Goal: Information Seeking & Learning: Check status

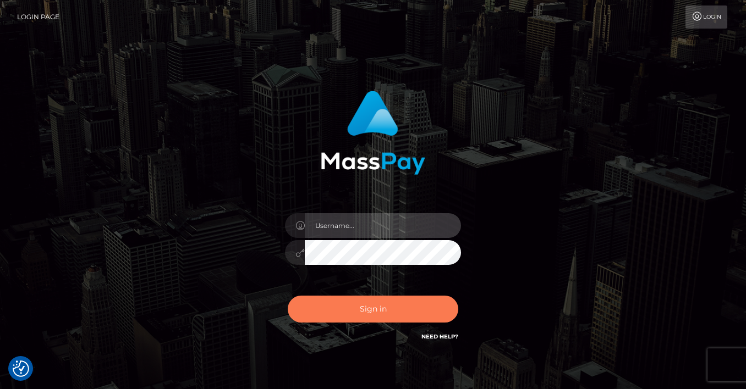
type input "[PERSON_NAME]"
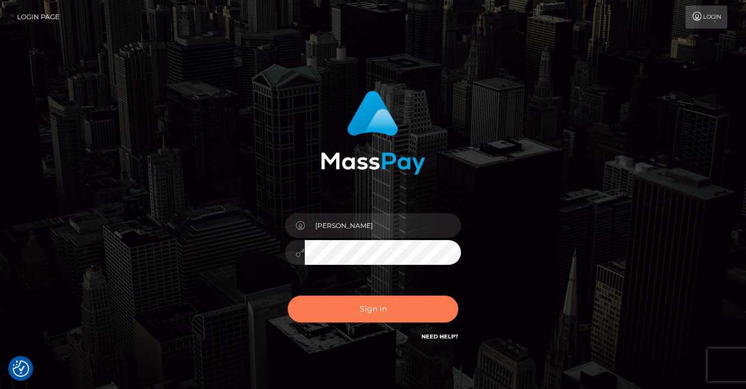
click at [369, 306] on button "Sign in" at bounding box center [373, 309] width 170 height 27
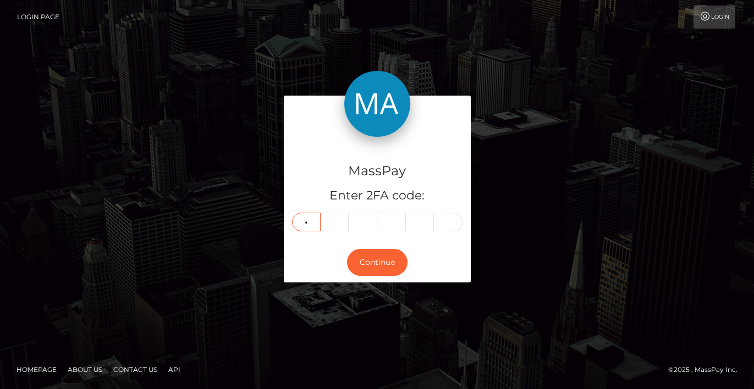
type input "0"
type input "4"
type input "2"
type input "4"
type input "0"
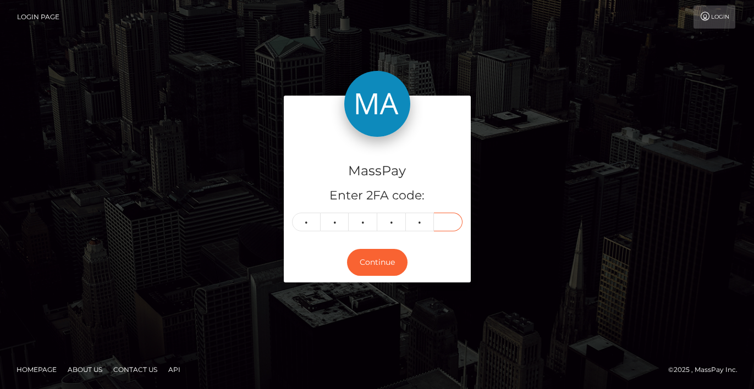
type input "1"
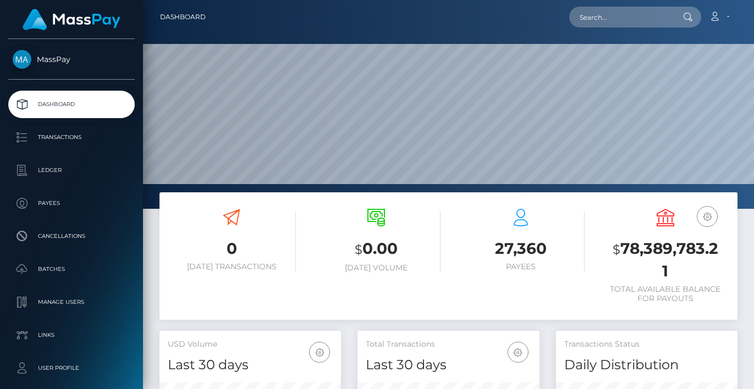
scroll to position [195, 182]
click at [619, 23] on input "text" at bounding box center [620, 17] width 103 height 21
paste input "356115078497447936"
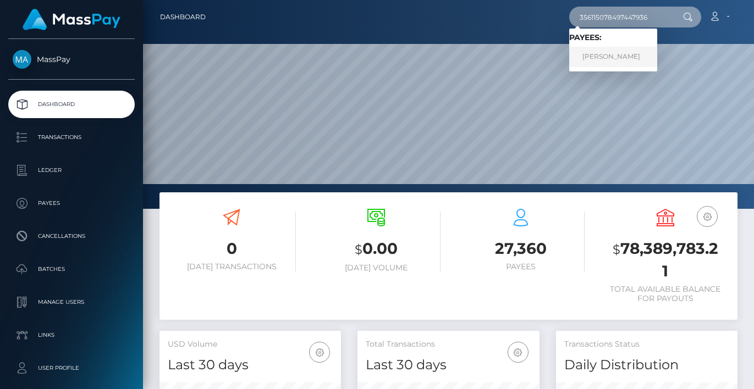
type input "356115078497447936"
click at [618, 58] on link "PAVEL LOPUKHIN" at bounding box center [613, 57] width 88 height 20
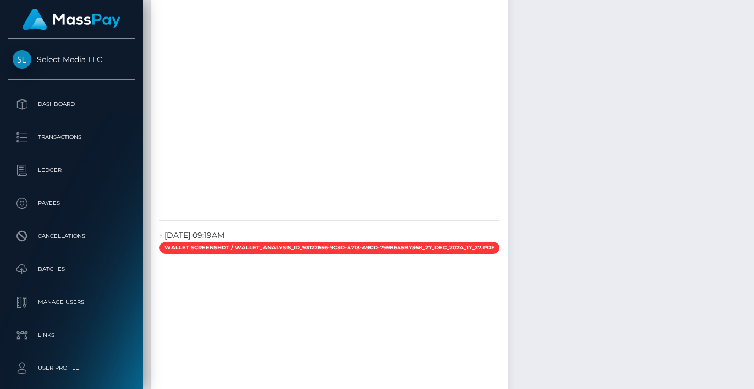
scroll to position [2307, 0]
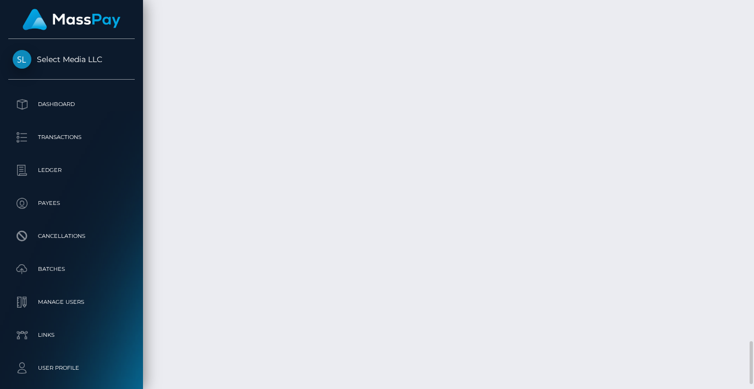
scroll to position [3115, 0]
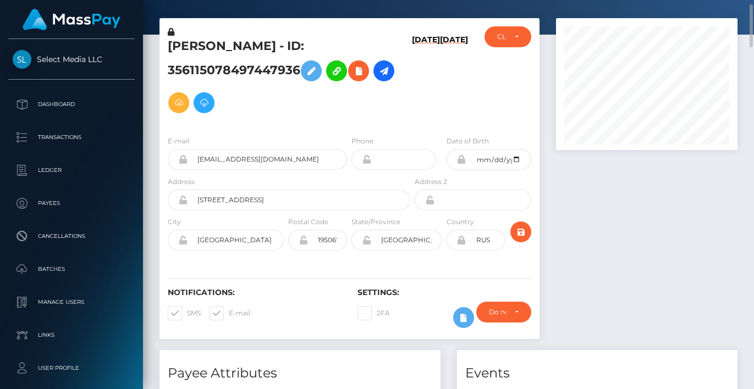
scroll to position [0, 0]
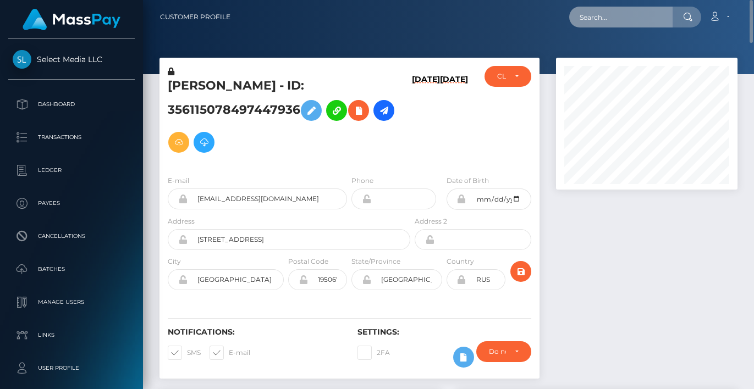
click at [622, 12] on input "text" at bounding box center [620, 17] width 103 height 21
paste input "474647420949504000"
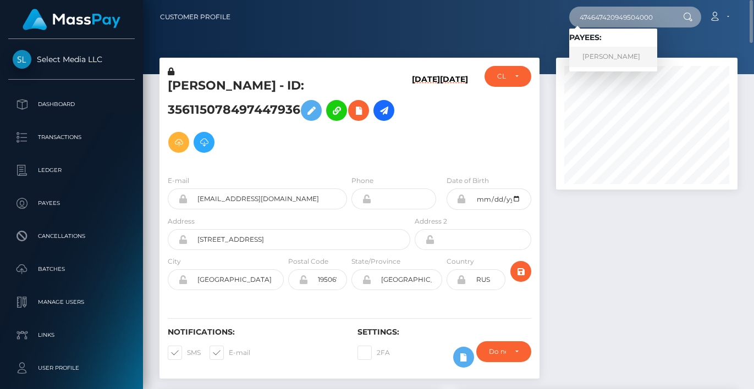
type input "474647420949504000"
click at [630, 49] on link "YELYZAVETA KIVSHAR" at bounding box center [613, 57] width 88 height 20
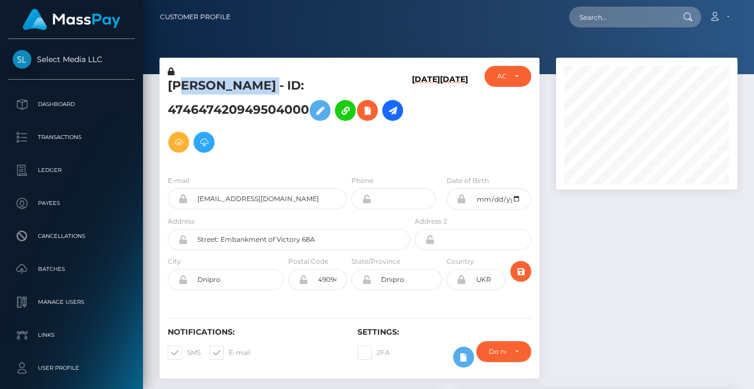
scroll to position [132, 182]
drag, startPoint x: 309, startPoint y: 80, endPoint x: 170, endPoint y: 84, distance: 138.1
click at [170, 84] on h5 "YELYZAVETA KIVSHAR - ID: 474647420949504000" at bounding box center [286, 118] width 236 height 81
copy h5 "YELYZAVETA KIVSHAR"
drag, startPoint x: 309, startPoint y: 109, endPoint x: 155, endPoint y: 82, distance: 156.3
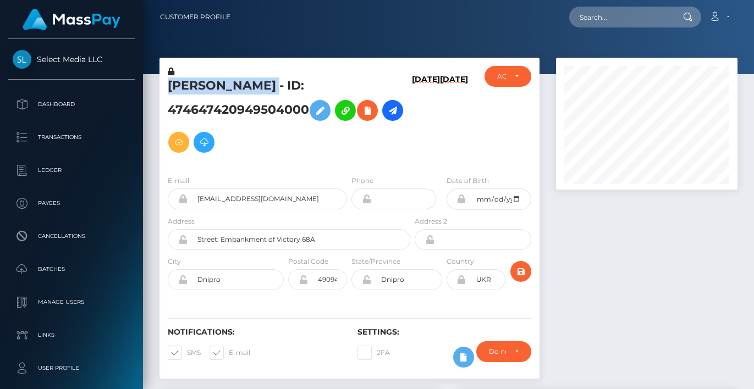
click at [155, 82] on div "YELYZAVETA KIVSHAR - ID: 474647420949504000 12/17/24 12/17/24 DEACTIVE CLOSED A…" at bounding box center [349, 224] width 397 height 332
copy div "YELYZAVETA KIVSHAR - ID: 474647420949504000"
click at [273, 120] on h5 "YELYZAVETA KIVSHAR - ID: 474647420949504000" at bounding box center [286, 118] width 236 height 81
drag, startPoint x: 330, startPoint y: 79, endPoint x: 167, endPoint y: 85, distance: 162.9
click at [167, 85] on div "YELYZAVETA KIVSHAR - ID: 474647420949504000" at bounding box center [285, 116] width 253 height 101
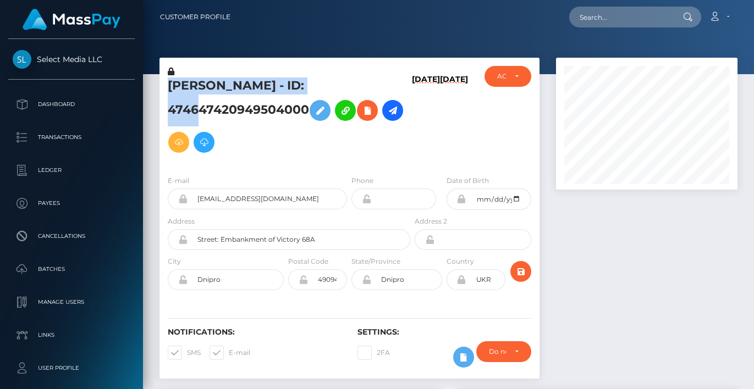
copy h5 "YELYZAVETA KIVSHAR - ID"
click at [239, 115] on h5 "YELYZAVETA KIVSHAR - ID: 474647420949504000" at bounding box center [286, 118] width 236 height 81
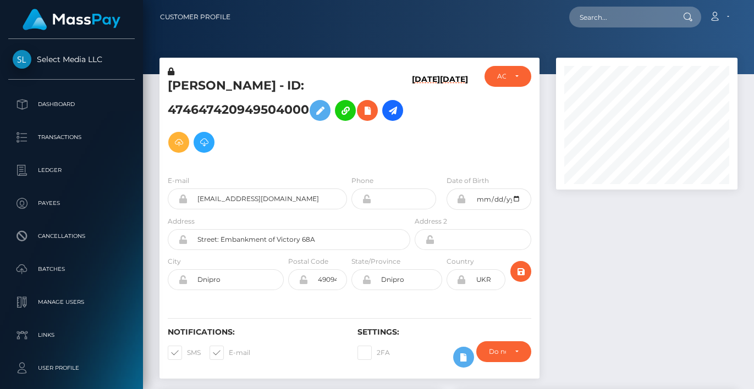
click at [239, 115] on h5 "YELYZAVETA KIVSHAR - ID: 474647420949504000" at bounding box center [286, 118] width 236 height 81
copy h5 "474647420949504000"
click at [284, 88] on h5 "YELYZAVETA KIVSHAR - ID: 474647420949504000" at bounding box center [286, 118] width 236 height 81
copy h5 "KIVSHAR"
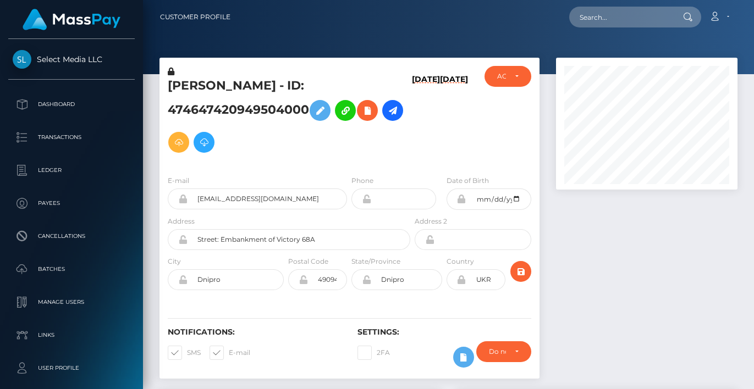
click at [422, 115] on h6 "12/17/24" at bounding box center [426, 118] width 28 height 87
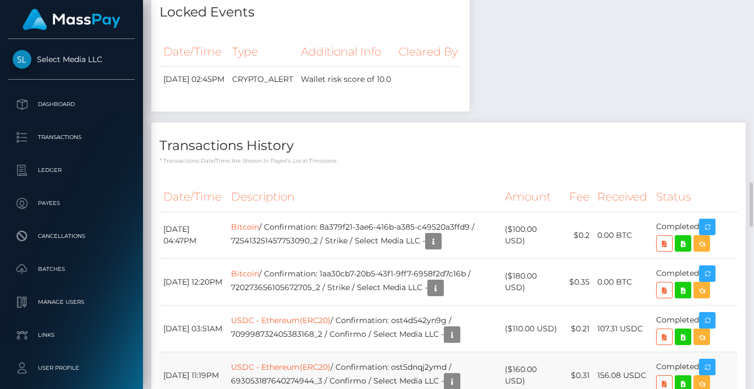
scroll to position [1715, 0]
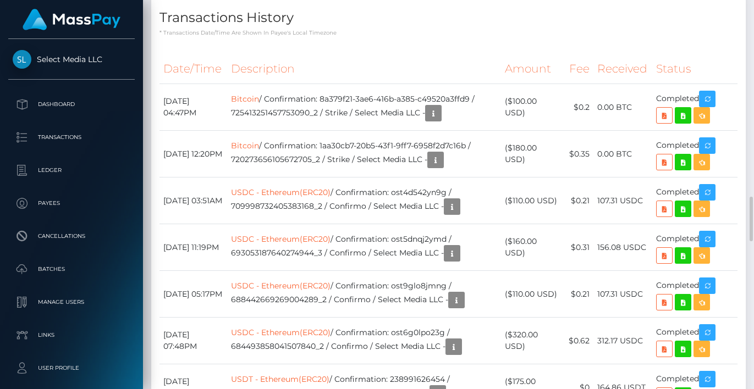
click at [567, 68] on div "Payee Attributes Payer Name Label Value Ukraine / USDC - Ethereum(ERC20) b4c65c…" at bounding box center [448, 96] width 595 height 2842
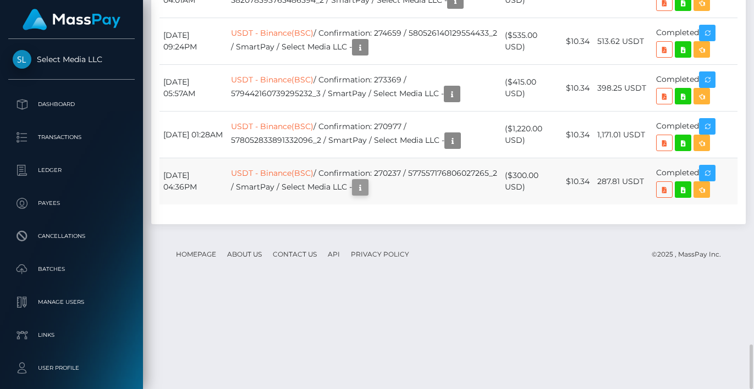
scroll to position [132, 182]
drag, startPoint x: 368, startPoint y: 4, endPoint x: 436, endPoint y: 23, distance: 69.7
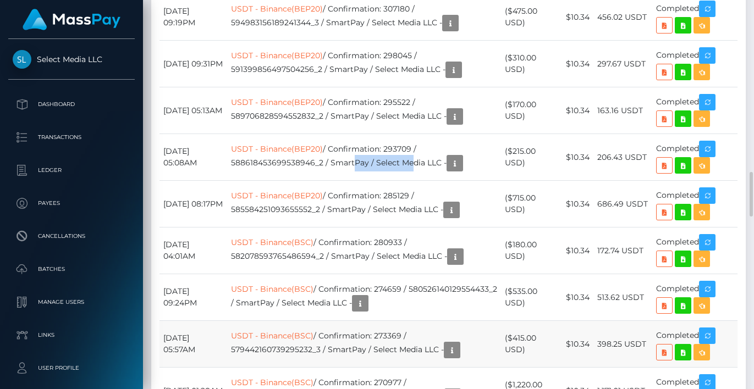
scroll to position [2612, 0]
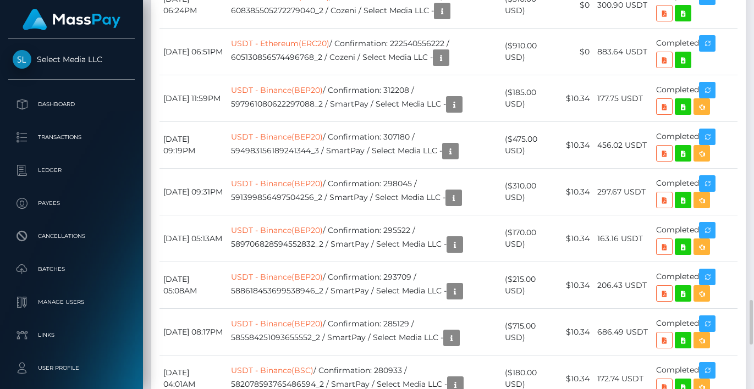
drag, startPoint x: 364, startPoint y: 13, endPoint x: 399, endPoint y: 12, distance: 34.7
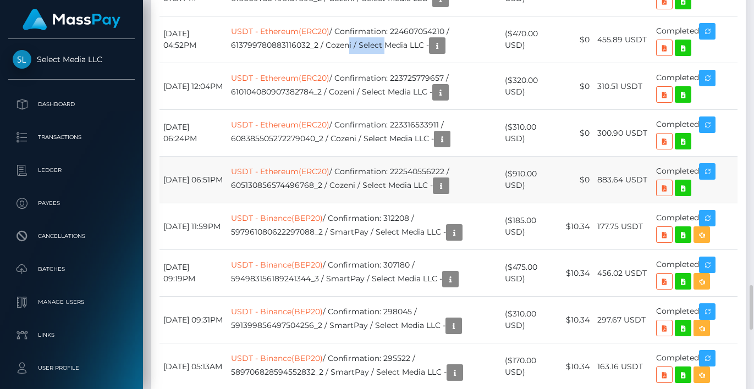
scroll to position [2356, 0]
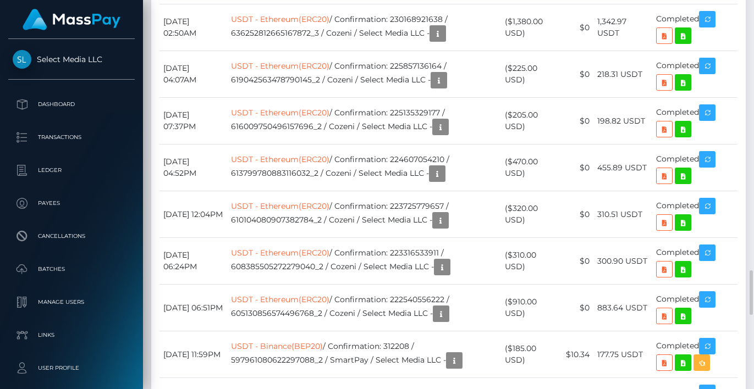
drag, startPoint x: 375, startPoint y: 46, endPoint x: 407, endPoint y: 41, distance: 32.8
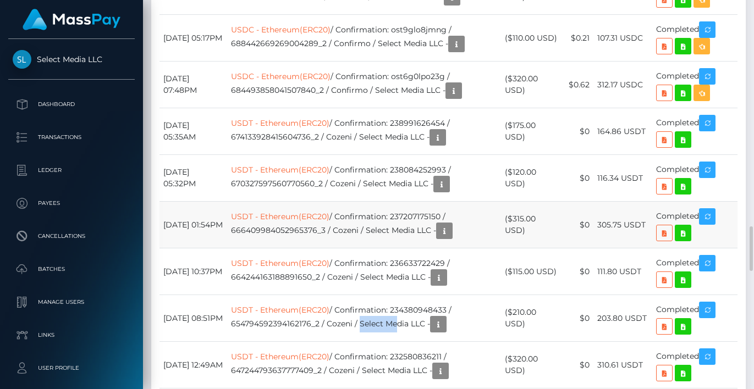
scroll to position [2099, 0]
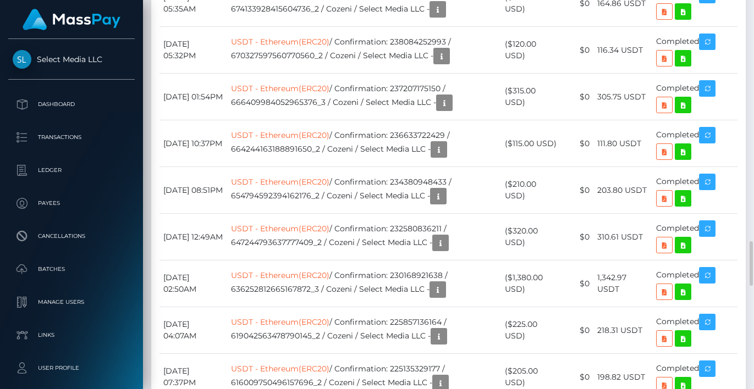
drag, startPoint x: 371, startPoint y: 57, endPoint x: 406, endPoint y: 55, distance: 35.8
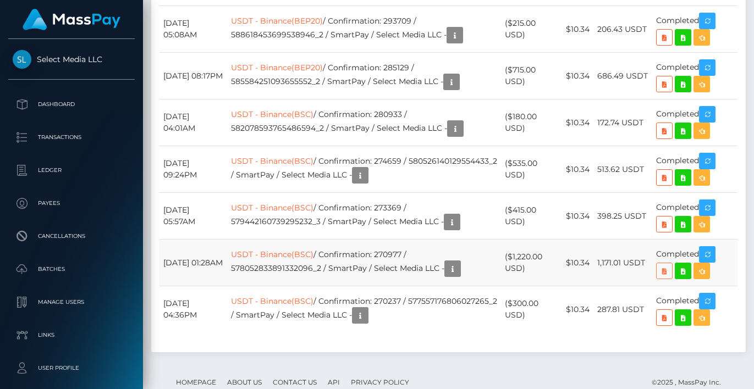
scroll to position [2996, 0]
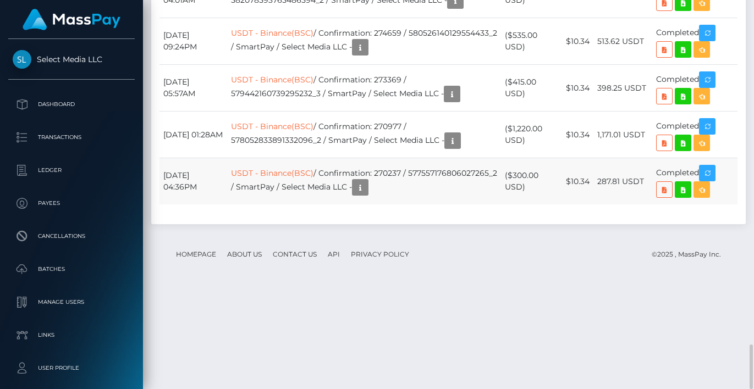
drag, startPoint x: 161, startPoint y: 66, endPoint x: 719, endPoint y: 291, distance: 601.3
copy table "Date/Time Description Amount Fee Received Status"
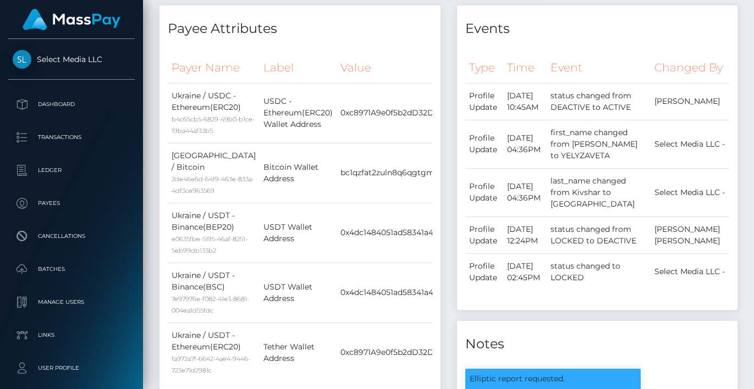
scroll to position [0, 0]
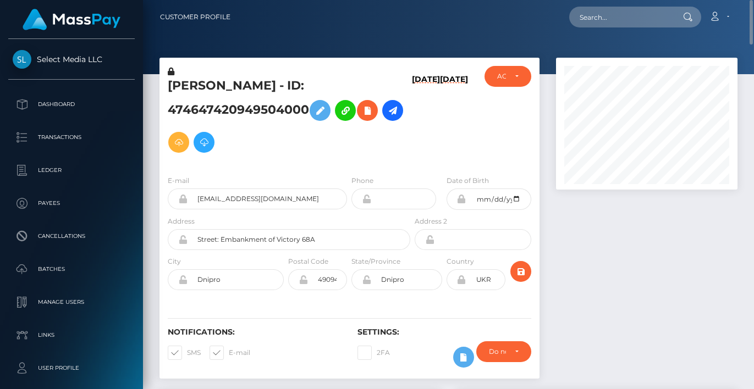
click at [291, 85] on h5 "YELYZAVETA KIVSHAR - ID: 474647420949504000" at bounding box center [286, 118] width 236 height 81
copy h5 "KIVSHAR"
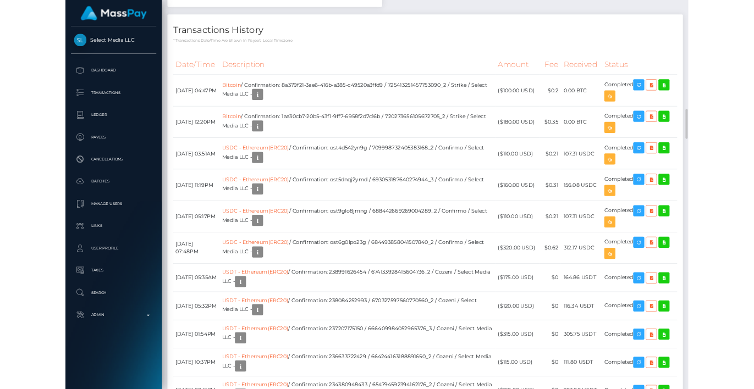
scroll to position [549858, 549809]
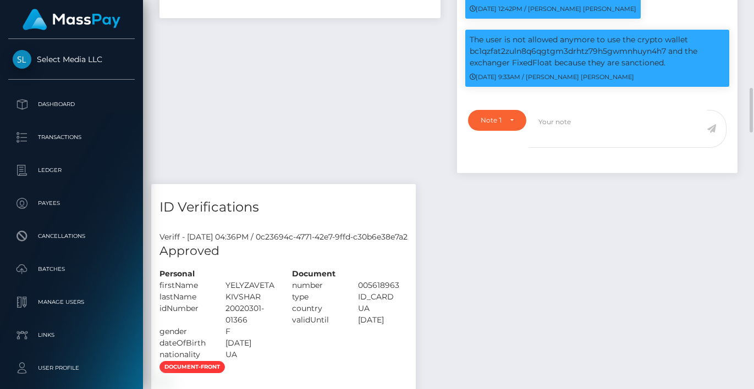
scroll to position [897, 0]
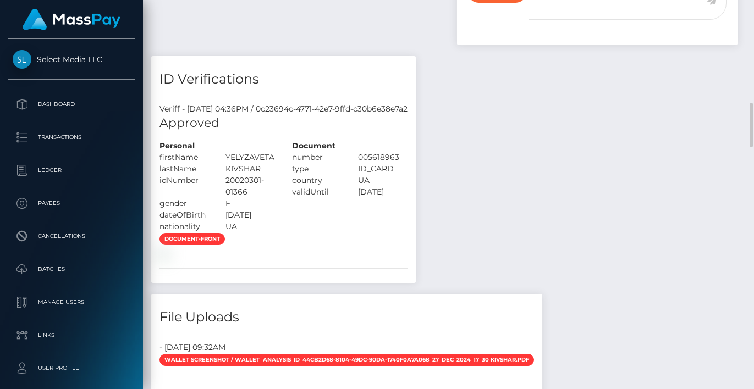
drag, startPoint x: 159, startPoint y: 162, endPoint x: 273, endPoint y: 233, distance: 134.1
click at [273, 233] on div "Personal firstName YELYZAVETA" at bounding box center [217, 186] width 133 height 92
copy div "Personal firstName YELYZAVETA lastName KIVSHAR idNumber 20020301-01366 gender F…"
drag, startPoint x: 430, startPoint y: 208, endPoint x: 316, endPoint y: 175, distance: 118.5
click at [316, 175] on div "Document number 005618963 type" at bounding box center [350, 186] width 133 height 92
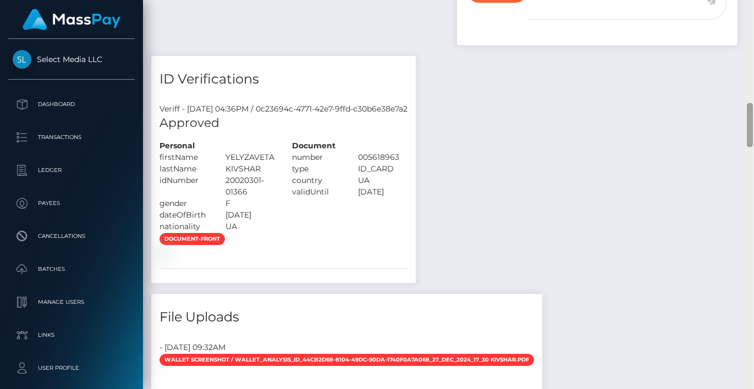
copy div "number 005618963 type ID_CARD country UA validUntil 2031-01-13"
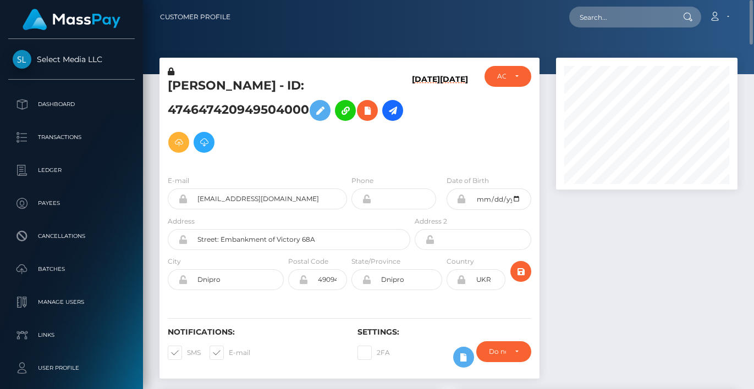
scroll to position [128, 0]
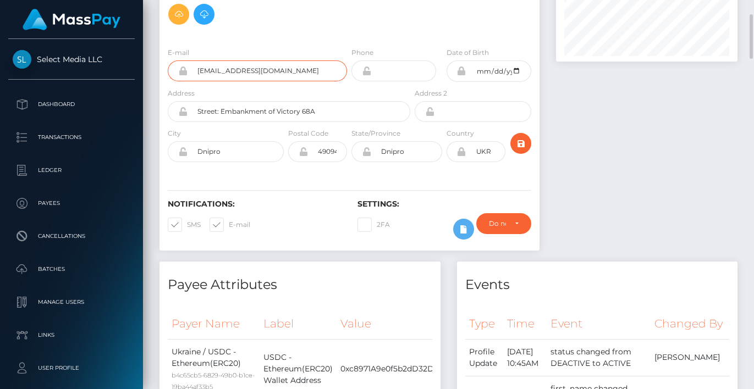
drag, startPoint x: 201, startPoint y: 70, endPoint x: 179, endPoint y: 73, distance: 22.2
click at [179, 73] on div "Smilekatygray@gmail.com" at bounding box center [257, 70] width 179 height 21
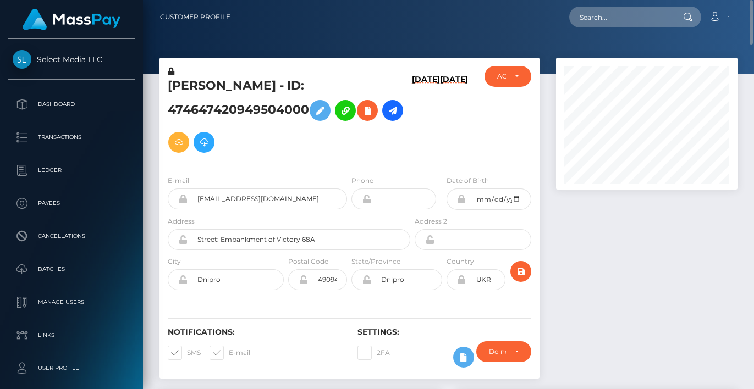
click at [244, 108] on h5 "YELYZAVETA KIVSHAR - ID: 474647420949504000" at bounding box center [286, 118] width 236 height 81
copy h5 "474647420949504000"
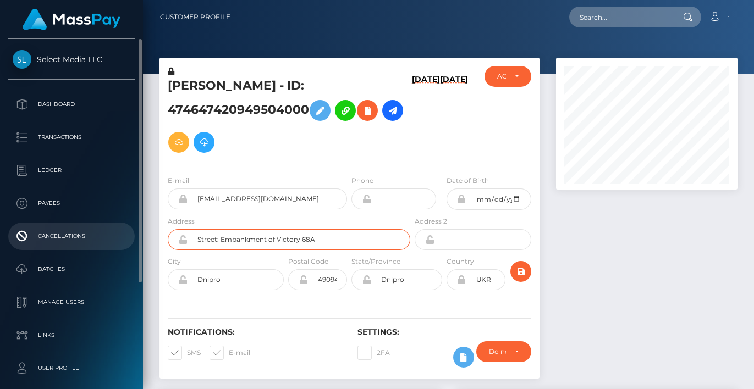
drag, startPoint x: 345, startPoint y: 242, endPoint x: 126, endPoint y: 229, distance: 219.3
click at [126, 229] on div "Select Media LLC Dashboard Transactions Ledger Payees Cancellations" at bounding box center [377, 194] width 754 height 389
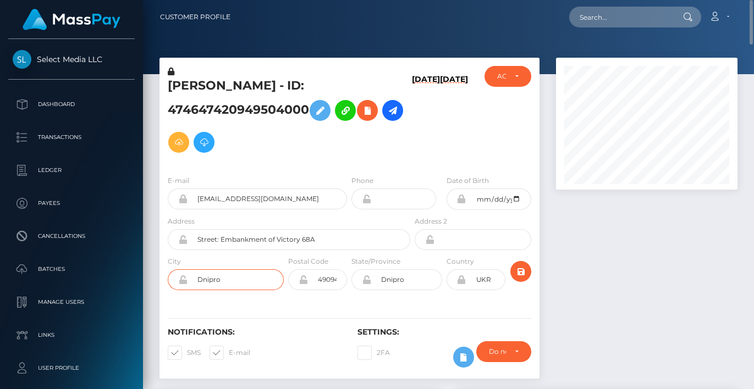
drag, startPoint x: 246, startPoint y: 277, endPoint x: 175, endPoint y: 273, distance: 71.6
click at [175, 273] on div "Dnipro" at bounding box center [226, 279] width 116 height 21
click at [333, 283] on input "49094" at bounding box center [327, 279] width 39 height 21
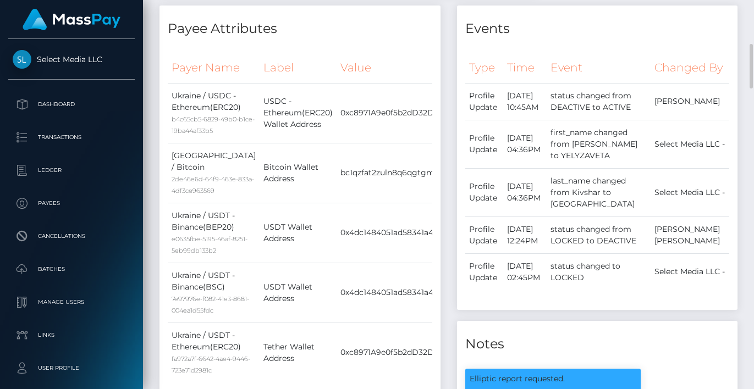
scroll to position [0, 95]
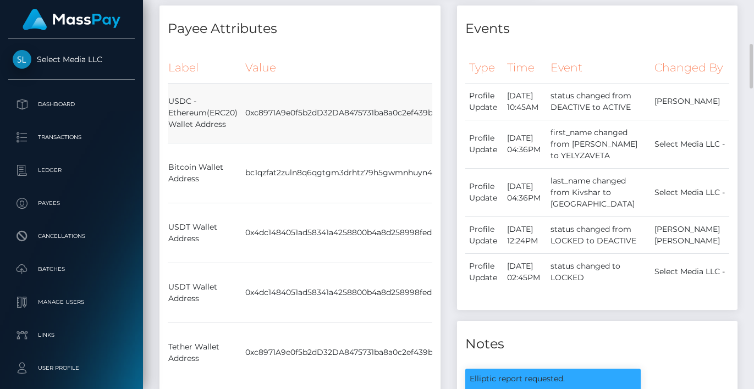
drag, startPoint x: 251, startPoint y: 103, endPoint x: 423, endPoint y: 109, distance: 172.2
click at [423, 109] on tr "Ukraine / USDC - Ethereum(ERC20) b4c65cb5-6829-49b0-b1ce-19ba44af33b5 USDC - Et…" at bounding box center [259, 113] width 373 height 60
click at [247, 117] on td "0xc8971A9e0f5b2dD32DA8475731ba8a0c2ef439b9" at bounding box center [343, 113] width 204 height 60
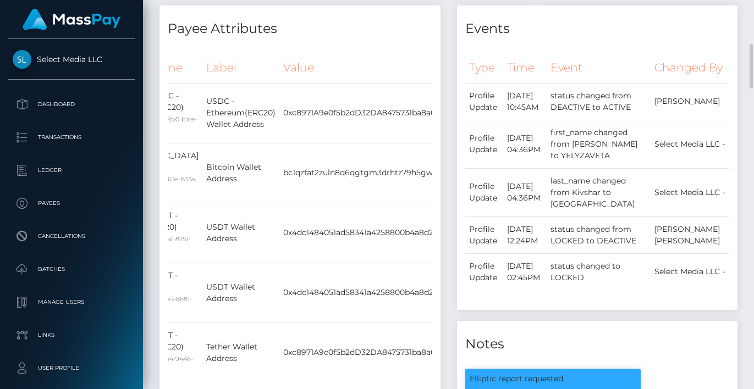
scroll to position [0, 0]
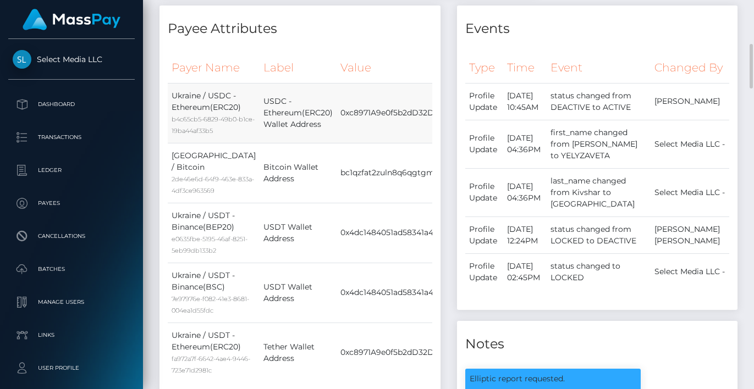
click at [208, 108] on td "Ukraine / USDC - Ethereum(ERC20) b4c65cb5-6829-49b0-b1ce-19ba44af33b5" at bounding box center [214, 113] width 92 height 60
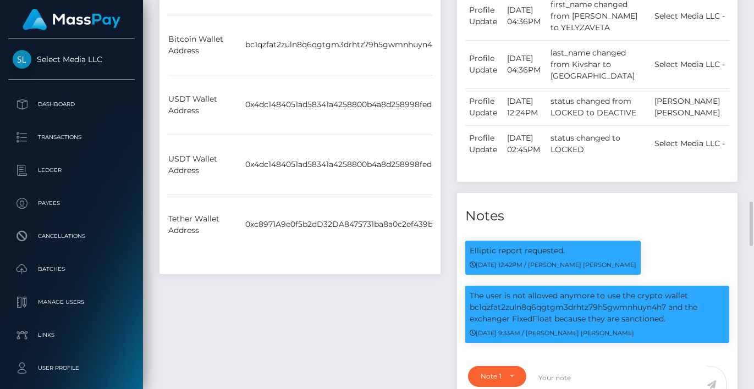
scroll to position [641, 0]
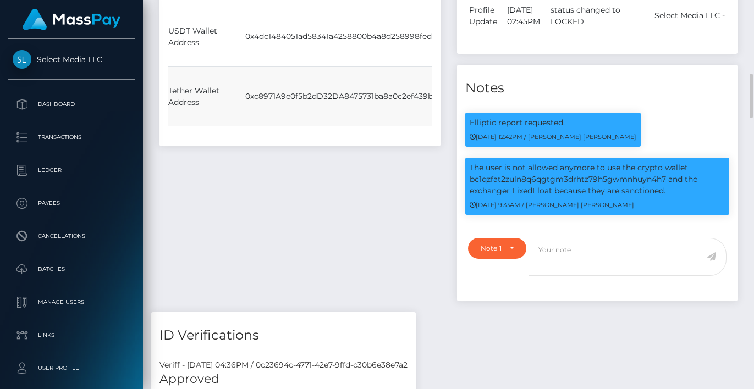
drag, startPoint x: 173, startPoint y: 96, endPoint x: 423, endPoint y: 98, distance: 250.8
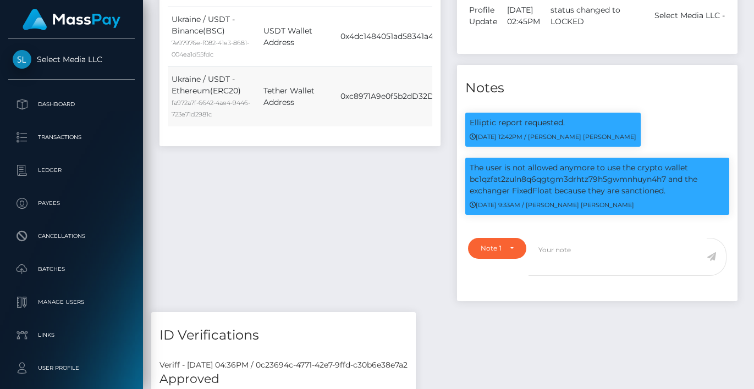
scroll to position [384, 0]
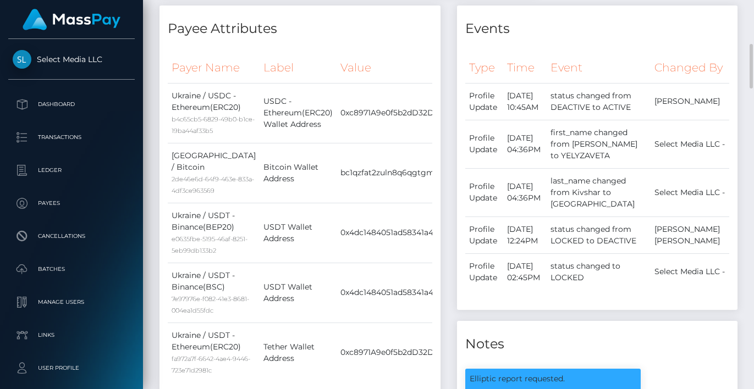
click at [152, 86] on div "Payee Attributes Payer Name Label Value Ukraine / USDC - Ethereum(ERC20) b4c65c…" at bounding box center [300, 286] width 298 height 563
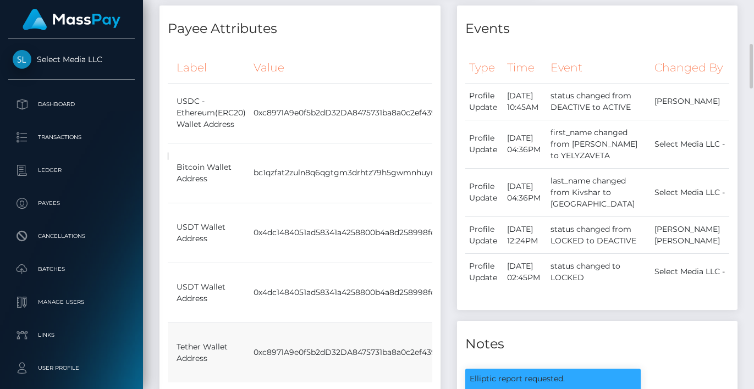
scroll to position [0, 95]
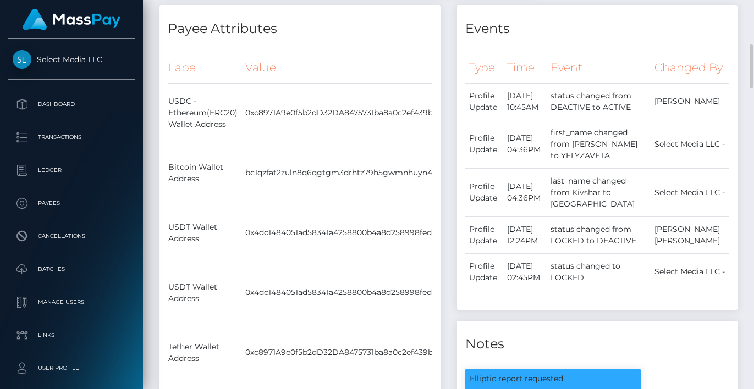
drag, startPoint x: 171, startPoint y: 88, endPoint x: 434, endPoint y: 354, distance: 374.1
click at [434, 354] on div "Payer Name Label Value Ukraine / USDC - Ethereum(ERC20) b4c65cb5-6829-49b0-b1ce…" at bounding box center [299, 223] width 281 height 357
drag, startPoint x: 418, startPoint y: 59, endPoint x: 432, endPoint y: 26, distance: 36.3
click at [418, 59] on th "Value" at bounding box center [343, 68] width 204 height 30
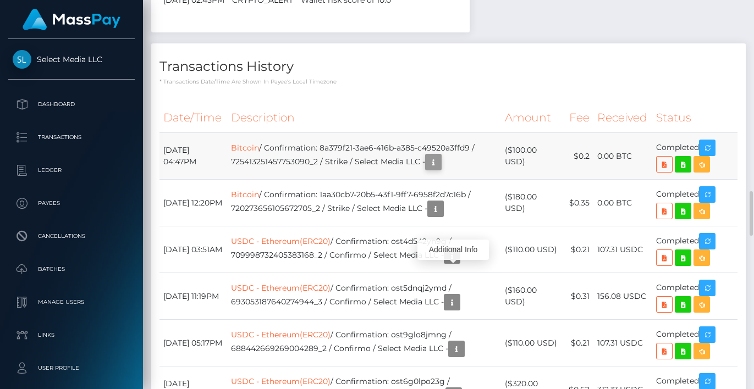
scroll to position [132, 182]
click at [440, 169] on icon "button" at bounding box center [433, 163] width 13 height 14
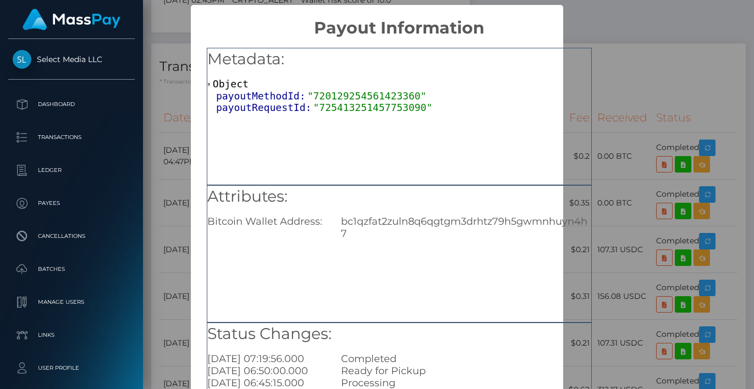
click at [405, 224] on div "bc1qzfat2zuln8q6qgtgm3drhtz79h5gwmnhuyn4h7" at bounding box center [466, 228] width 267 height 24
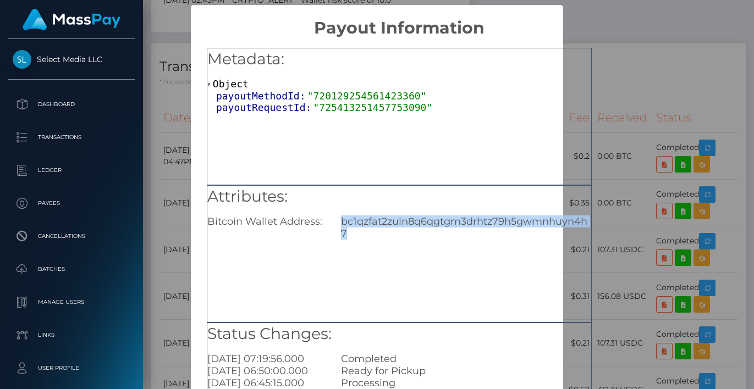
click at [405, 224] on div "bc1qzfat2zuln8q6qgtgm3drhtz79h5gwmnhuyn4h7" at bounding box center [466, 228] width 267 height 24
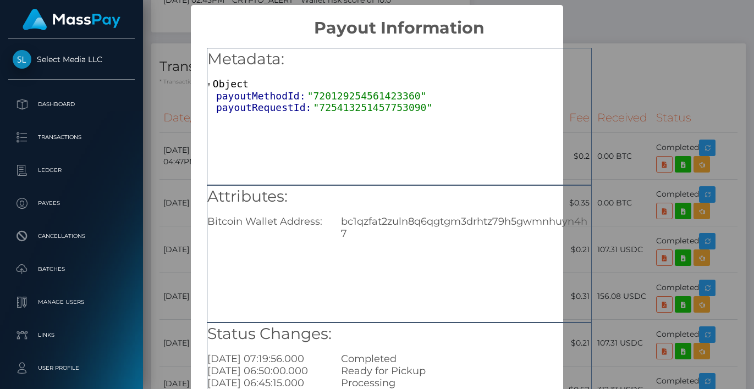
click at [156, 65] on div "× Payout Information Metadata: Object payoutMethodId: "720129254561423360" payo…" at bounding box center [377, 194] width 754 height 389
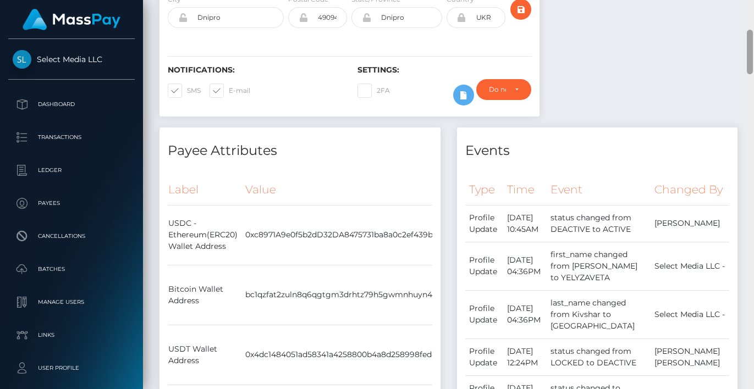
scroll to position [0, 0]
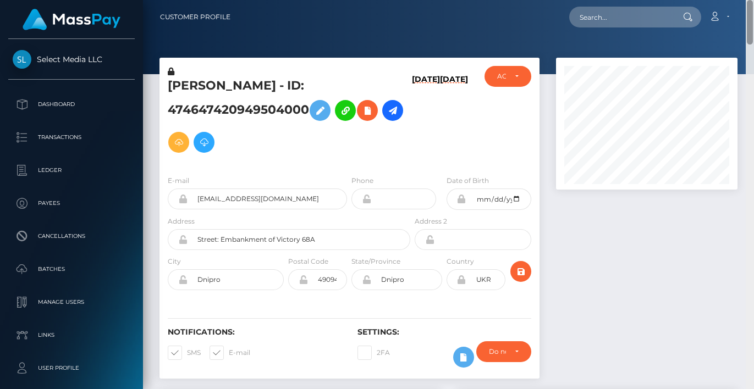
drag, startPoint x: 748, startPoint y: 211, endPoint x: 745, endPoint y: 2, distance: 209.6
click at [745, 2] on div "Customer Profile Loading... Loading..." at bounding box center [448, 194] width 611 height 389
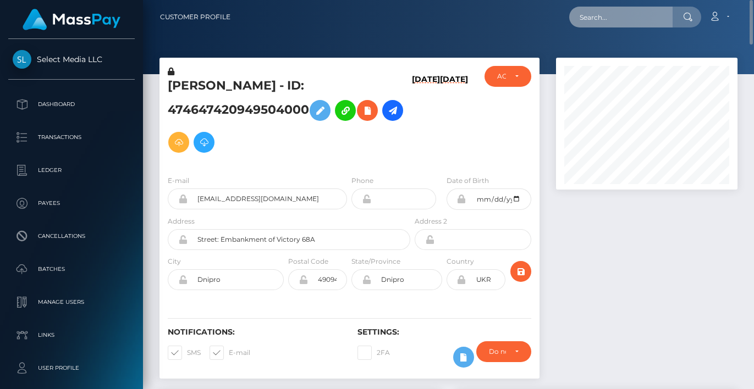
click at [637, 18] on input "text" at bounding box center [620, 17] width 103 height 21
paste input "NIKITINA"
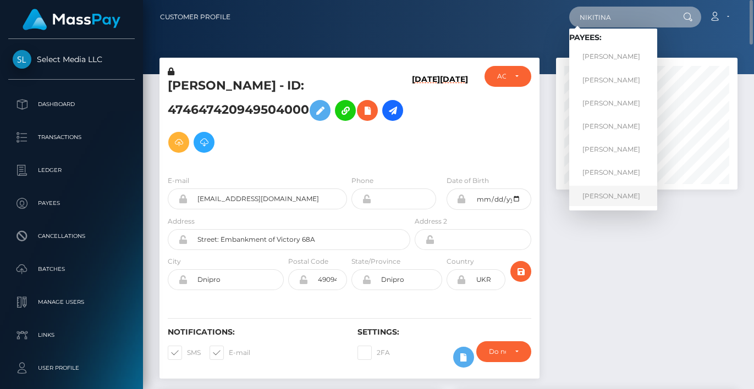
type input "NIKITINA"
click at [622, 191] on link "KSENIA ALEKSANDROVNA NIKITINA" at bounding box center [613, 196] width 88 height 20
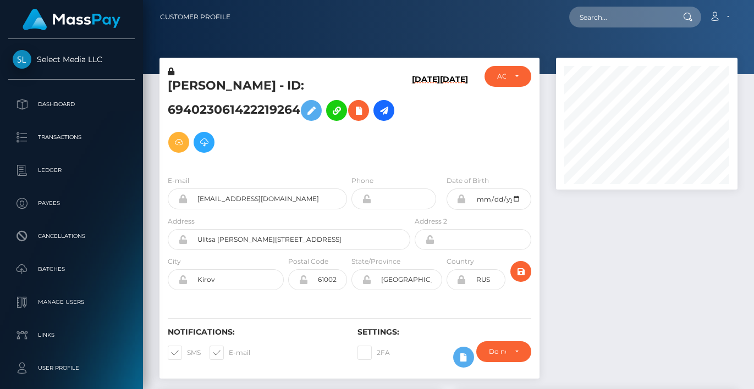
scroll to position [132, 182]
drag, startPoint x: 318, startPoint y: 113, endPoint x: 159, endPoint y: 82, distance: 161.3
click at [159, 82] on div "KSENIA ALEKSANDROVNA NIKITINA - ID: 694023061422219264" at bounding box center [285, 116] width 253 height 101
copy h5 "KSENIA ALEKSANDROVNA NIKITINA - ID: 694023061422219264"
click at [368, 86] on h5 "KSENIA ALEKSANDROVNA NIKITINA - ID: 694023061422219264" at bounding box center [286, 118] width 236 height 81
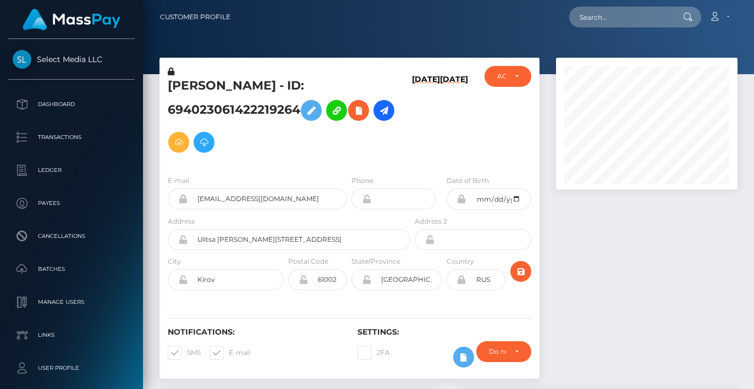
click at [368, 86] on h5 "KSENIA ALEKSANDROVNA NIKITINA - ID: 694023061422219264" at bounding box center [286, 118] width 236 height 81
click at [383, 82] on h5 "KSENIA ALEKSANDROVNA NIKITINA - ID: 694023061422219264" at bounding box center [286, 118] width 236 height 81
drag, startPoint x: 329, startPoint y: 84, endPoint x: 170, endPoint y: 91, distance: 158.5
click at [170, 91] on h5 "KSENIA ALEKSANDROVNA NIKITINA - ID: 694023061422219264" at bounding box center [286, 118] width 236 height 81
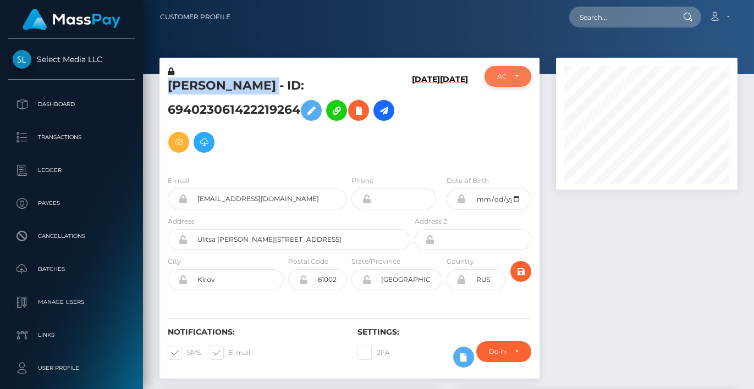
copy h5 "KSENIA ALEKSANDROVNA NIKITINA"
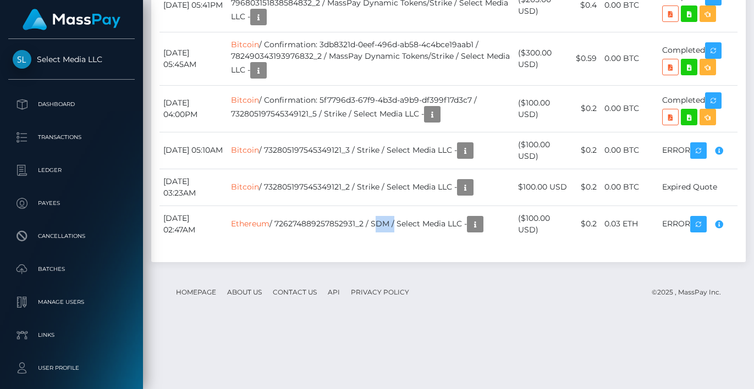
scroll to position [2776, 0]
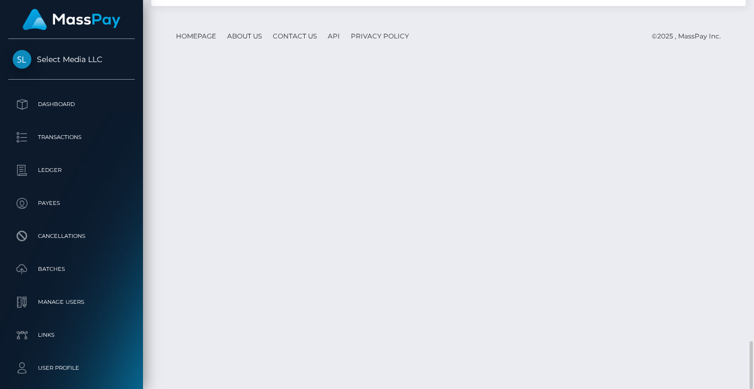
drag, startPoint x: 162, startPoint y: 277, endPoint x: 725, endPoint y: 283, distance: 563.8
copy table "Date/Time Description Amount Fee Received Status July 2, 2025 05:41PM Bitcoin /…"
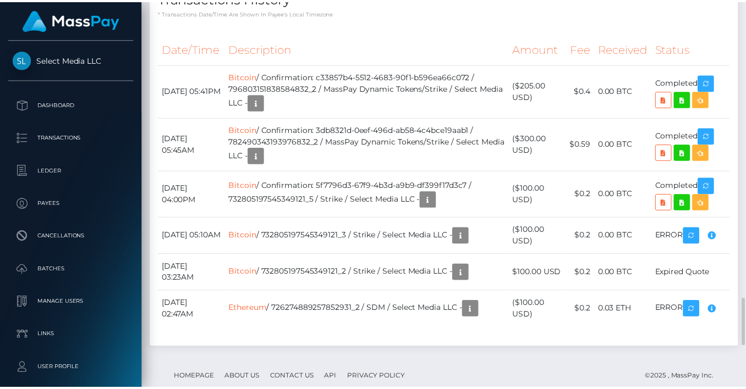
scroll to position [2307, 0]
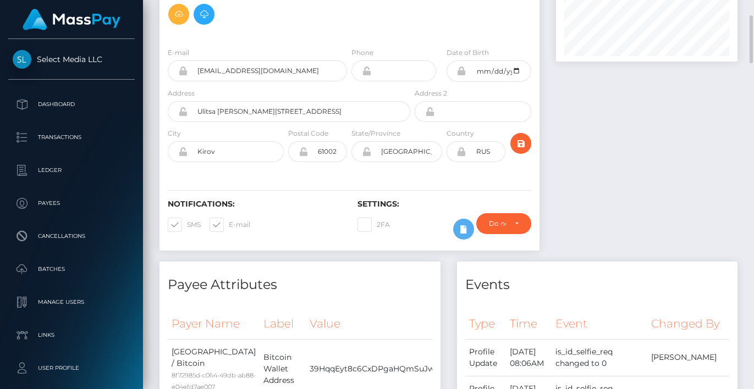
scroll to position [0, 0]
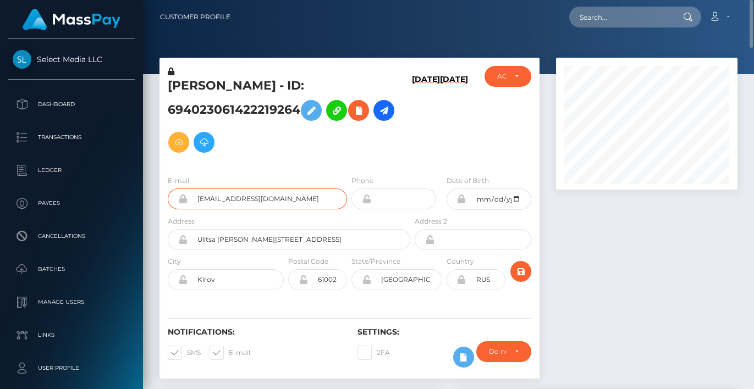
drag, startPoint x: 290, startPoint y: 200, endPoint x: 190, endPoint y: 194, distance: 99.7
click at [190, 194] on input "kansif.exe@yandex.ru" at bounding box center [267, 199] width 159 height 21
click at [244, 117] on h5 "KSENIA ALEKSANDROVNA NIKITINA - ID: 694023061422219264" at bounding box center [286, 118] width 236 height 81
click at [238, 117] on h5 "KSENIA ALEKSANDROVNA NIKITINA - ID: 694023061422219264" at bounding box center [286, 118] width 236 height 81
click at [230, 104] on h5 "KSENIA ALEKSANDROVNA NIKITINA - ID: 694023061422219264" at bounding box center [286, 118] width 236 height 81
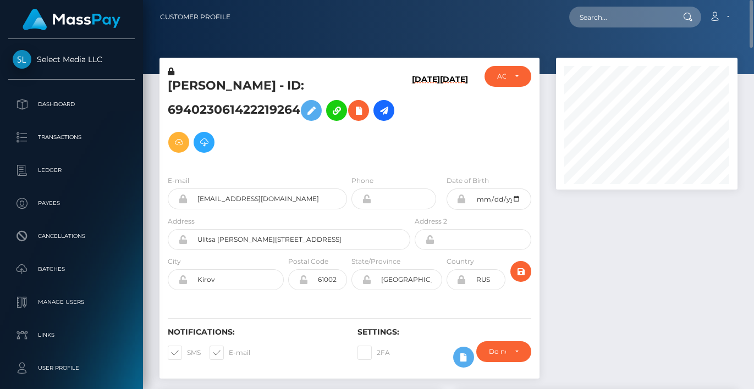
click at [230, 104] on h5 "KSENIA ALEKSANDROVNA NIKITINA - ID: 694023061422219264" at bounding box center [286, 118] width 236 height 81
copy h5 "694023061422219264"
drag, startPoint x: 266, startPoint y: 243, endPoint x: 181, endPoint y: 240, distance: 84.2
click at [181, 240] on div "Ulitsa Karla Libknekhta, 6/109" at bounding box center [289, 239] width 243 height 21
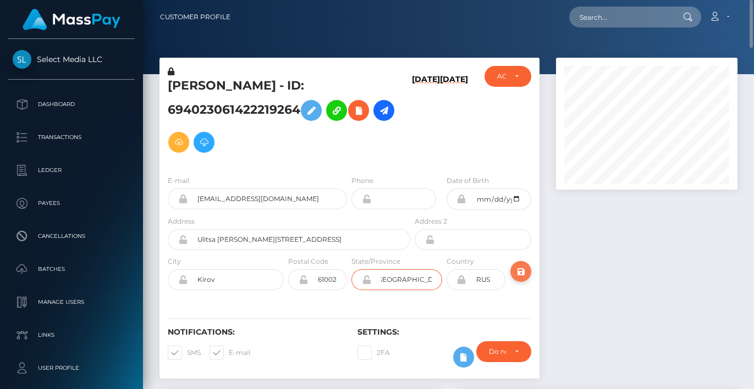
drag, startPoint x: 380, startPoint y: 277, endPoint x: 525, endPoint y: 279, distance: 145.2
click at [525, 279] on div "City Kirov Postal Code 610020 State/Province Country" at bounding box center [349, 276] width 380 height 40
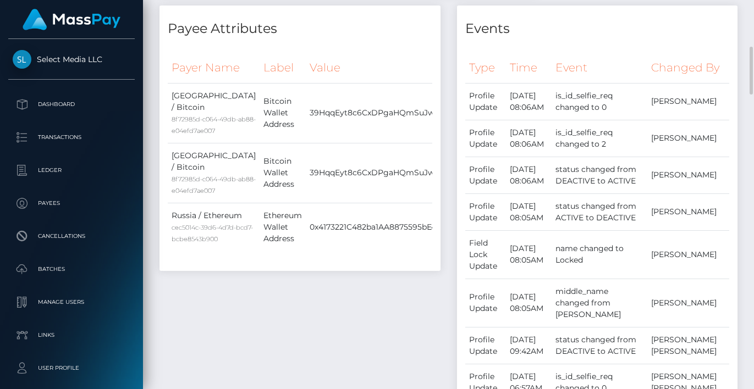
scroll to position [0, 37]
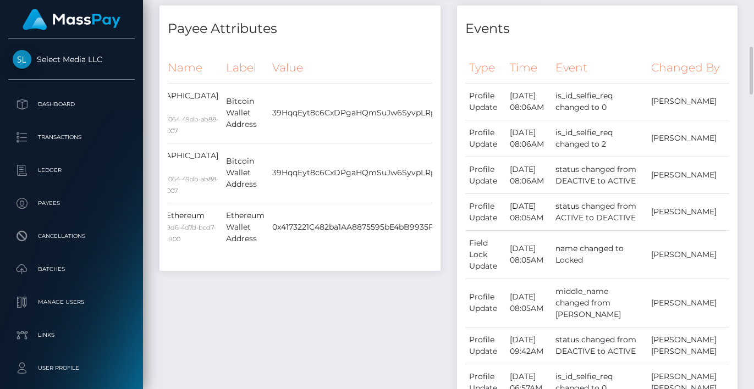
drag, startPoint x: 169, startPoint y: 113, endPoint x: 448, endPoint y: 320, distance: 347.3
copy div "Russia / Bitcoin 8f72985d-c064-49db-ab88-e04efd7ae007 Bitcoin Wallet Address 39…"
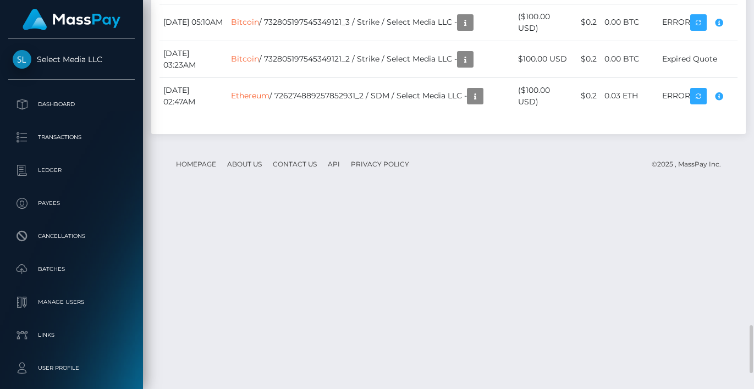
scroll to position [2776, 0]
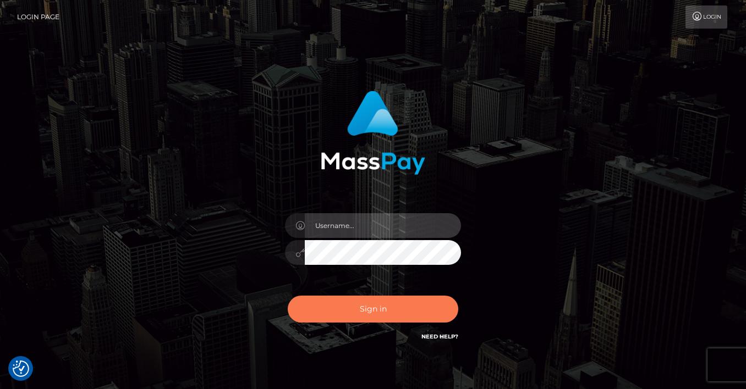
type input "[PERSON_NAME]"
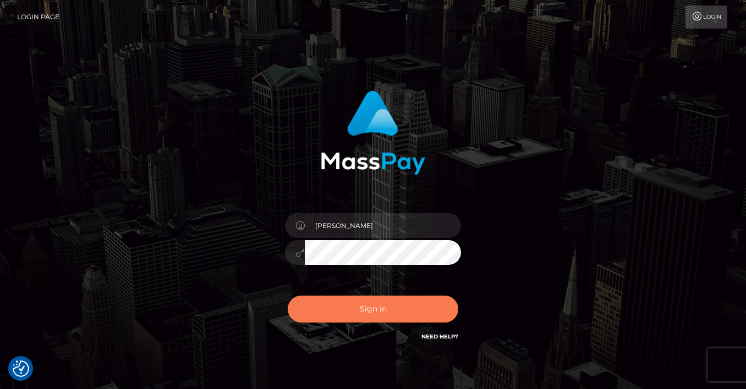
click at [373, 314] on button "Sign in" at bounding box center [373, 309] width 170 height 27
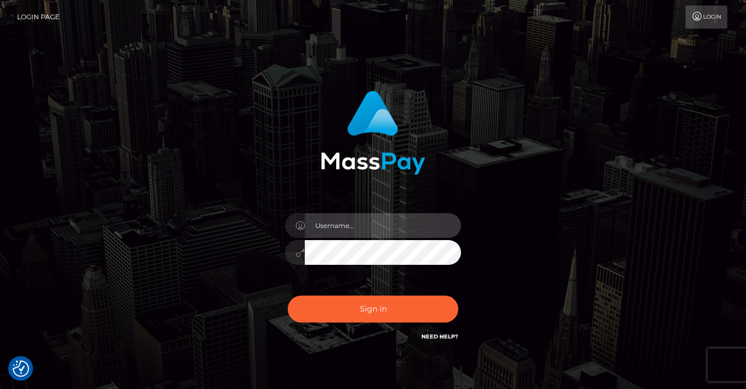
type input "[PERSON_NAME]"
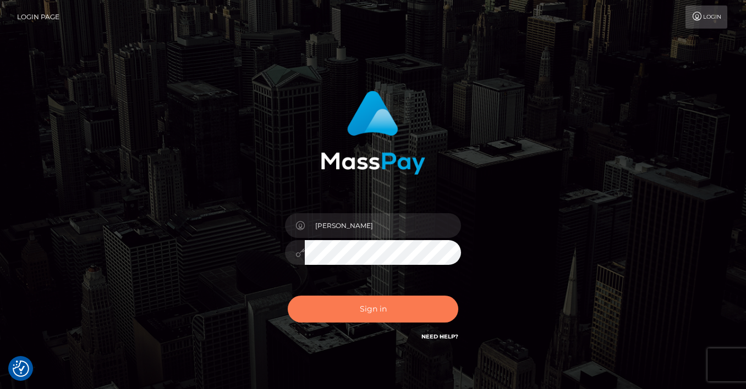
click at [373, 314] on button "Sign in" at bounding box center [373, 309] width 170 height 27
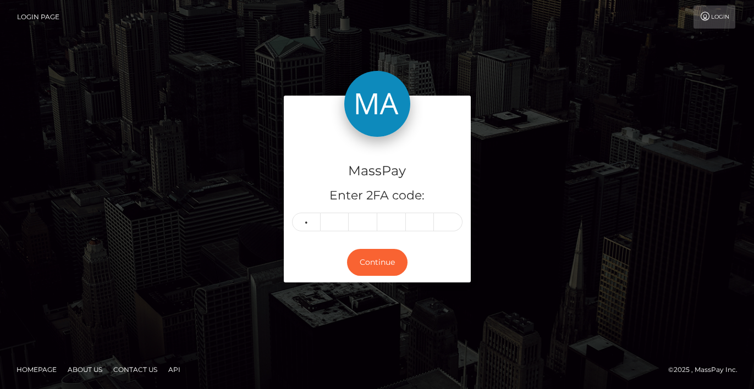
type input "6"
type input "9"
type input "7"
type input "9"
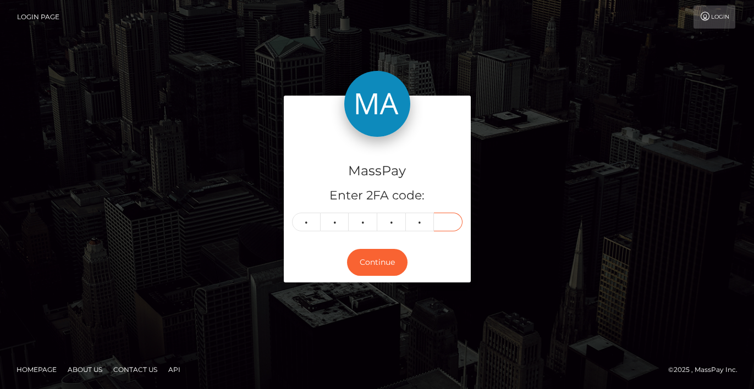
type input "0"
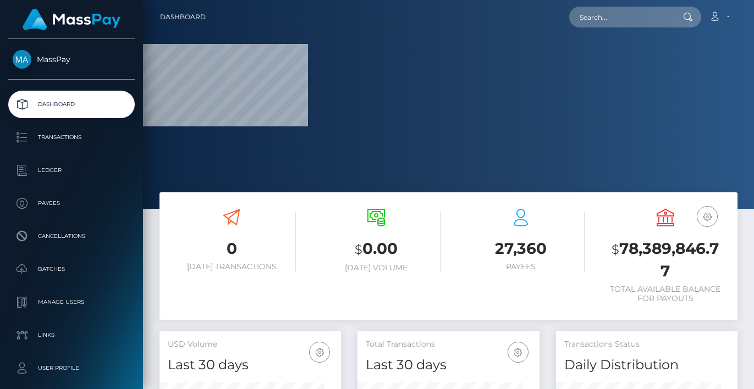
scroll to position [195, 182]
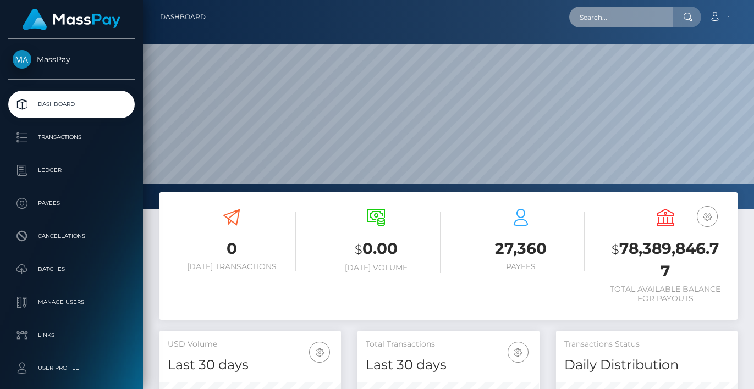
click at [627, 9] on input "text" at bounding box center [620, 17] width 103 height 21
paste input "474647420949504000"
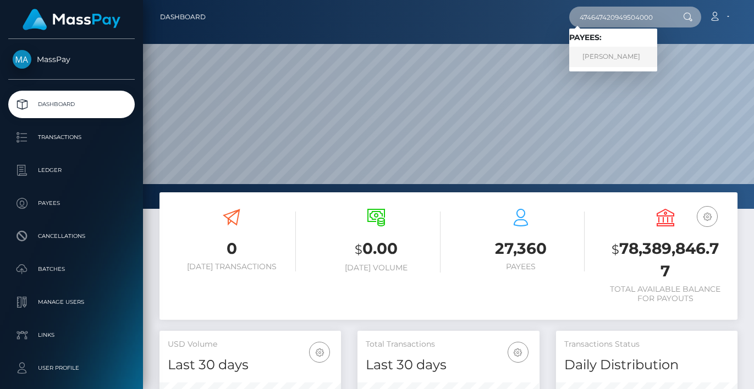
type input "474647420949504000"
click at [644, 51] on link "YELYZAVETA KIVSHAR" at bounding box center [613, 57] width 88 height 20
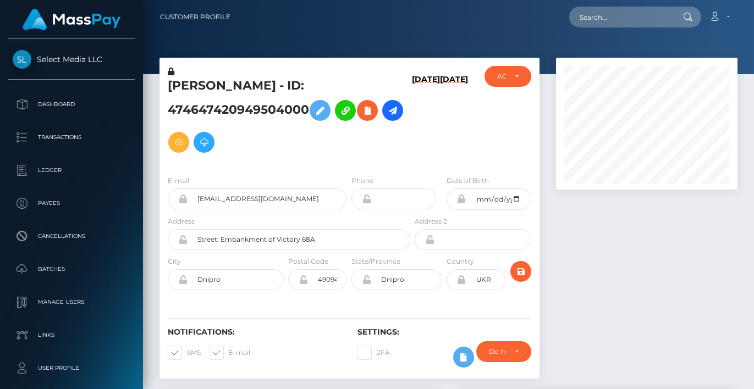
scroll to position [132, 182]
click at [431, 112] on h6 "12/17/24" at bounding box center [426, 118] width 28 height 87
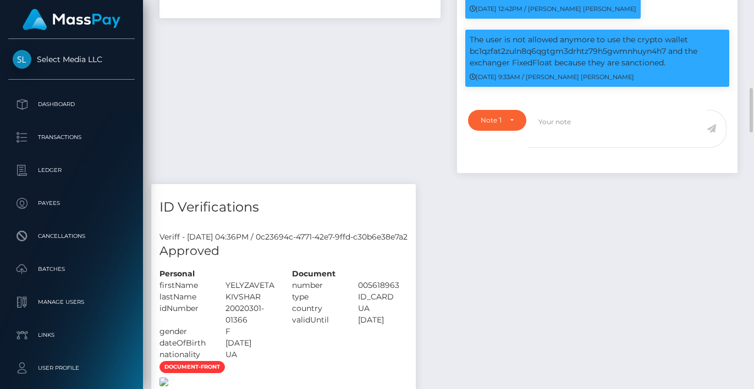
scroll to position [1025, 0]
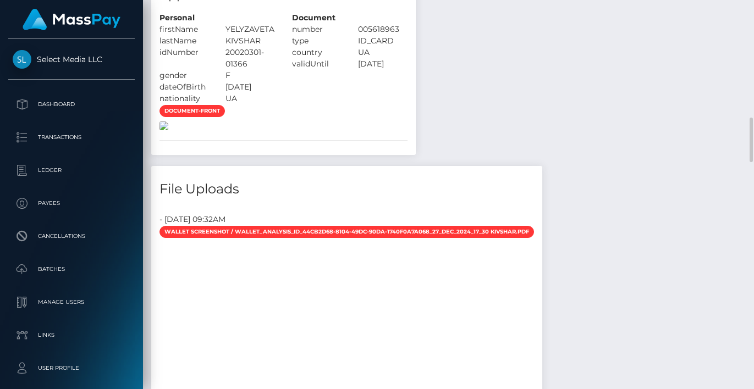
click at [168, 130] on img at bounding box center [163, 126] width 9 height 9
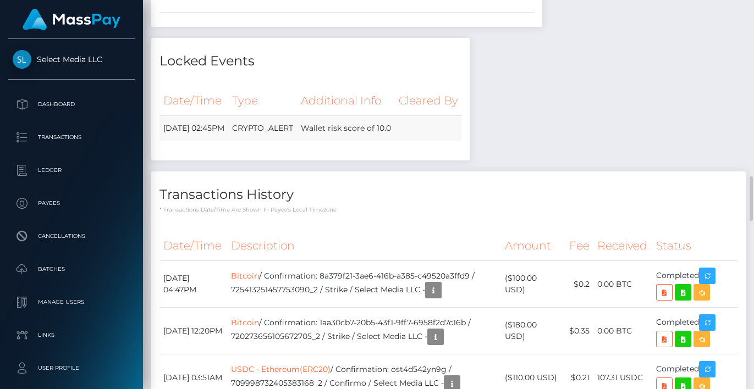
scroll to position [1666, 0]
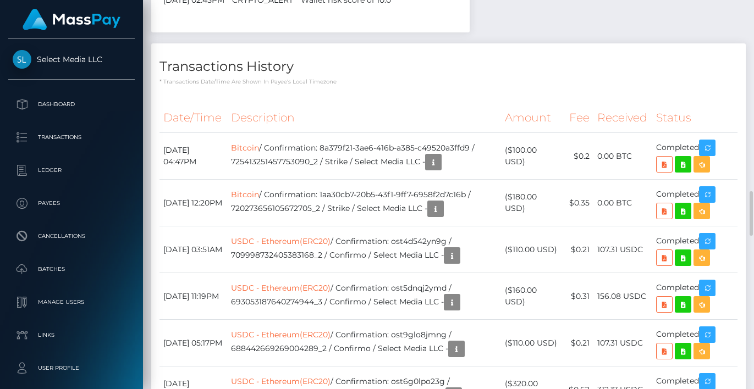
click at [651, 68] on div "Payee Attributes Payer Name Label Value Ukraine / USDC - Ethereum(ERC20) b4c65c…" at bounding box center [448, 145] width 595 height 2842
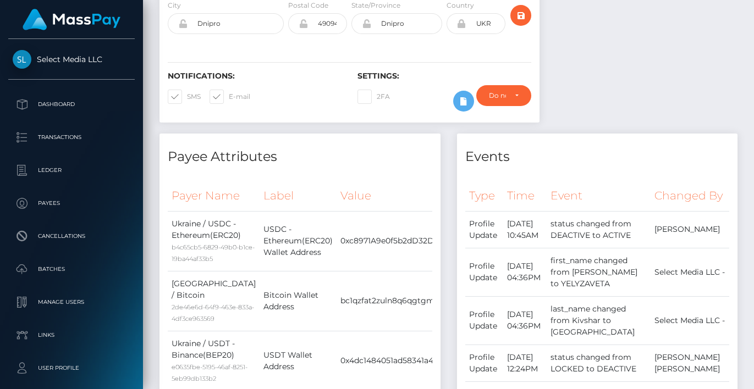
scroll to position [0, 0]
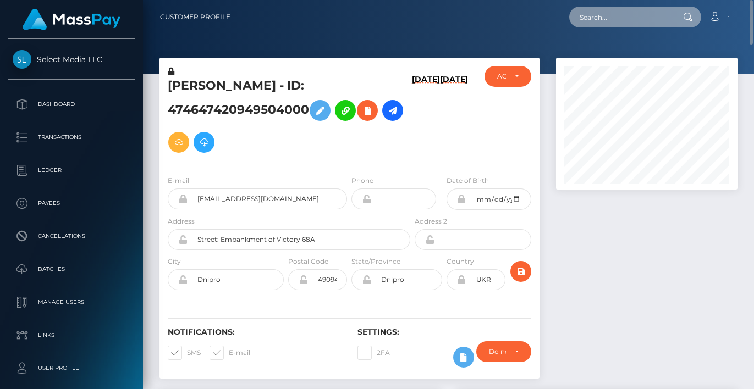
click at [617, 13] on input "text" at bounding box center [620, 17] width 103 height 21
paste input "694023061422219264"
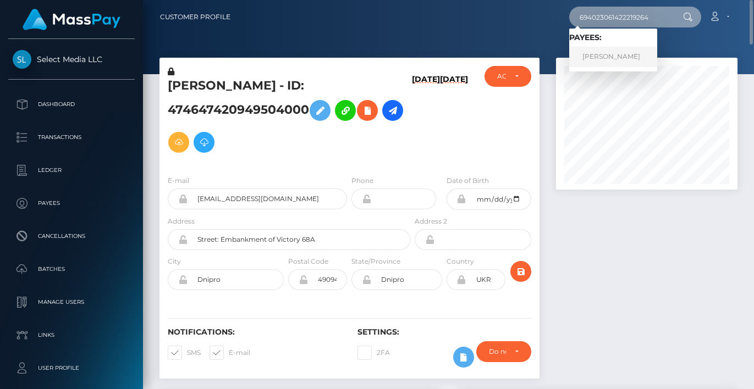
type input "694023061422219264"
click at [618, 54] on link "KSENIA ALEKSANDROVNA NIKITINA" at bounding box center [613, 57] width 88 height 20
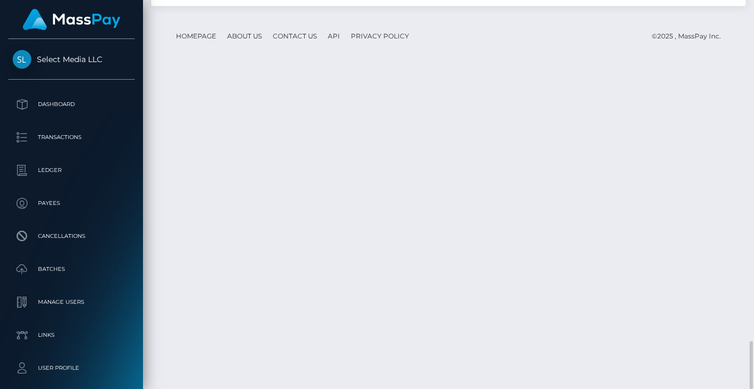
scroll to position [132, 182]
drag, startPoint x: 162, startPoint y: 274, endPoint x: 707, endPoint y: 290, distance: 545.3
copy tr "December 20, 2024 02:47AM Ethereum / 726274889257852931_2 / SDM / Select Media …"
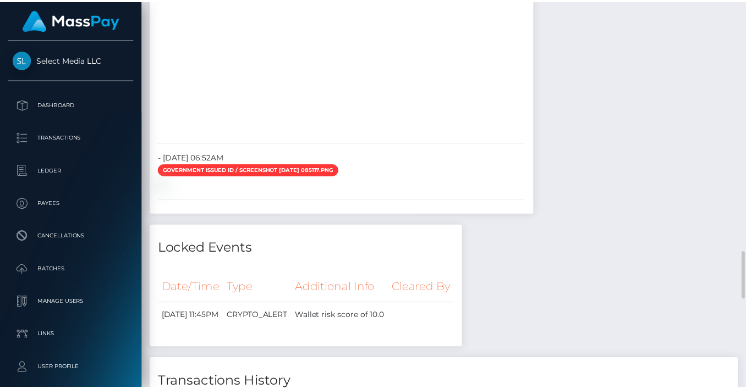
scroll to position [2179, 0]
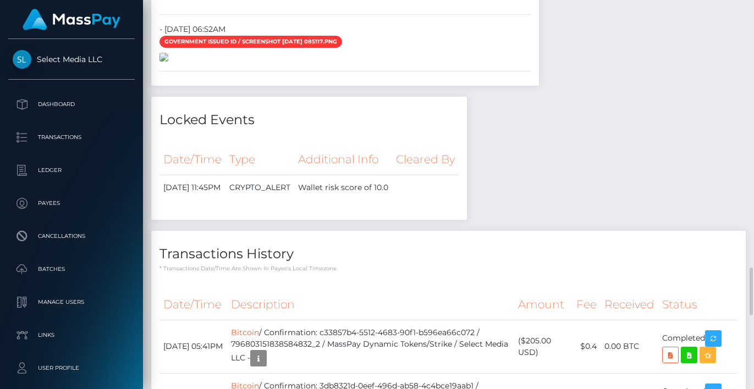
click at [168, 62] on img at bounding box center [163, 57] width 9 height 9
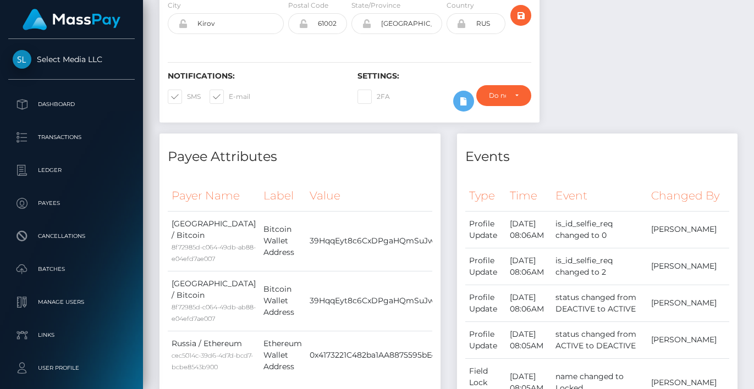
scroll to position [0, 0]
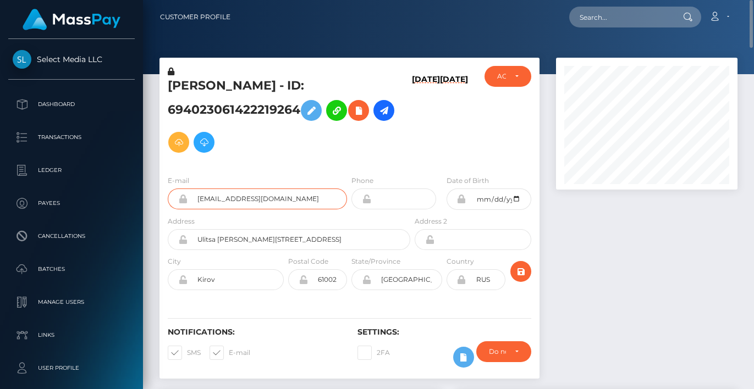
drag, startPoint x: 293, startPoint y: 207, endPoint x: 158, endPoint y: 207, distance: 134.2
click at [158, 207] on div "KSENIA ALEKSANDROVNA NIKITINA - ID: 694023061422219264 07/02/25 12/19/24 DEACTI…" at bounding box center [349, 224] width 397 height 332
click at [284, 114] on h5 "KSENIA ALEKSANDROVNA NIKITINA - ID: 694023061422219264" at bounding box center [286, 118] width 236 height 81
copy h5 "694023061422219264"
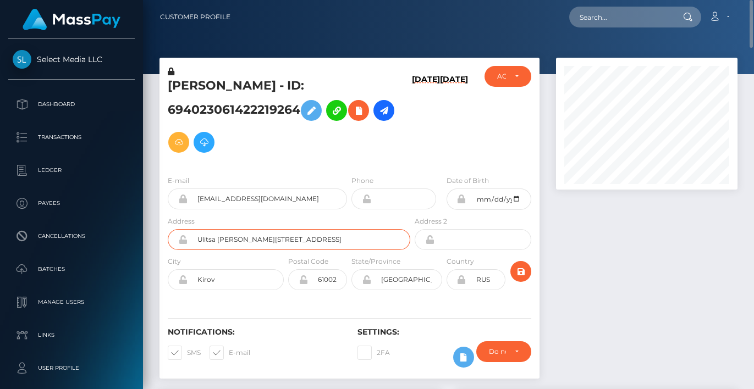
drag, startPoint x: 309, startPoint y: 237, endPoint x: 194, endPoint y: 239, distance: 115.0
click at [194, 239] on input "Ulitsa Karla Libknekhta, 6/109" at bounding box center [299, 239] width 223 height 21
click at [207, 282] on input "Kirov" at bounding box center [236, 279] width 96 height 21
click at [330, 280] on input "610020" at bounding box center [327, 279] width 39 height 21
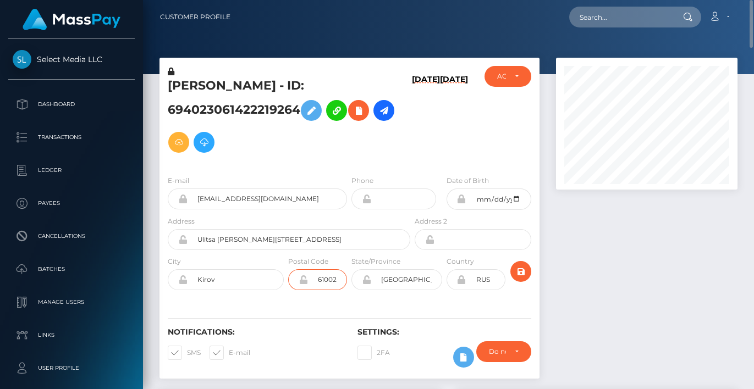
click at [330, 280] on input "610020" at bounding box center [327, 279] width 39 height 21
click at [389, 280] on input "Kirovskaya oblast" at bounding box center [406, 279] width 71 height 21
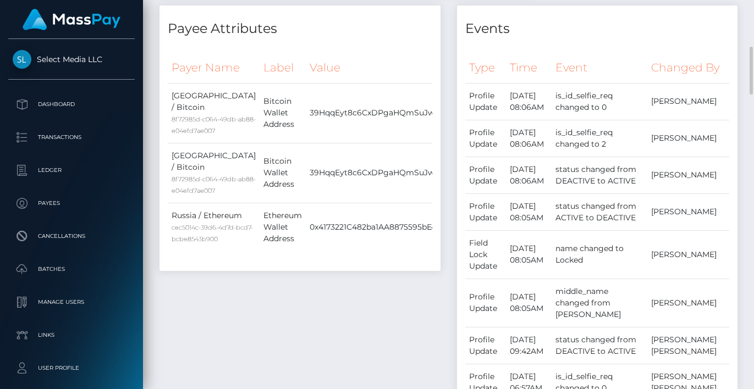
scroll to position [0, 37]
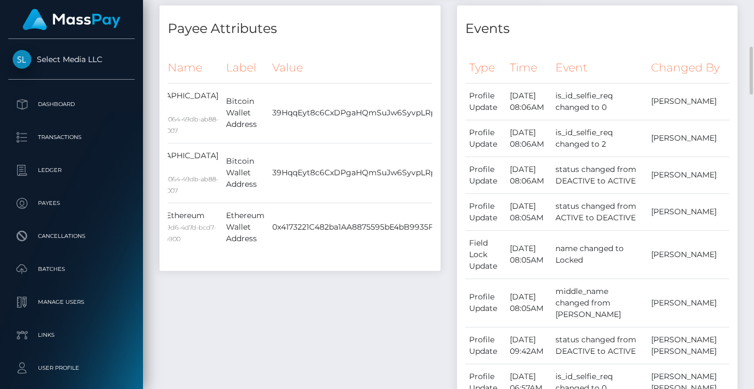
drag, startPoint x: 172, startPoint y: 114, endPoint x: 443, endPoint y: 315, distance: 336.9
copy table "Payer Name Label Value"
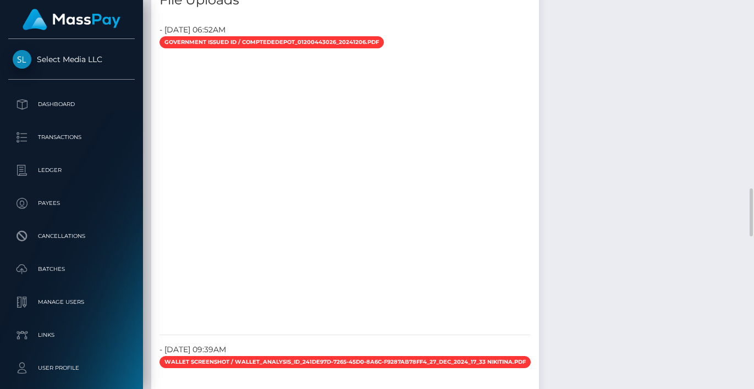
scroll to position [1666, 0]
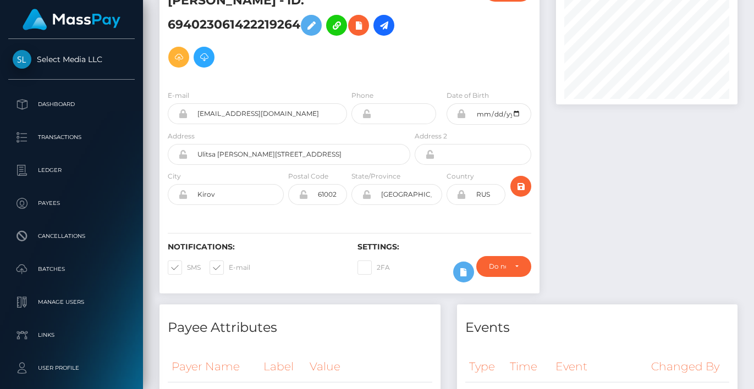
scroll to position [0, 0]
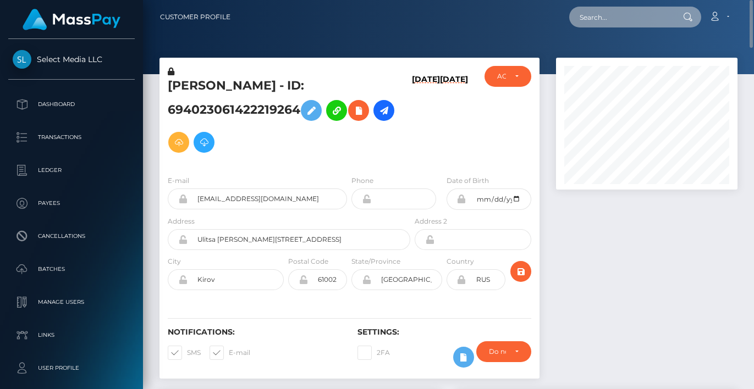
click at [607, 20] on input "text" at bounding box center [620, 17] width 103 height 21
paste input "[PERSON_NAME]"
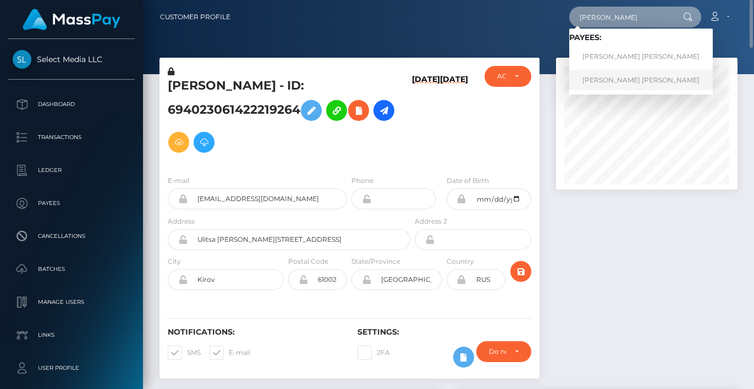
type input "[PERSON_NAME]"
click at [599, 82] on link "TRISTON JONATHAN GOSSETT" at bounding box center [641, 80] width 144 height 20
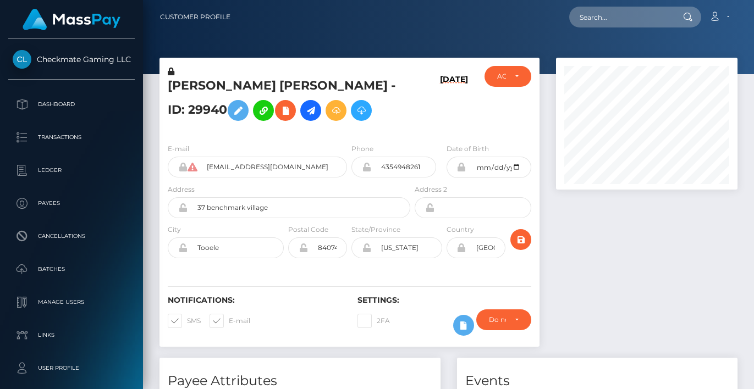
scroll to position [132, 182]
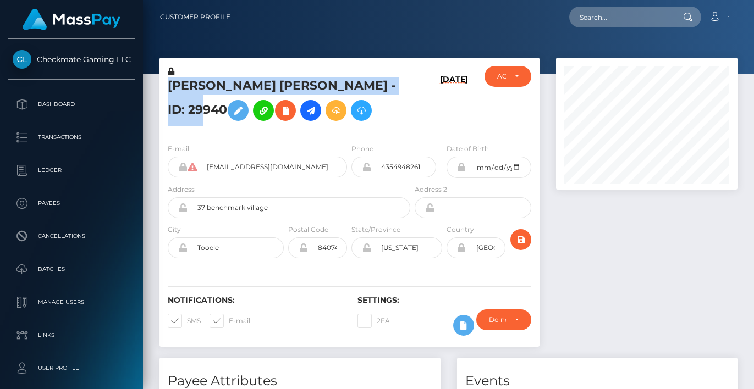
drag, startPoint x: 205, startPoint y: 107, endPoint x: 160, endPoint y: 91, distance: 47.3
click at [160, 91] on div "[PERSON_NAME] [PERSON_NAME] - ID: 29940" at bounding box center [285, 100] width 253 height 69
copy h5 "[PERSON_NAME] [PERSON_NAME] - ID: 29940"
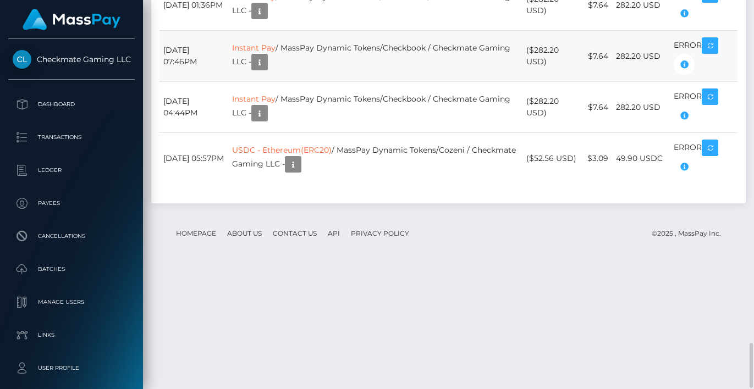
scroll to position [2956, 0]
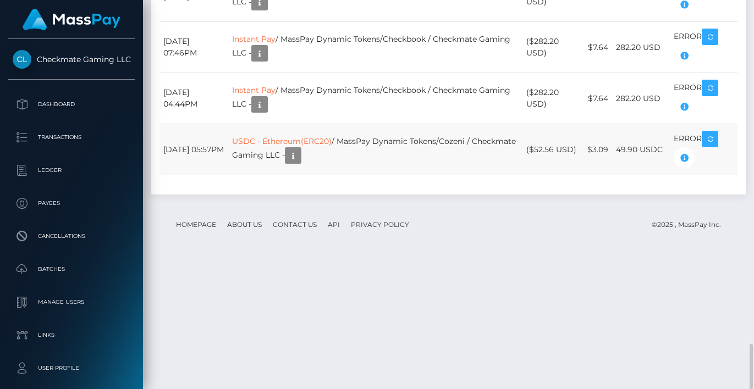
drag, startPoint x: 161, startPoint y: 271, endPoint x: 670, endPoint y: 267, distance: 509.3
click at [670, 175] on tr "January 21, 2025 05:57PM USDC - Ethereum(ERC20) / MassPay Dynamic Tokens/Cozeni…" at bounding box center [448, 149] width 578 height 51
copy tr "January 21, 2025 05:57PM USDC - Ethereum(ERC20) / MassPay Dynamic Tokens/Cozeni…"
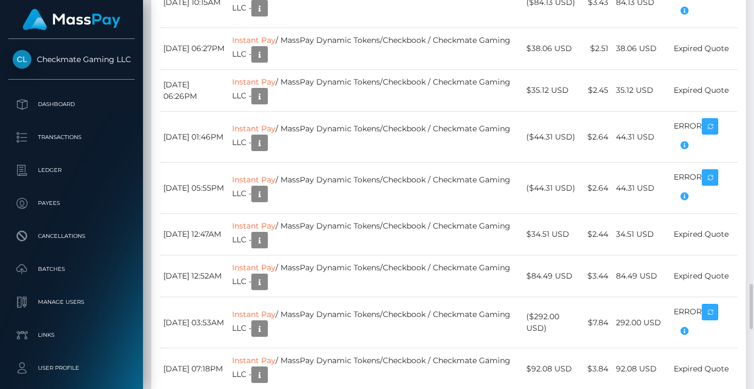
scroll to position [132, 182]
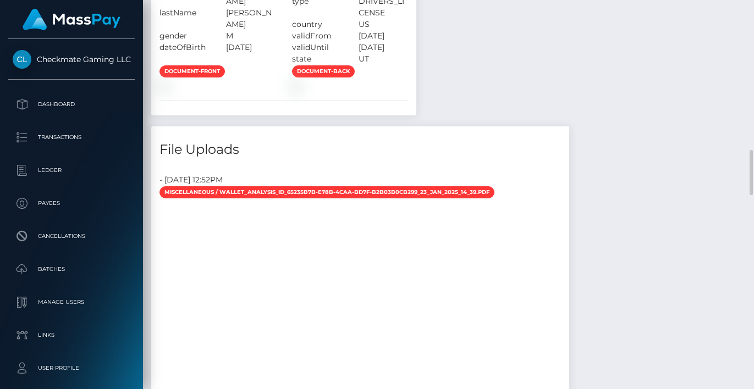
scroll to position [1162, 0]
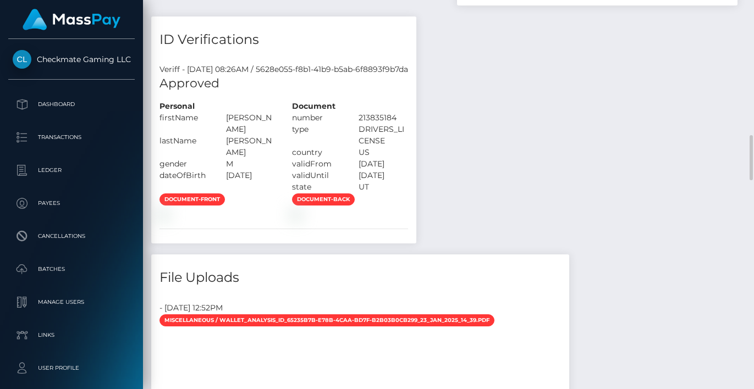
drag, startPoint x: 300, startPoint y: 194, endPoint x: 160, endPoint y: 151, distance: 146.7
click at [160, 151] on div "Personal firstName TRISTON JONATHAN lastName" at bounding box center [217, 147] width 133 height 92
copy div "firstName TRISTON JONATHAN lastName GOSSETT gender M dateOfBirth 1998-08-28"
drag, startPoint x: 340, startPoint y: 149, endPoint x: 471, endPoint y: 201, distance: 140.7
click at [416, 193] on div "Document number 213835184 type" at bounding box center [350, 147] width 133 height 92
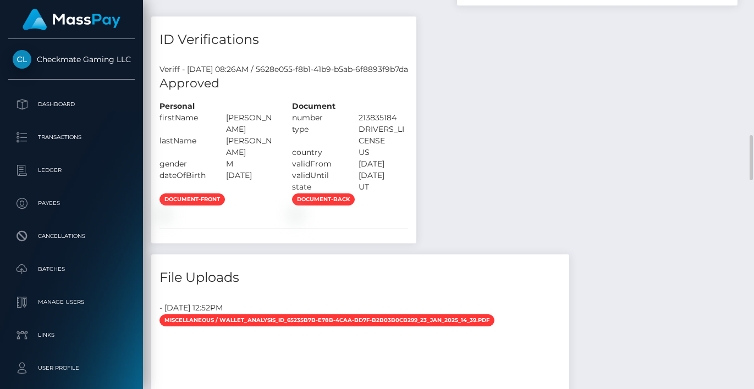
copy div "number 213835184 type DRIVERS_LICENSE country US validFrom 2020-09-02 validUnti…"
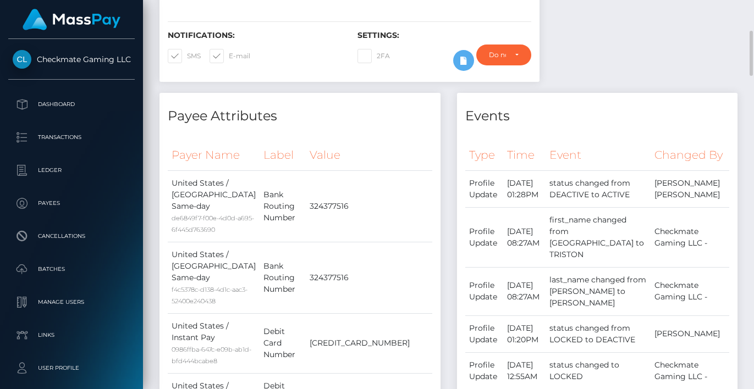
scroll to position [0, 0]
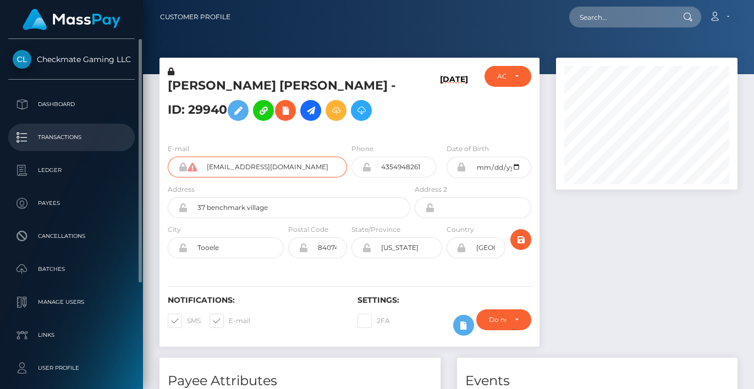
drag, startPoint x: 152, startPoint y: 137, endPoint x: 128, endPoint y: 137, distance: 24.2
click at [128, 137] on div "Checkmate Gaming LLC Dashboard Transactions Ledger Payees Batches" at bounding box center [377, 194] width 754 height 389
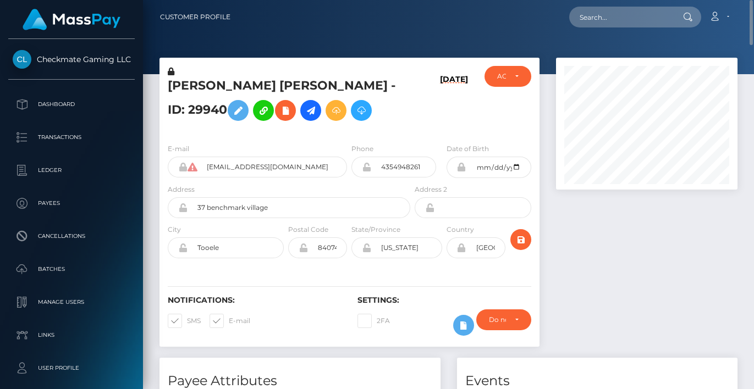
click at [194, 104] on h5 "TRISTON JONATHAN GOSSETT - ID: 29940" at bounding box center [286, 102] width 236 height 49
copy h5 "29940"
drag, startPoint x: 287, startPoint y: 210, endPoint x: 164, endPoint y: 203, distance: 123.4
click at [164, 203] on div "Address 37 benchmark village" at bounding box center [285, 204] width 253 height 40
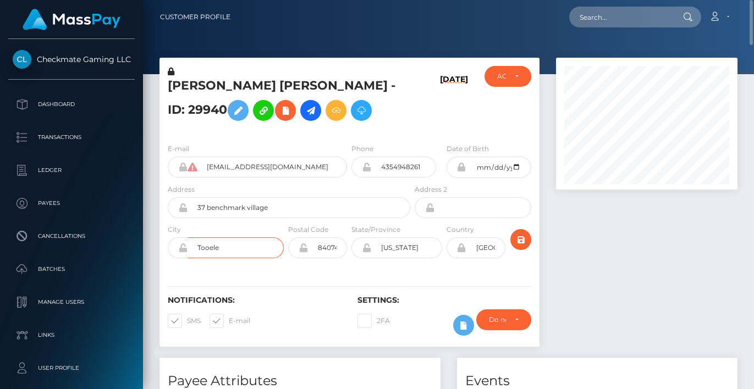
click at [213, 249] on input "Tooele" at bounding box center [236, 248] width 96 height 21
click at [324, 246] on input "84074" at bounding box center [327, 248] width 39 height 21
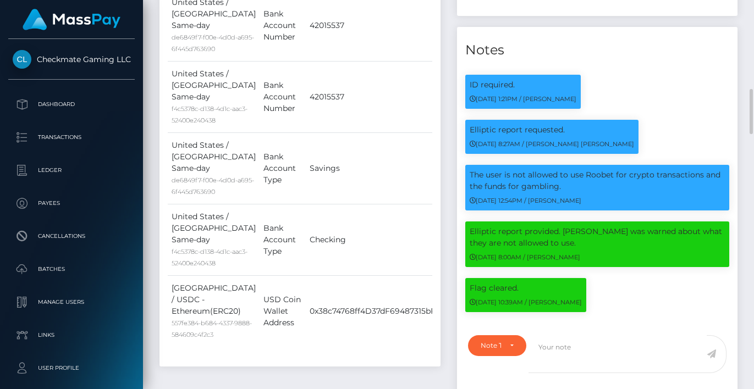
scroll to position [0, 60]
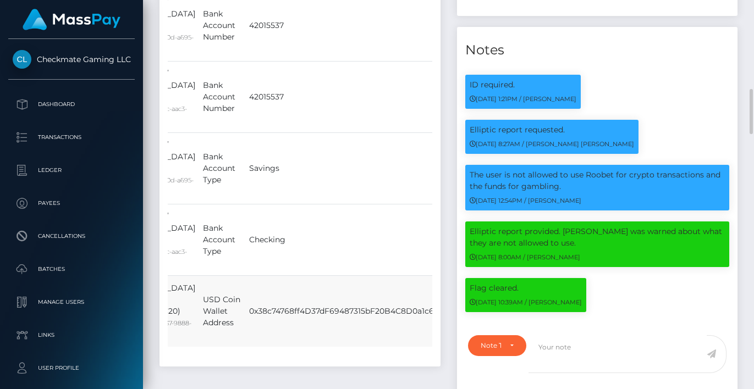
drag, startPoint x: 208, startPoint y: 219, endPoint x: 427, endPoint y: 230, distance: 219.7
click at [427, 276] on tr "United States / USDC - Ethereum(ERC20) 557fe384-b684-4337-9888-584609c4f2c3 USD…" at bounding box center [277, 311] width 340 height 71
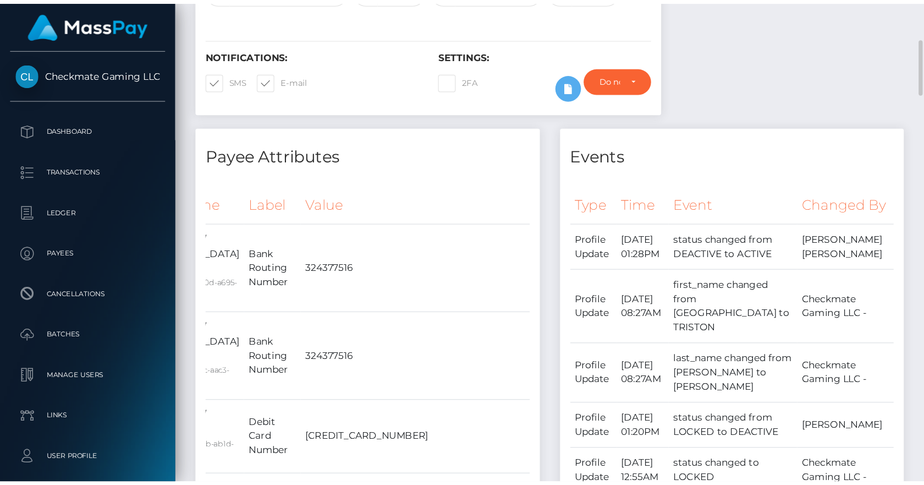
scroll to position [132, 239]
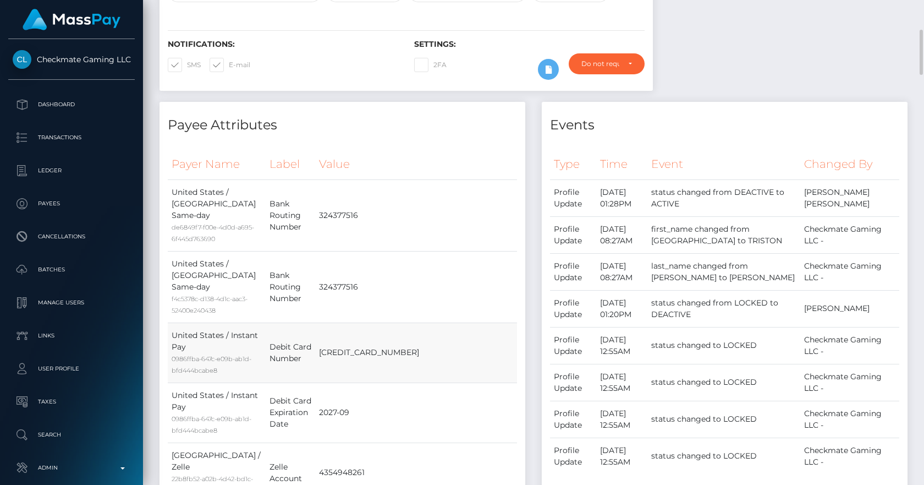
drag, startPoint x: 167, startPoint y: 205, endPoint x: 438, endPoint y: 341, distance: 304.0
click at [513, 280] on td "324377516" at bounding box center [416, 286] width 202 height 71
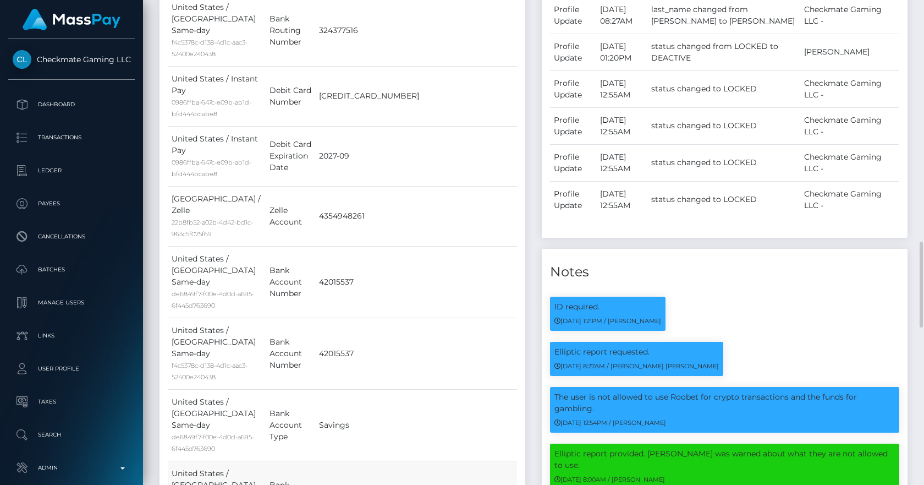
scroll to position [641, 0]
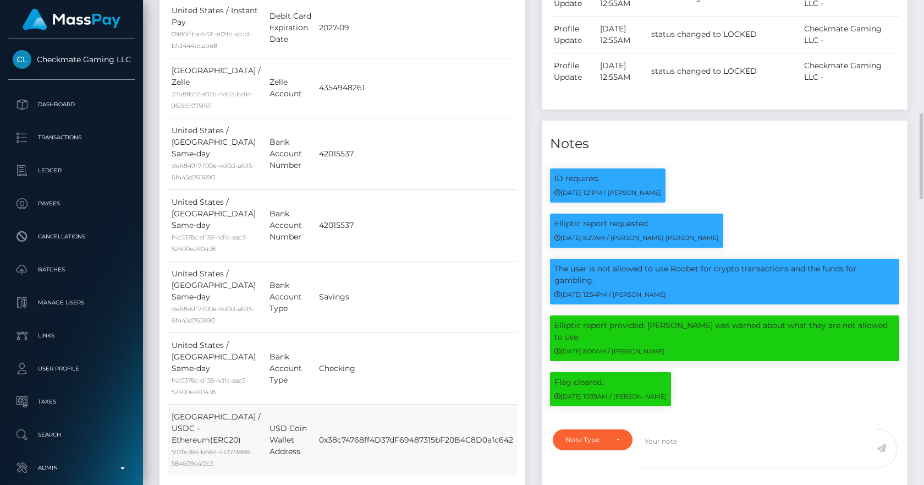
drag, startPoint x: 170, startPoint y: 207, endPoint x: 513, endPoint y: 357, distance: 374.4
click at [513, 357] on tbody "United States / ACH Same-day de6849f7-f00e-4d0d-a695-6f445d763690 Bank Routing …" at bounding box center [342, 135] width 349 height 680
copy tbody "United States / ACH Same-day de6849f7-f00e-4d0d-a695-6f445d763690 Bank Routing …"
click at [153, 218] on div "Payee Attributes Payer Name Label Value United States / ACH Same-day de6849f7-f…" at bounding box center [342, 111] width 382 height 789
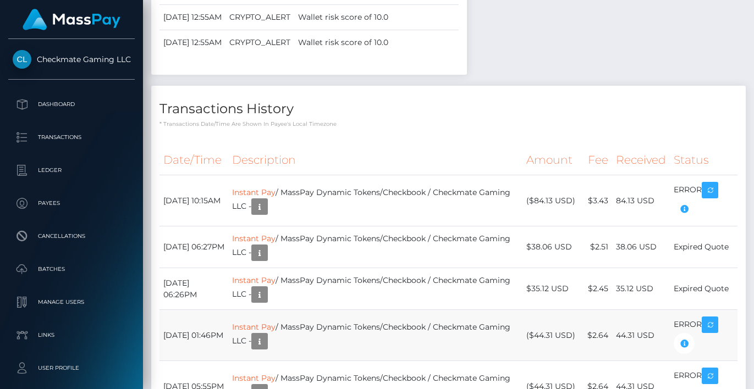
scroll to position [549858, 549809]
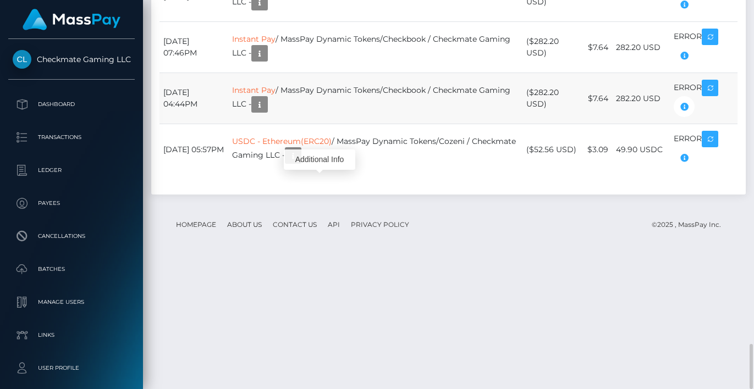
scroll to position [132, 182]
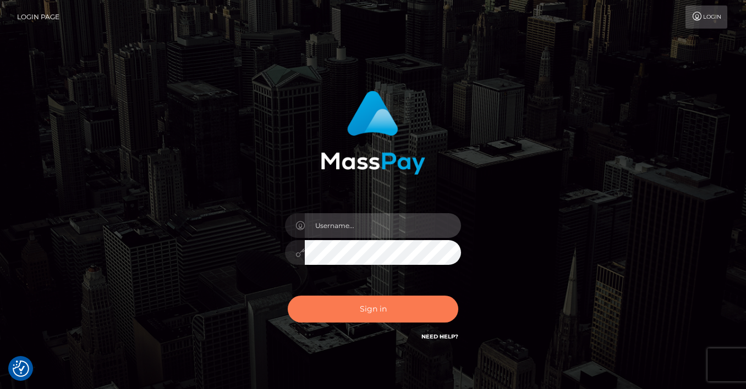
type input "[PERSON_NAME]"
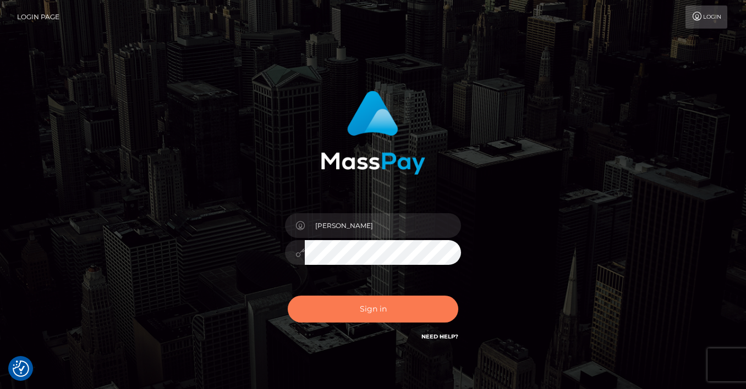
click at [351, 297] on button "Sign in" at bounding box center [373, 309] width 170 height 27
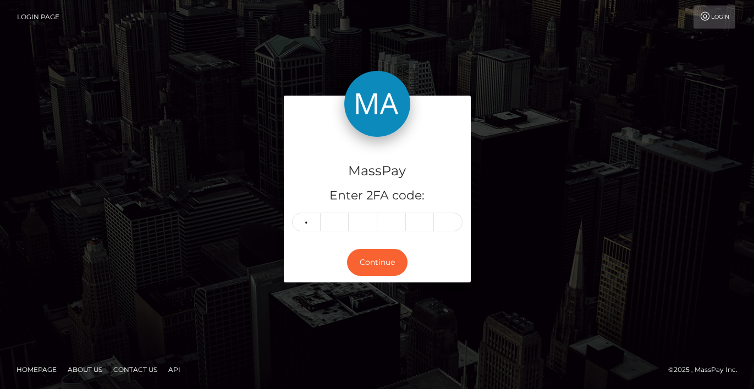
type input "2"
type input "3"
type input "7"
type input "4"
type input "1"
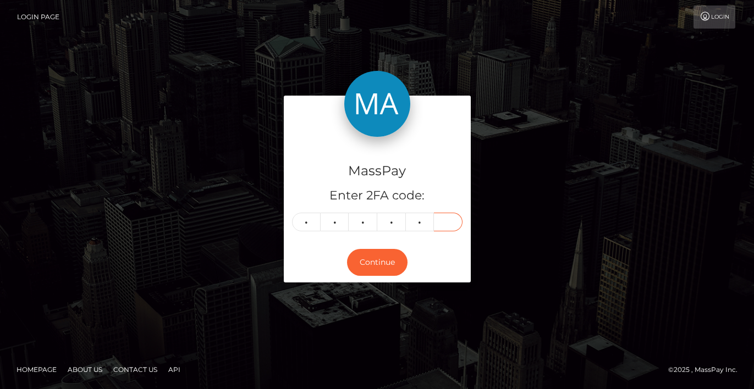
type input "4"
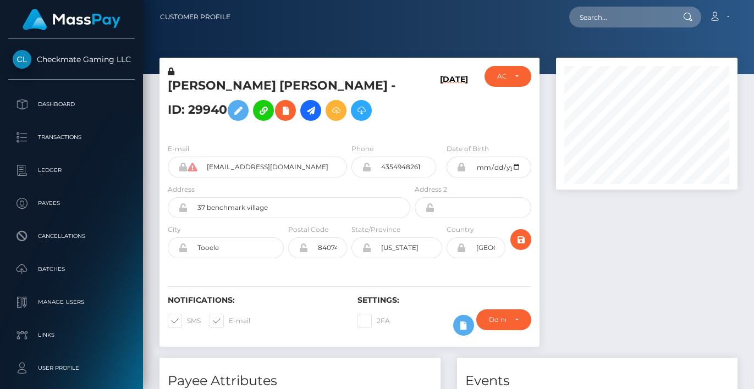
scroll to position [132, 182]
click at [636, 20] on input "text" at bounding box center [620, 17] width 103 height 21
paste input "RODIONOVA"
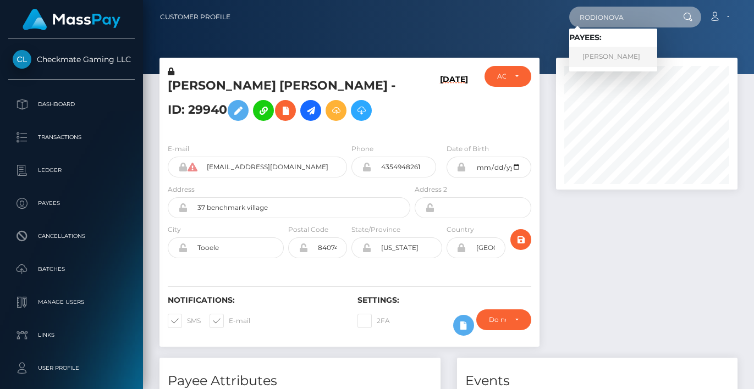
type input "RODIONOVA"
click at [621, 58] on link "[PERSON_NAME]" at bounding box center [613, 57] width 88 height 20
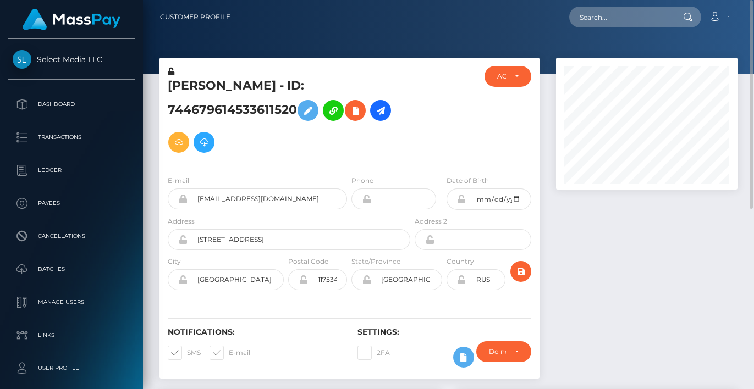
click at [243, 81] on h5 "[PERSON_NAME] - ID: 744679614533611520" at bounding box center [286, 118] width 236 height 81
copy h5 "[PERSON_NAME]"
click at [615, 23] on input "text" at bounding box center [620, 17] width 103 height 21
paste input "601126384571527168"
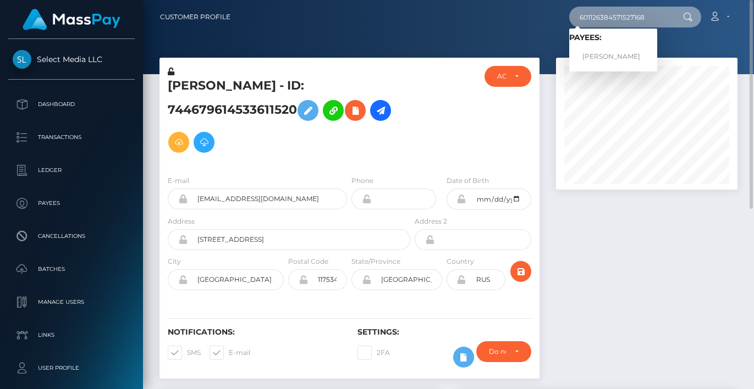
type input "601126384571527168"
click at [408, 80] on div "[PERSON_NAME] - ID: 744679614533611520" at bounding box center [285, 116] width 253 height 101
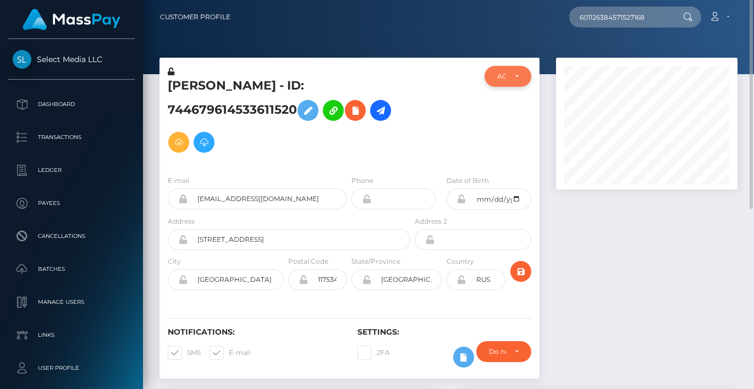
click at [522, 73] on div "ACTIVE" at bounding box center [508, 76] width 47 height 21
click at [522, 152] on span "CLOSED" at bounding box center [512, 152] width 28 height 10
select select "CLOSED"
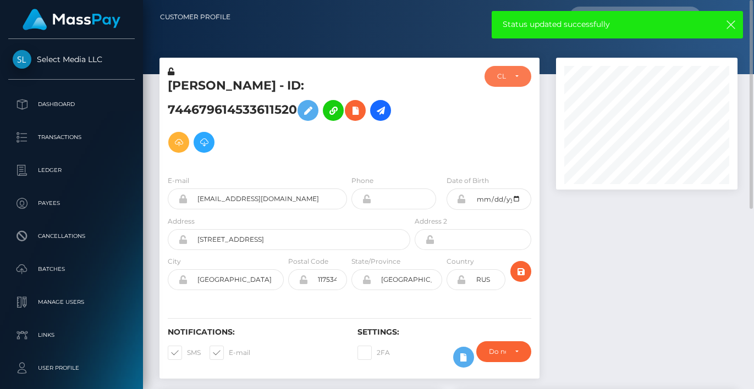
scroll to position [334, 0]
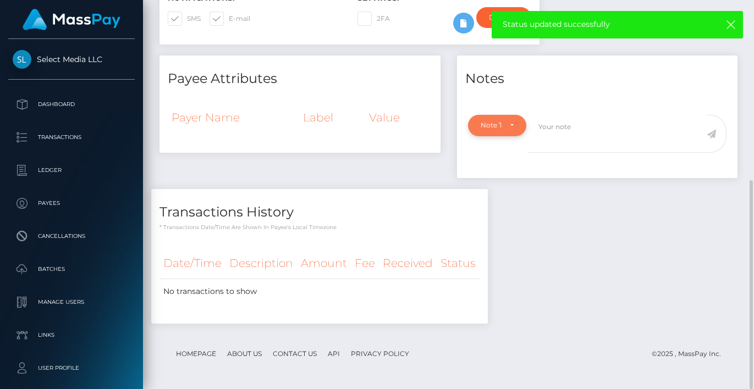
click at [520, 128] on div "Note Type" at bounding box center [497, 125] width 58 height 21
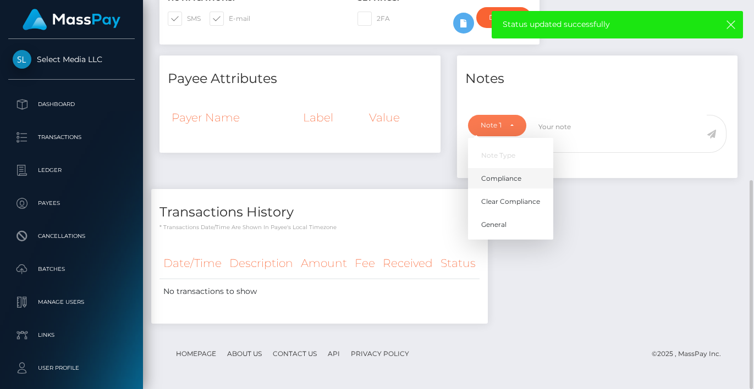
click at [522, 174] on link "Compliance" at bounding box center [510, 178] width 85 height 20
select select "COMPLIANCE"
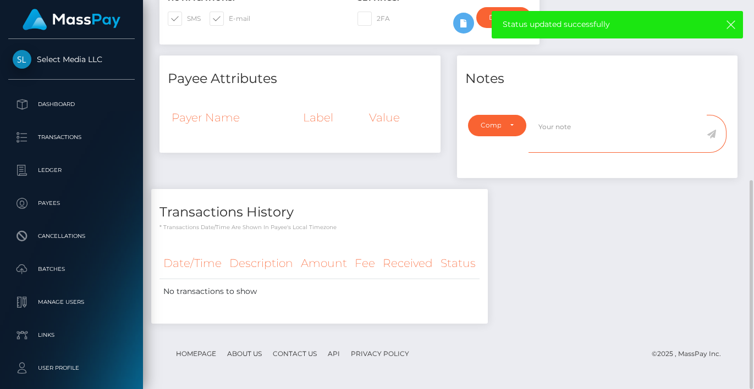
click at [580, 128] on textarea at bounding box center [618, 134] width 178 height 38
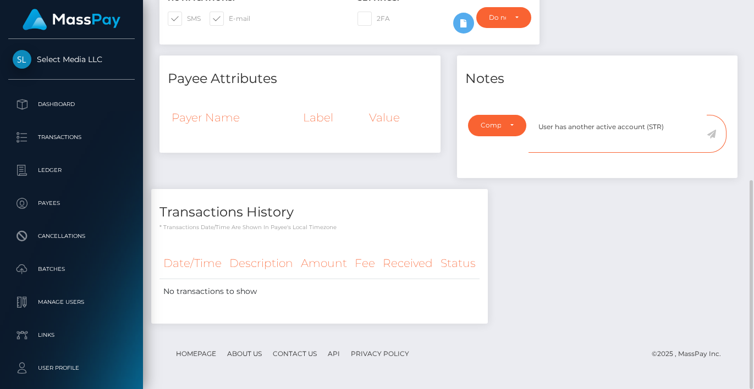
type textarea "User has another active account (STR)"
click at [712, 131] on icon at bounding box center [711, 134] width 9 height 9
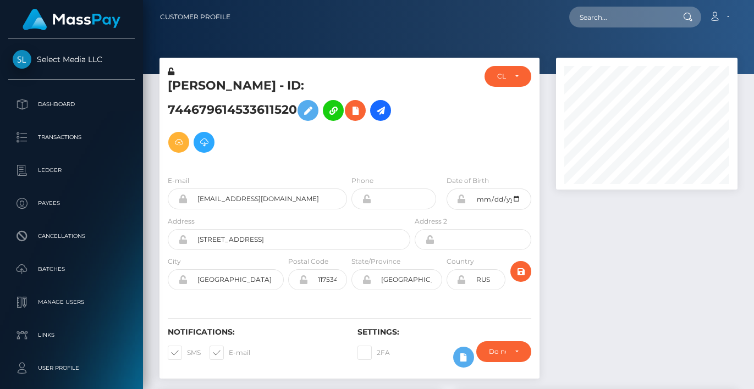
scroll to position [132, 182]
click at [619, 12] on input "text" at bounding box center [620, 17] width 103 height 21
paste input "601126384571527168"
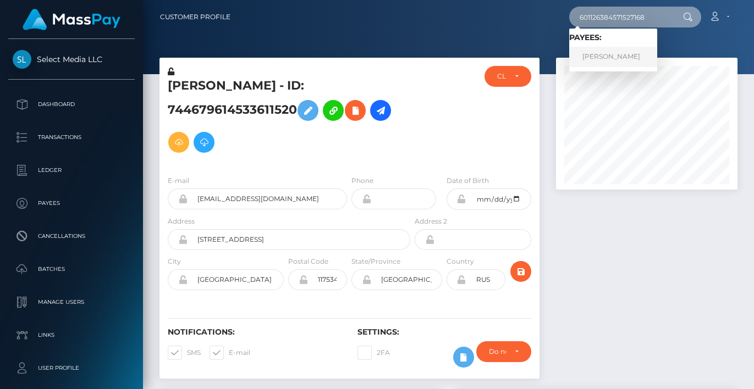
type input "601126384571527168"
click at [637, 59] on link "[PERSON_NAME]" at bounding box center [613, 57] width 88 height 20
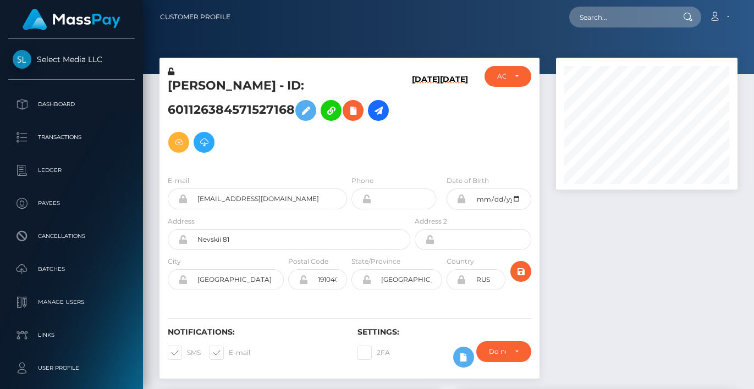
scroll to position [132, 182]
drag, startPoint x: 373, startPoint y: 85, endPoint x: 162, endPoint y: 94, distance: 211.4
click at [162, 94] on div "IULIIA EVGENEVNA RODIONOVA - ID: 601126384571527168" at bounding box center [285, 116] width 253 height 101
copy h5 "IULIIA EVGENEVNA RODIONOVA"
drag, startPoint x: 289, startPoint y: 108, endPoint x: 166, endPoint y: 85, distance: 125.2
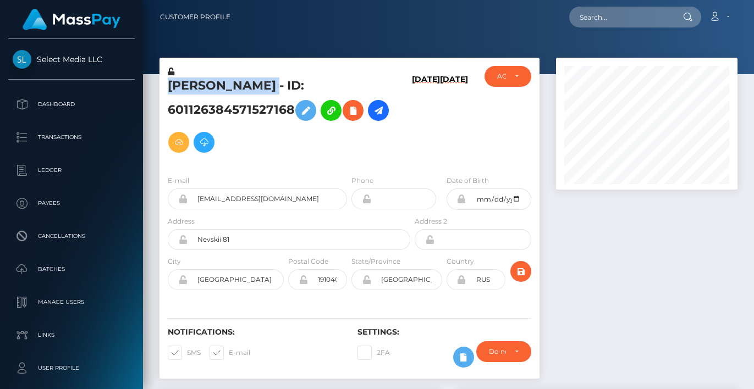
click at [166, 85] on div "IULIIA EVGENEVNA RODIONOVA - ID: 601126384571527168" at bounding box center [285, 116] width 253 height 101
copy h5 "IULIIA EVGENEVNA RODIONOVA - ID: 601126384571527168"
click at [250, 94] on h5 "IULIIA EVGENEVNA RODIONOVA - ID: 601126384571527168" at bounding box center [286, 118] width 236 height 81
drag, startPoint x: 373, startPoint y: 86, endPoint x: 168, endPoint y: 87, distance: 205.7
click at [168, 87] on h5 "IULIIA EVGENEVNA RODIONOVA - ID: 601126384571527168" at bounding box center [286, 118] width 236 height 81
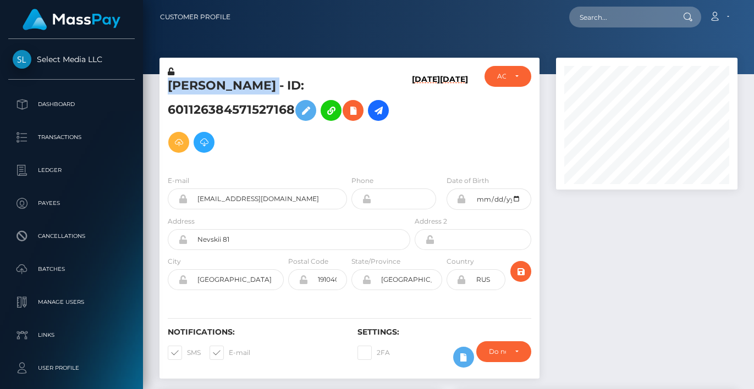
copy h5 "IULIIA EVGENEVNA RODIONOVA"
click at [488, 115] on div "ACTIVE DEACTIVE CLOSED ACTIVE" at bounding box center [507, 116] width 63 height 101
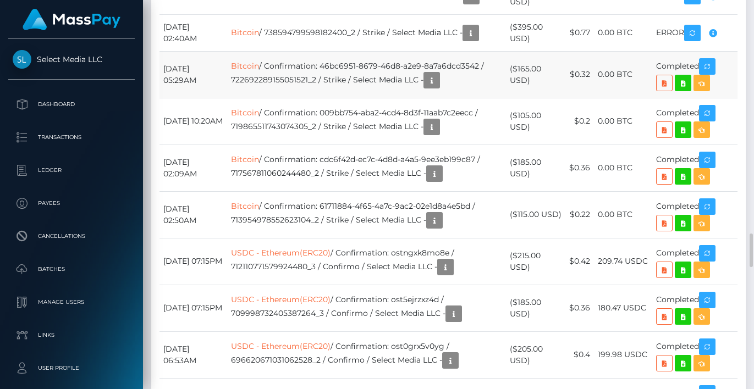
drag, startPoint x: 161, startPoint y: 201, endPoint x: 700, endPoint y: 269, distance: 543.2
copy tbody "January 23, 2025 10:03PM Bitcoin / 738594799598182400_4 / Strike / Select Media…"
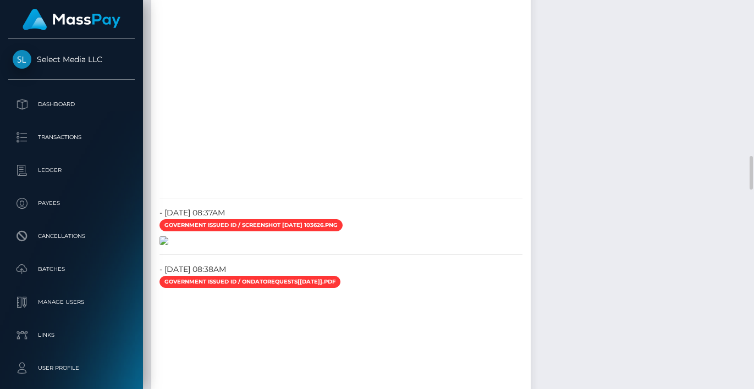
scroll to position [1934, 0]
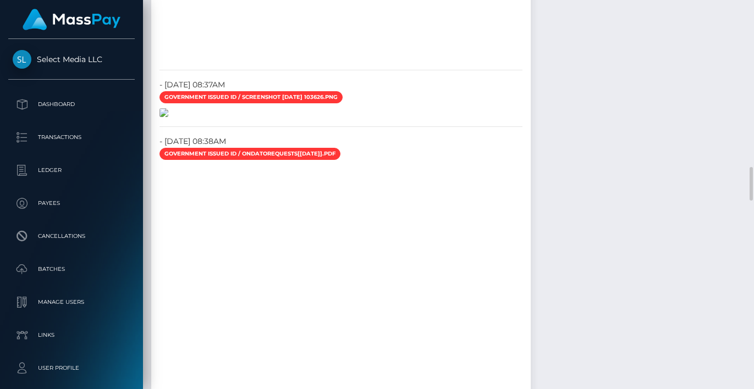
click at [168, 117] on img at bounding box center [163, 112] width 9 height 9
drag, startPoint x: 156, startPoint y: 363, endPoint x: 156, endPoint y: 356, distance: 6.6
click at [156, 163] on div "Government issued ID / OndatoRequests[2024-11-07].pdf" at bounding box center [340, 154] width 379 height 15
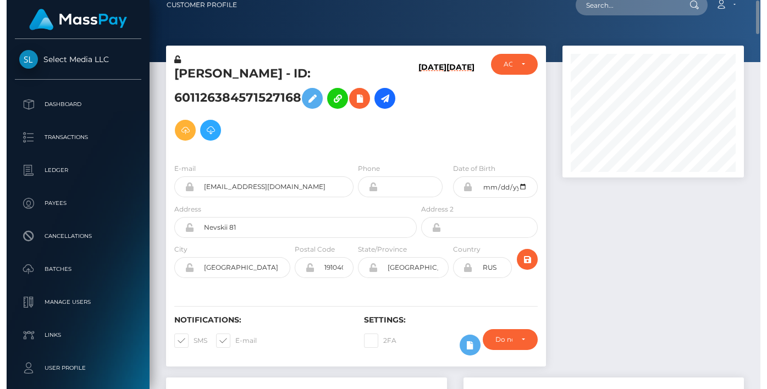
scroll to position [0, 0]
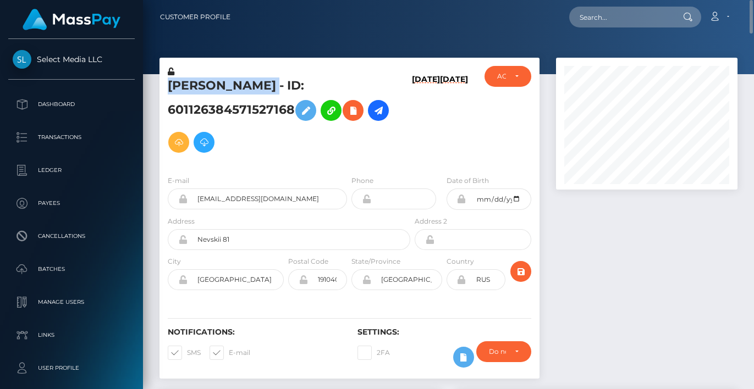
drag, startPoint x: 287, startPoint y: 84, endPoint x: 167, endPoint y: 82, distance: 119.4
click at [167, 82] on div "IULIIA EVGENEVNA RODIONOVA - ID: 601126384571527168" at bounding box center [285, 116] width 253 height 101
copy h5 "IULIIA EVGENEVNA"
click at [325, 82] on h5 "IULIIA EVGENEVNA RODIONOVA - ID: 601126384571527168" at bounding box center [286, 118] width 236 height 81
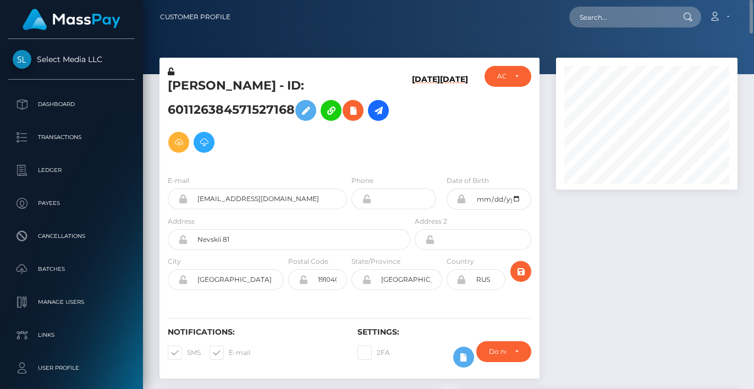
copy h5 "RODIONOVA"
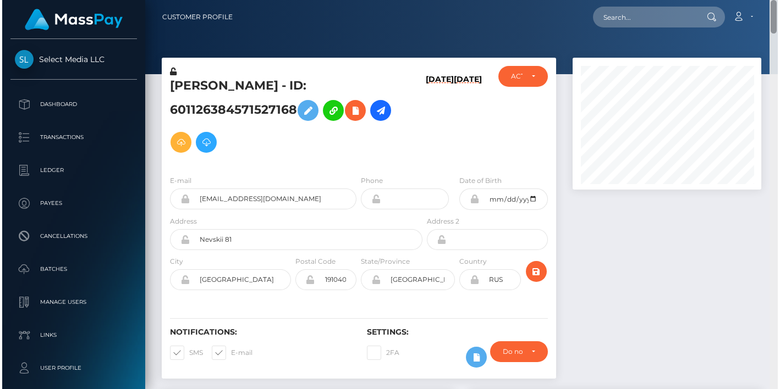
scroll to position [132, 190]
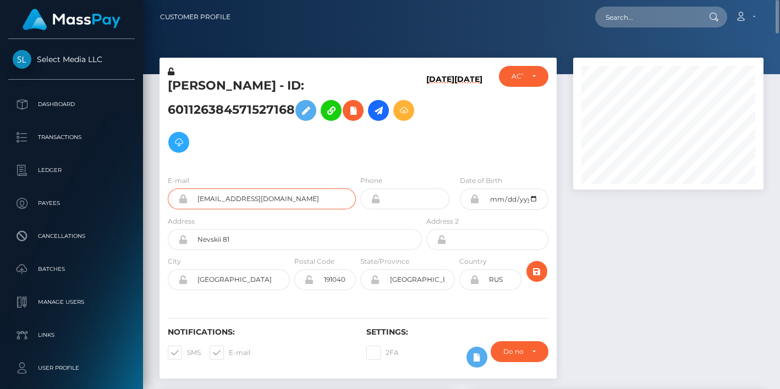
drag, startPoint x: 297, startPoint y: 197, endPoint x: 151, endPoint y: 196, distance: 145.7
click at [151, 196] on div "IULIIA EVGENEVNA RODIONOVA - ID: 601126384571527168 12/09/24 12/24/24 DEACTIVE …" at bounding box center [358, 224] width 414 height 332
click at [234, 110] on h5 "IULIIA EVGENEVNA RODIONOVA - ID: 601126384571527168" at bounding box center [292, 118] width 248 height 81
copy h5 "601126384571527168"
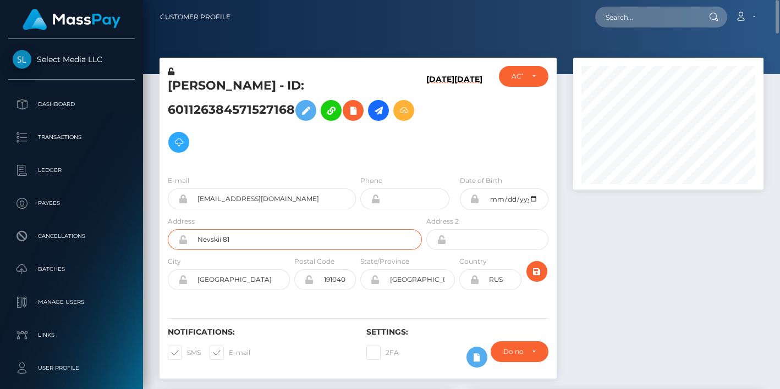
drag, startPoint x: 243, startPoint y: 238, endPoint x: 179, endPoint y: 232, distance: 64.6
click at [179, 232] on div "Nevskii 81" at bounding box center [295, 239] width 254 height 21
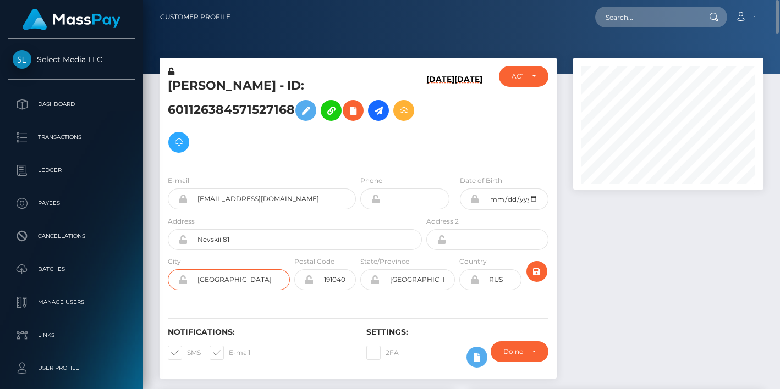
drag, startPoint x: 262, startPoint y: 275, endPoint x: 189, endPoint y: 275, distance: 73.1
click at [189, 275] on input "Saint-Petersburg" at bounding box center [239, 279] width 102 height 21
click at [434, 280] on input "Leningradskaya oblast'" at bounding box center [417, 279] width 75 height 21
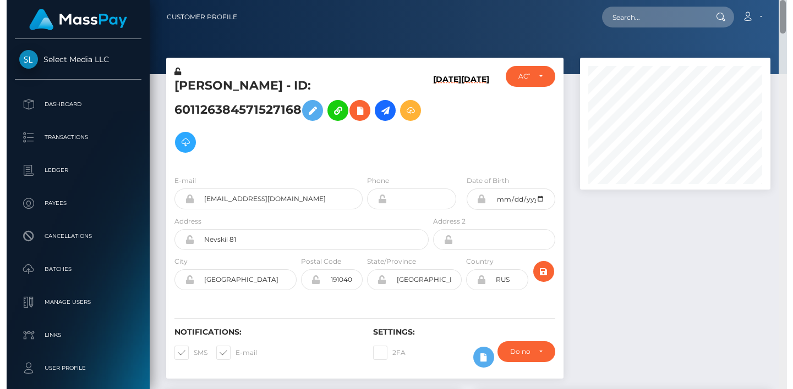
scroll to position [389, 0]
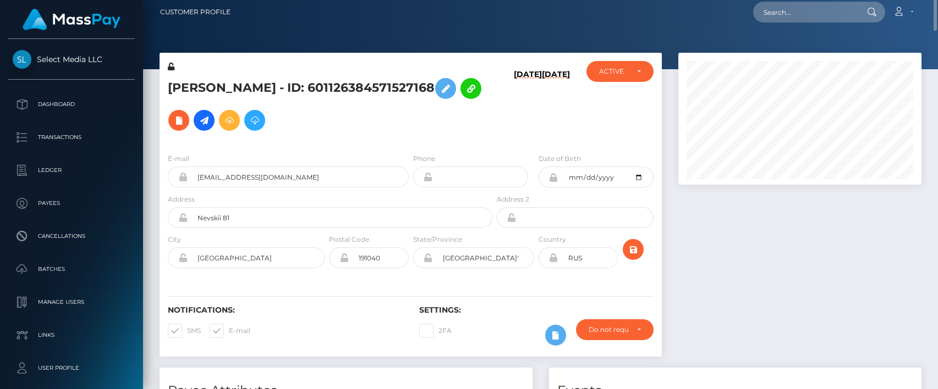
scroll to position [0, 0]
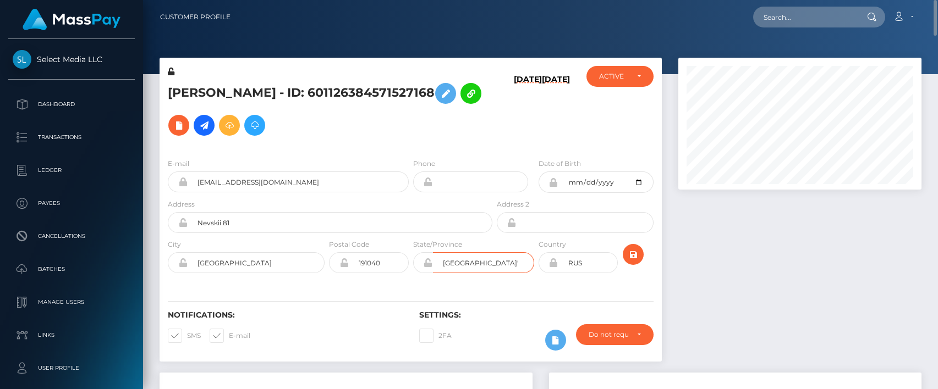
click at [511, 254] on input "Leningradskaya oblast'" at bounding box center [483, 262] width 101 height 21
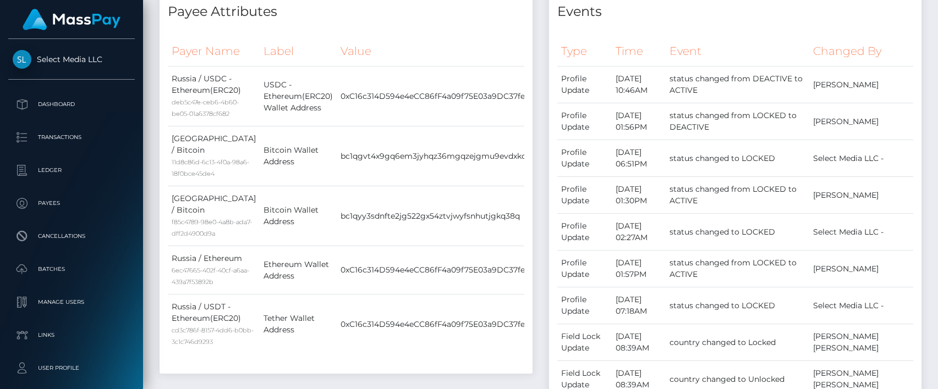
scroll to position [0, 5]
drag, startPoint x: 170, startPoint y: 65, endPoint x: 525, endPoint y: 298, distance: 424.1
click at [525, 298] on div "Payer Name Label Value Russia / USDC - Ethereum(ERC20) deb5c47e-ceb6-4b60-be05-…" at bounding box center [345, 201] width 373 height 346
copy table "Payer Name Label Value"
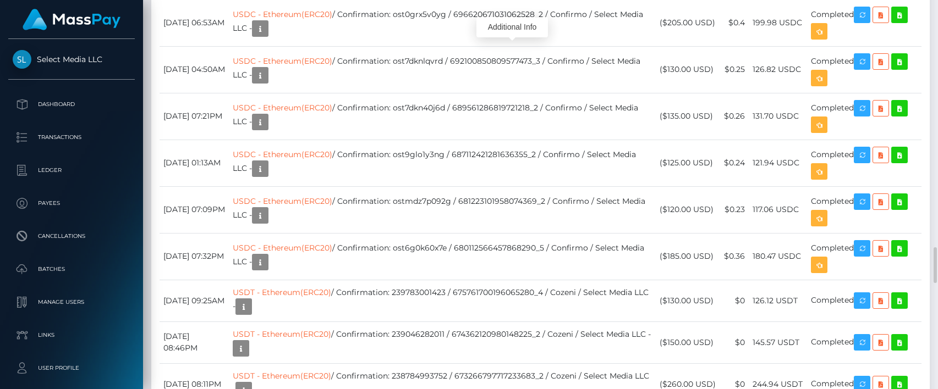
scroll to position [132, 243]
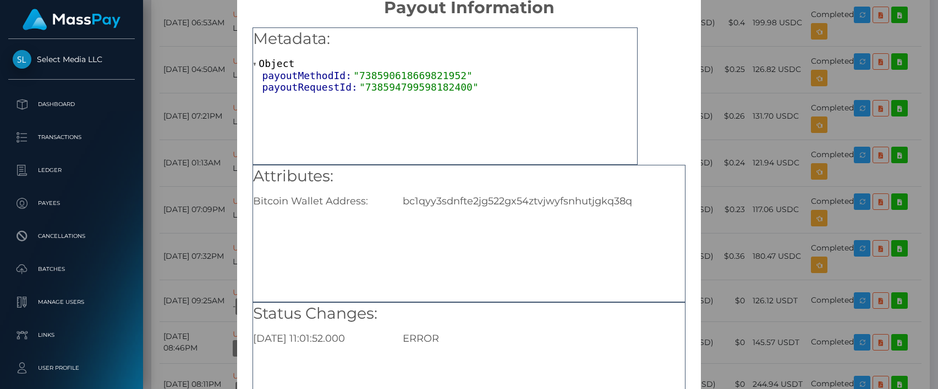
scroll to position [5, 0]
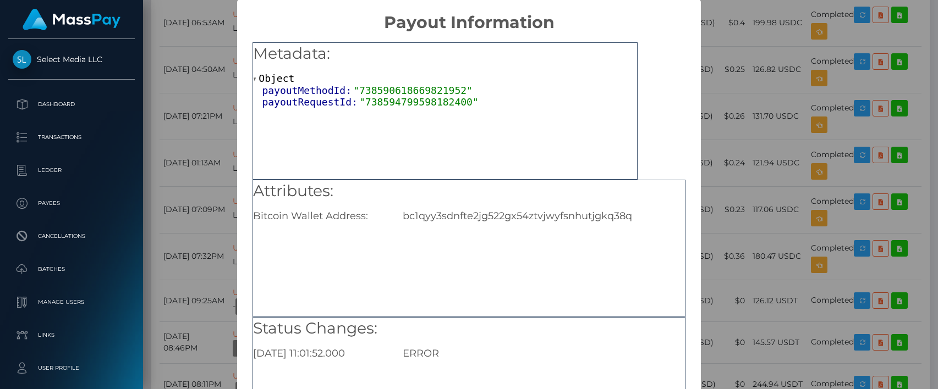
click at [582, 85] on div "payoutMethodId: "738590618669821952"" at bounding box center [449, 91] width 375 height 12
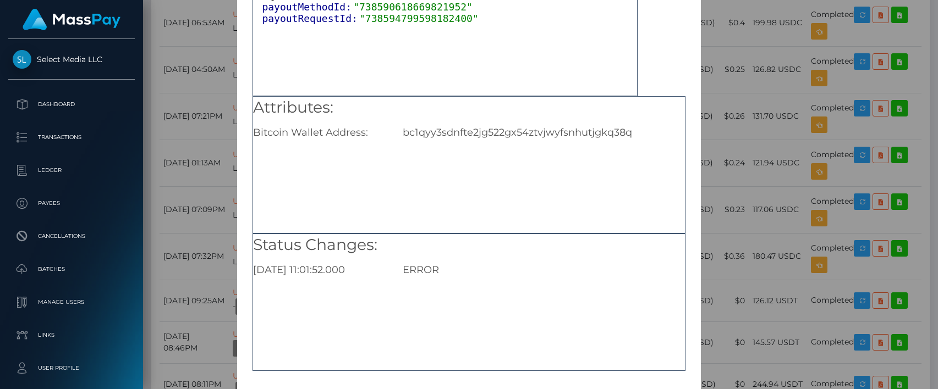
scroll to position [134, 0]
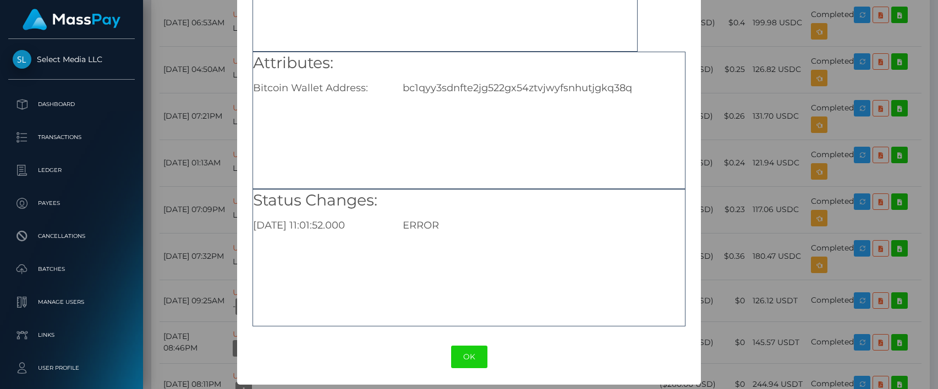
click at [453, 369] on div "OK No Cancel" at bounding box center [469, 357] width 464 height 34
click at [482, 349] on button "OK" at bounding box center [469, 357] width 36 height 23
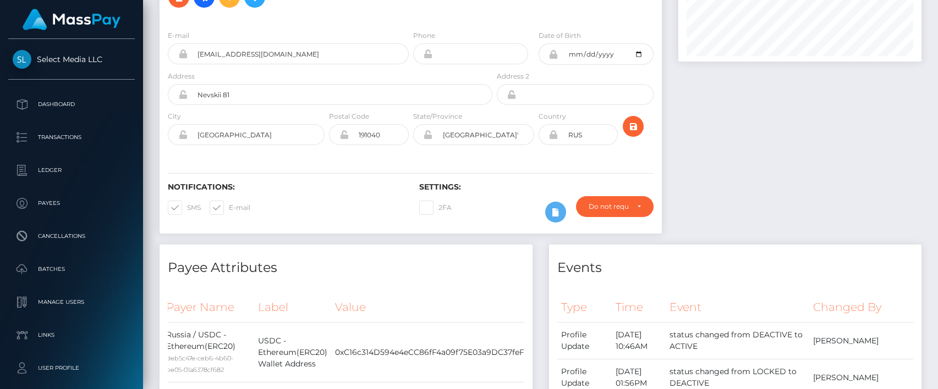
scroll to position [0, 0]
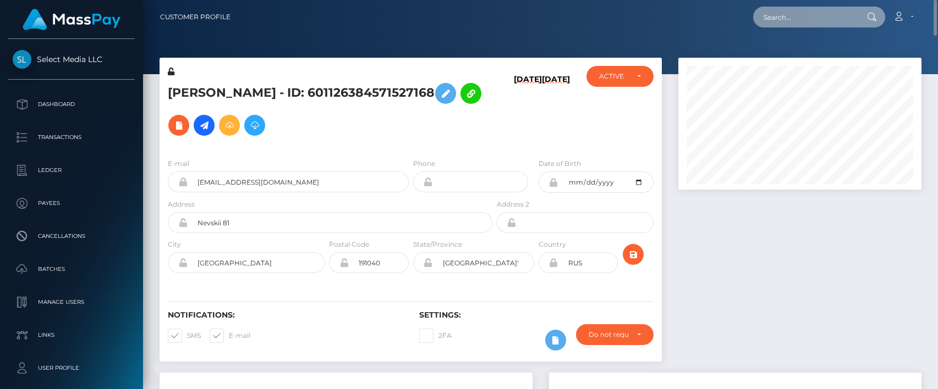
click at [753, 20] on input "text" at bounding box center [804, 17] width 103 height 21
paste input "SOKULSKII"
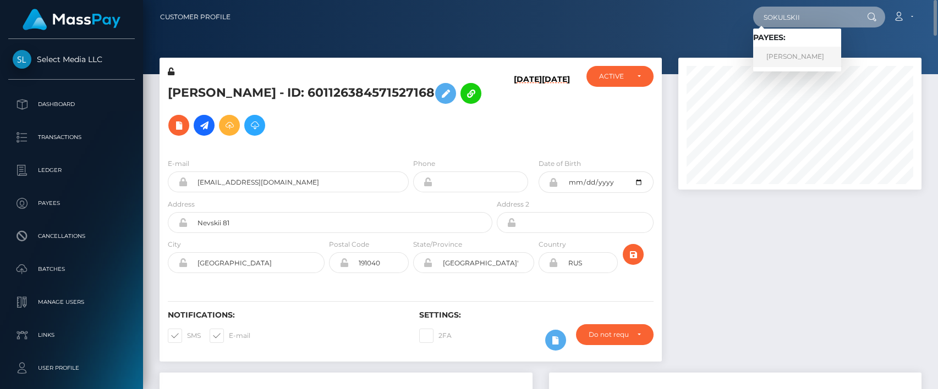
type input "SOKULSKII"
click at [753, 58] on link "ANTON SOKULSKII" at bounding box center [797, 57] width 88 height 20
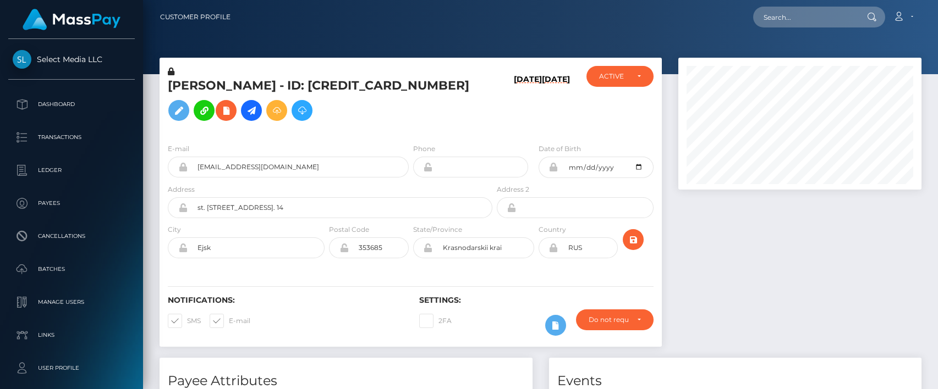
scroll to position [132, 243]
click at [260, 111] on h5 "[PERSON_NAME] - ID: [CREDIT_CARD_NUMBER]" at bounding box center [327, 102] width 318 height 49
drag, startPoint x: 288, startPoint y: 96, endPoint x: 170, endPoint y: 93, distance: 117.7
click at [170, 93] on h5 "[PERSON_NAME] - ID: [CREDIT_CARD_NUMBER]" at bounding box center [327, 102] width 318 height 49
copy h5 "[PERSON_NAME]"
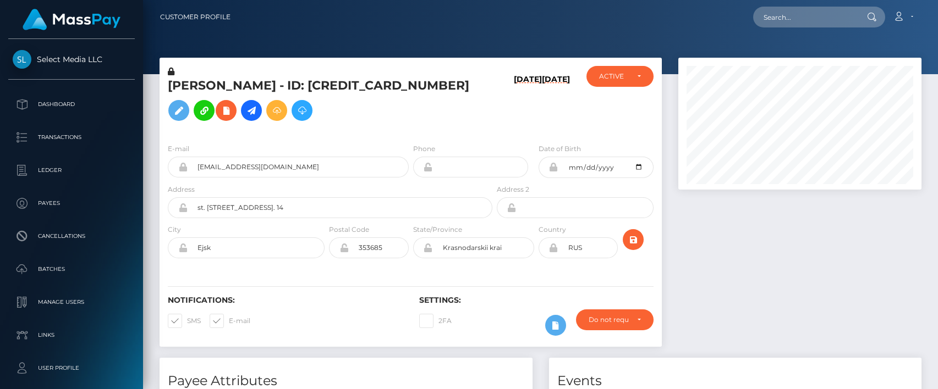
drag, startPoint x: 323, startPoint y: 125, endPoint x: 410, endPoint y: 106, distance: 89.0
click at [323, 125] on h5 "[PERSON_NAME] - ID: [CREDIT_CARD_NUMBER]" at bounding box center [327, 102] width 318 height 49
drag, startPoint x: 454, startPoint y: 86, endPoint x: 166, endPoint y: 78, distance: 287.8
click at [166, 78] on div "[PERSON_NAME] - ID: [CREDIT_CARD_NUMBER]" at bounding box center [326, 100] width 335 height 69
copy h5 "[PERSON_NAME] - ID: [CREDIT_CARD_NUMBER]"
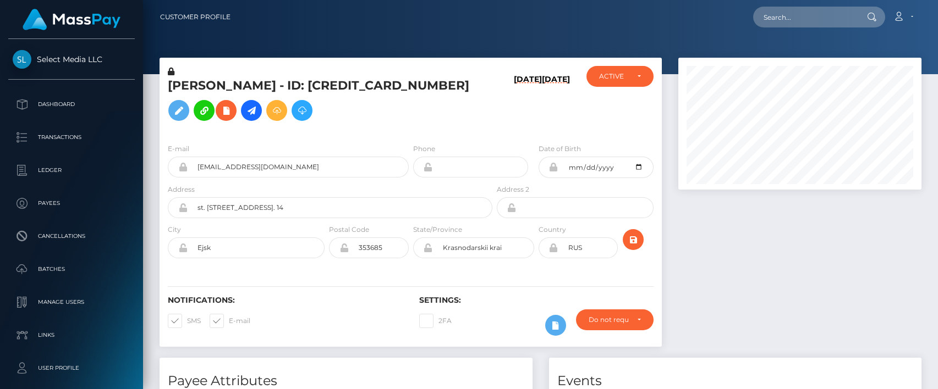
drag, startPoint x: 525, startPoint y: 108, endPoint x: 528, endPoint y: 137, distance: 29.3
click at [525, 108] on h6 "[DATE]" at bounding box center [528, 103] width 28 height 56
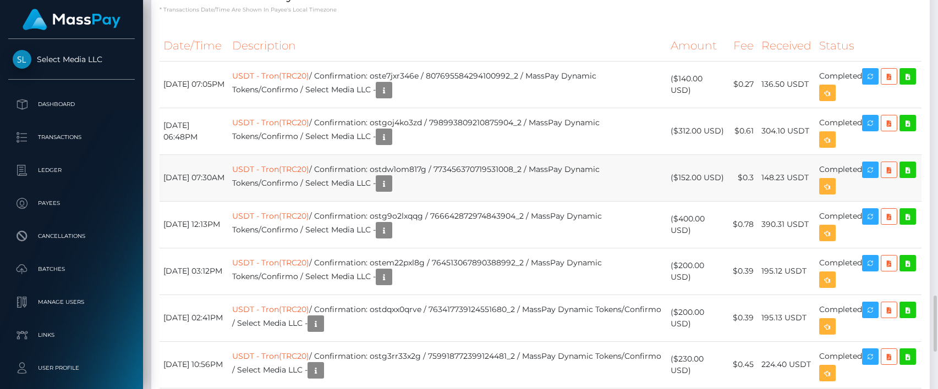
scroll to position [1907, 0]
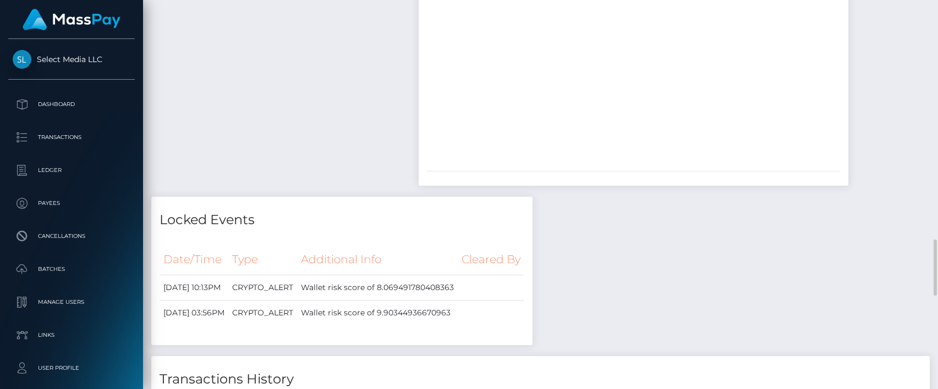
scroll to position [1523, 0]
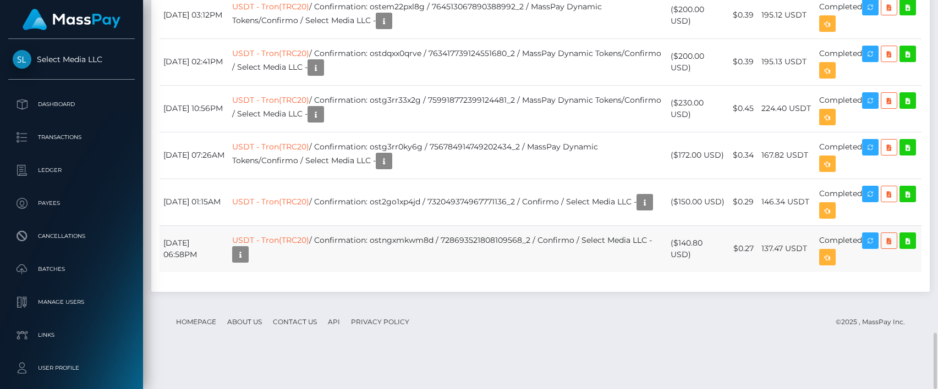
scroll to position [132, 243]
drag, startPoint x: 162, startPoint y: 273, endPoint x: 865, endPoint y: 273, distance: 702.3
click at [865, 272] on tr "[DATE] 06:58PM USDT - Tron(TRC20) / Confirmation: ostngxmkwm8d / 72869352180810…" at bounding box center [540, 248] width 762 height 47
copy tr "[DATE] 06:58PM USDT - Tron(TRC20) / Confirmation: ostngxmkwm8d / 72869352180810…"
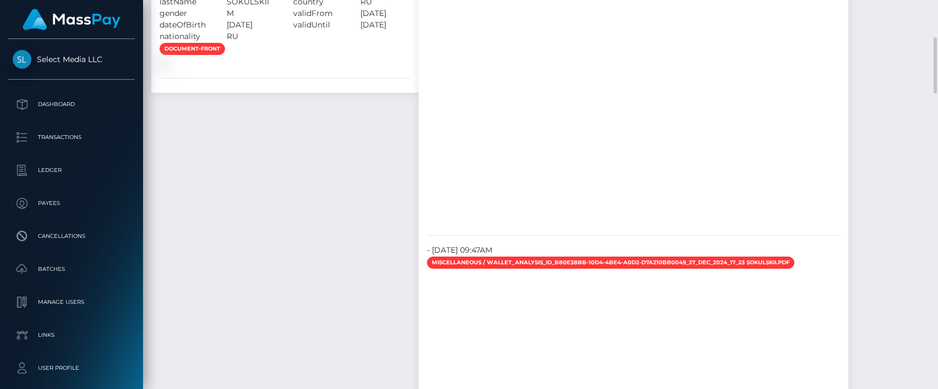
scroll to position [1010, 0]
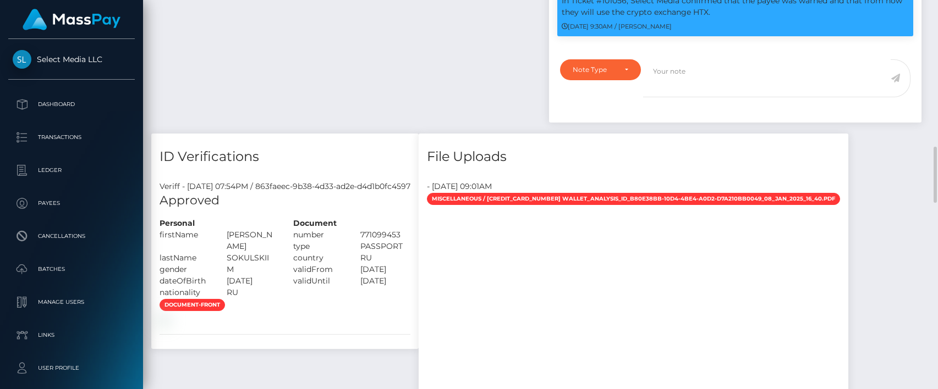
drag, startPoint x: 255, startPoint y: 311, endPoint x: 155, endPoint y: 271, distance: 107.6
click at [155, 271] on div "Personal firstName [PERSON_NAME]" at bounding box center [218, 258] width 134 height 81
copy div "firstName [PERSON_NAME] gender M dateOfBirth [DATE] nationality RU"
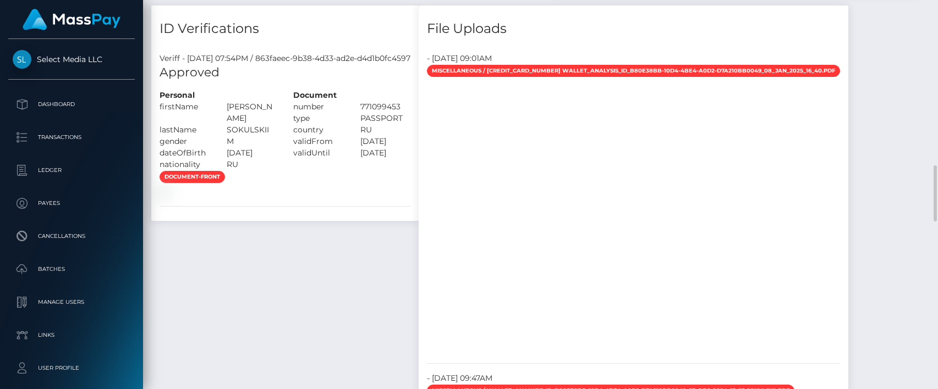
drag, startPoint x: 308, startPoint y: 133, endPoint x: 433, endPoint y: 195, distance: 139.5
click at [419, 195] on div "Veriff - [DATE] 07:54PM / 863faeec-9b38-4d33-ad2e-d4d1b0fc4597 Approved Personal" at bounding box center [284, 133] width 267 height 177
copy div "number 771099453 type PASSPORT country RU validFrom [DATE] validUntil [DATE] do…"
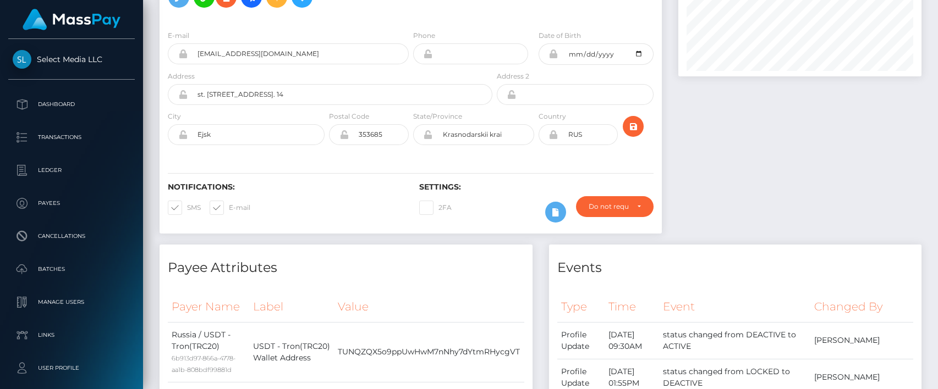
scroll to position [0, 0]
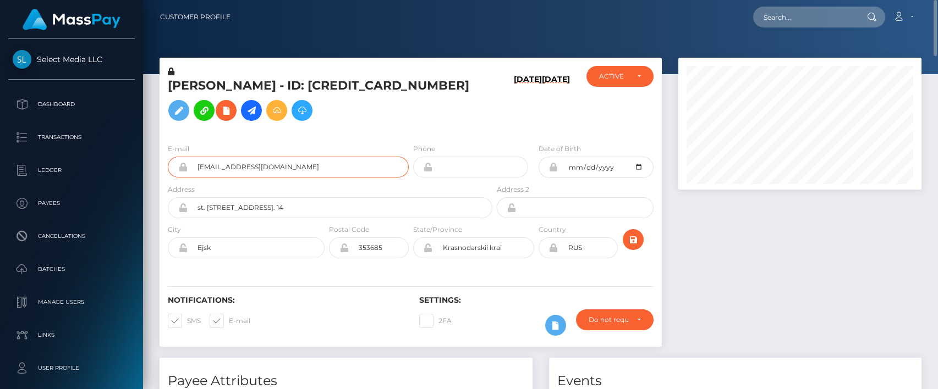
drag, startPoint x: 296, startPoint y: 189, endPoint x: 195, endPoint y: 170, distance: 102.5
click at [195, 170] on div "E-mail mykinkystuff69@gmail.com" at bounding box center [288, 160] width 241 height 35
click at [381, 93] on h5 "ANTON SOKULSKII - ID: 647739966926893056" at bounding box center [327, 102] width 318 height 49
copy h5 "647739966926893056"
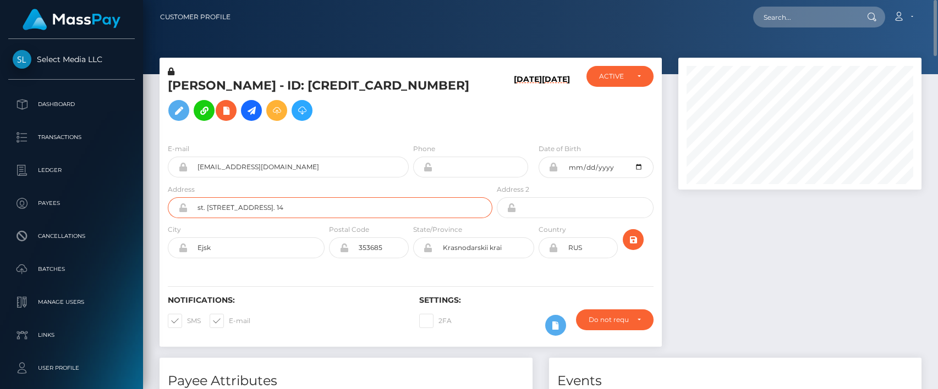
drag, startPoint x: 336, startPoint y: 223, endPoint x: 167, endPoint y: 207, distance: 170.1
click at [167, 207] on div "Address st. Portovaya alleya, house 11, apart. 14" at bounding box center [326, 204] width 335 height 40
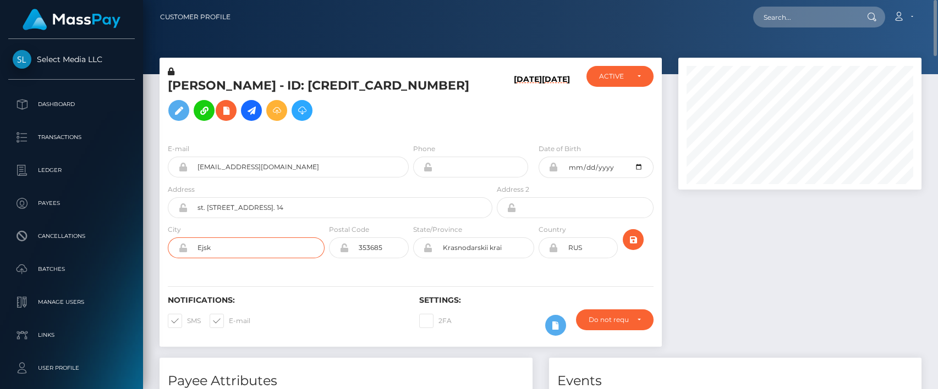
drag, startPoint x: 219, startPoint y: 260, endPoint x: 179, endPoint y: 260, distance: 40.1
click at [179, 258] on div "Ejsk" at bounding box center [246, 248] width 157 height 21
click at [365, 258] on input "353685" at bounding box center [378, 248] width 59 height 21
drag, startPoint x: 524, startPoint y: 260, endPoint x: 436, endPoint y: 260, distance: 88.0
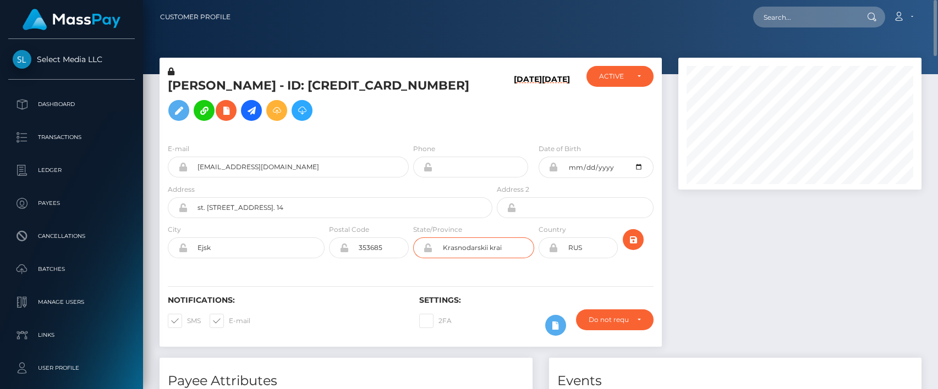
click at [436, 258] on input "Krasnodarskii krai" at bounding box center [483, 248] width 101 height 21
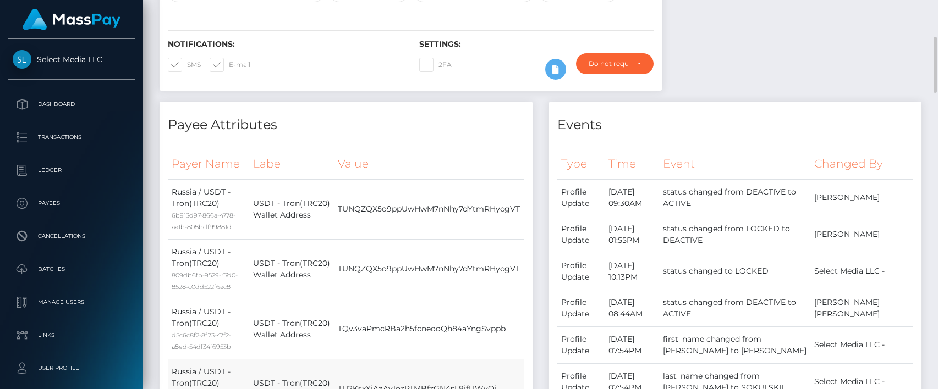
scroll to position [384, 0]
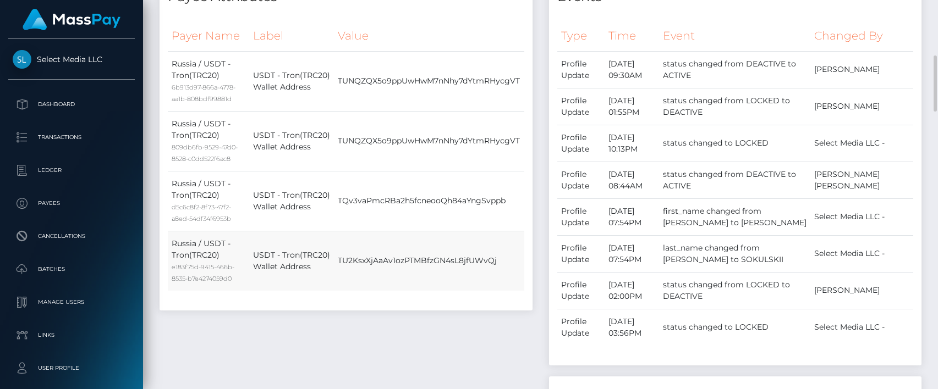
drag, startPoint x: 170, startPoint y: 78, endPoint x: 497, endPoint y: 271, distance: 379.5
click at [497, 271] on tbody "Russia / USDT - Tron(TRC20) 6b913d97-866a-4778-aa1b-808bdf99881d USDT - Tron(TR…" at bounding box center [346, 171] width 356 height 240
copy tbody "Russia / USDT - Tron(TRC20) 6b913d97-866a-4778-aa1b-808bdf99881d USDT - Tron(TR…"
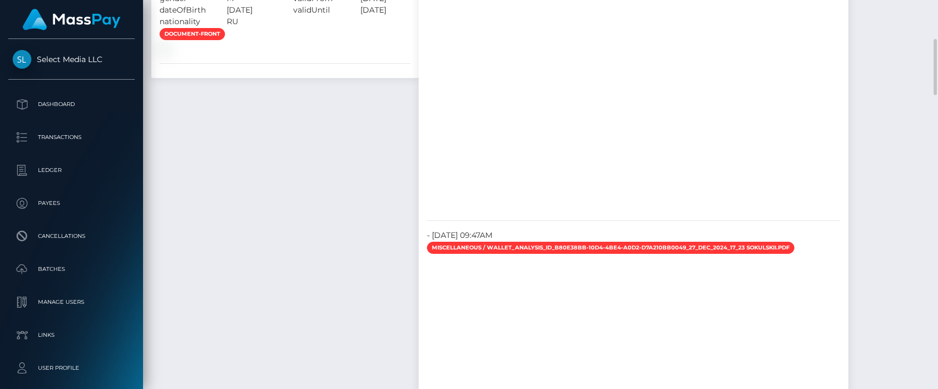
scroll to position [1410, 0]
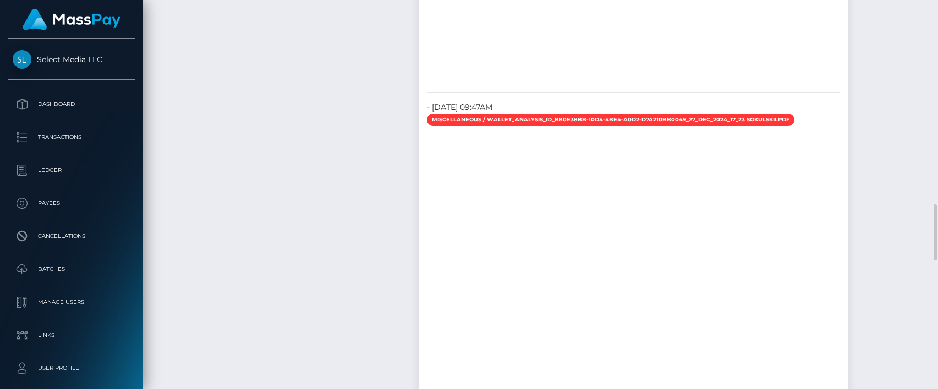
click at [355, 270] on div "ID Verifications Veriff - January 1, 2025 07:54PM / 863faeec-9b38-4d33-ad2e-d4d…" at bounding box center [285, 86] width 284 height 705
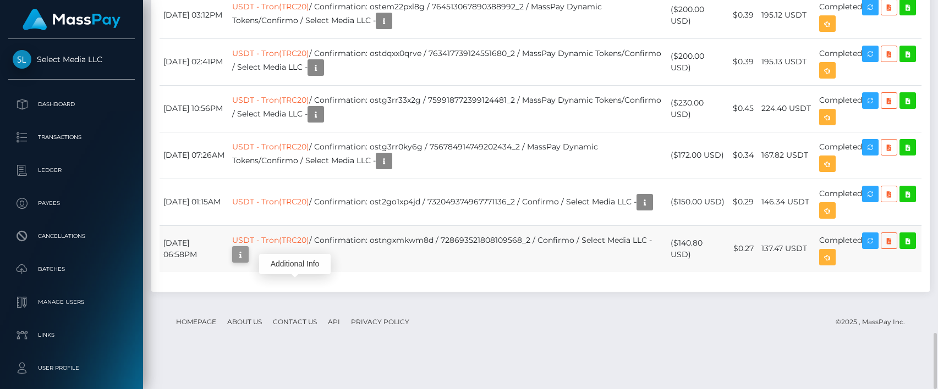
scroll to position [132, 243]
click at [247, 262] on icon "button" at bounding box center [240, 255] width 13 height 14
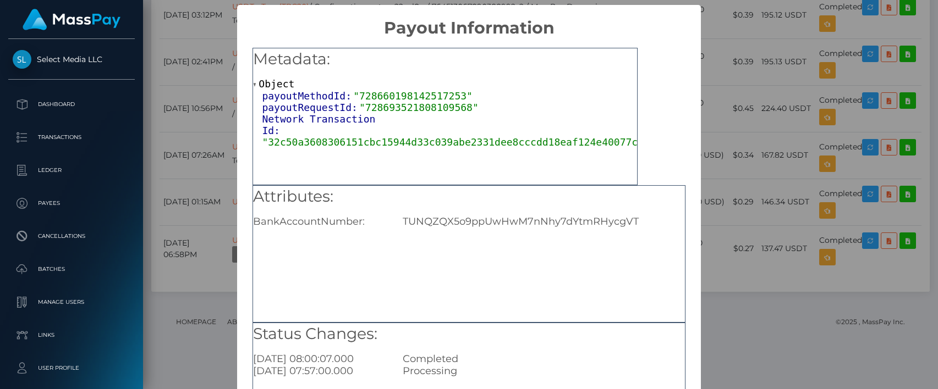
scroll to position [0, 0]
click at [199, 113] on div "× Payout Information Metadata: Object payoutMethodId: "728660198142517253" payo…" at bounding box center [469, 194] width 938 height 389
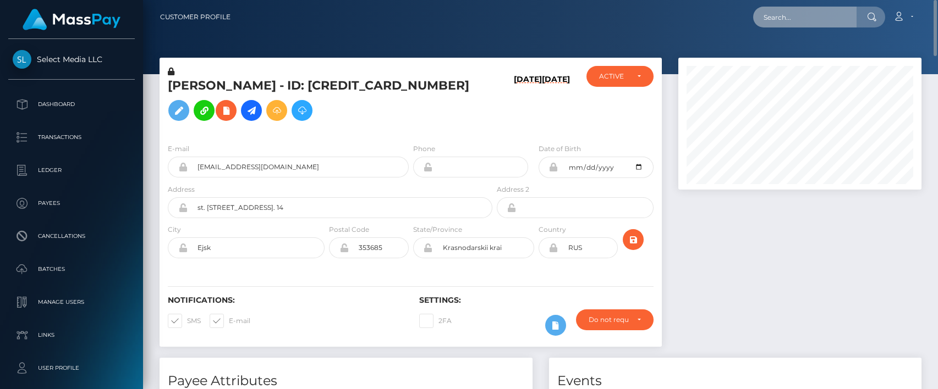
click at [782, 15] on input "text" at bounding box center [804, 17] width 103 height 21
paste input "STEROCHKINA"
click at [798, 18] on input "STEROCHKINA" at bounding box center [804, 17] width 103 height 21
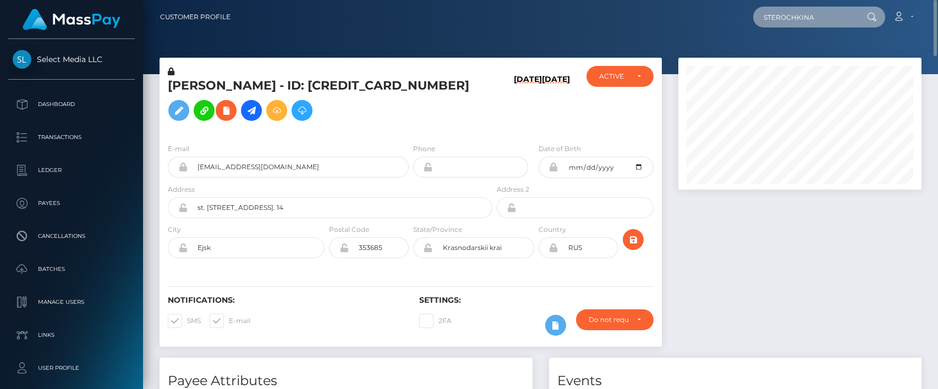
paste input "[EMAIL_ADDRESS][DOMAIN_NAME]"
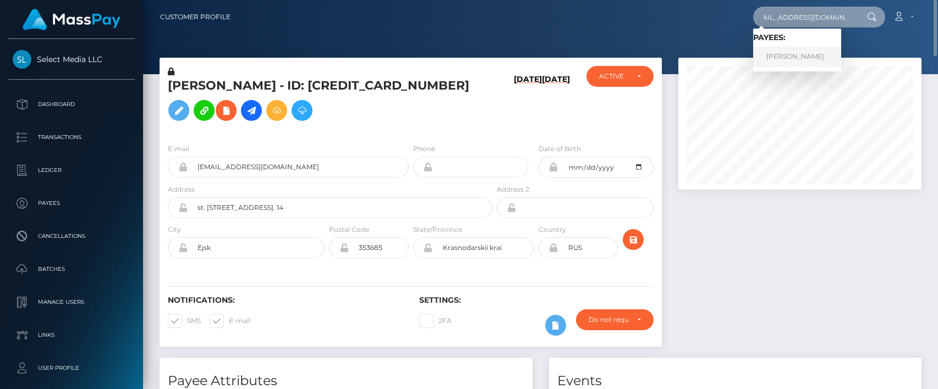
type input "[EMAIL_ADDRESS][DOMAIN_NAME]"
click at [805, 59] on link "VIKTORIIA STEROCHKINA" at bounding box center [797, 57] width 88 height 20
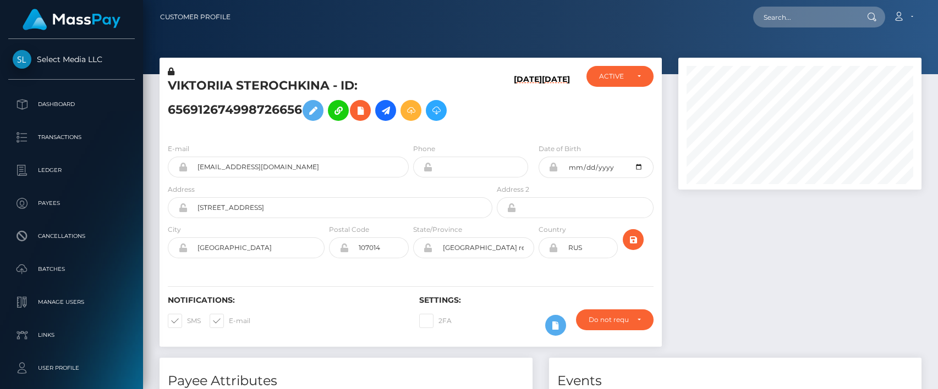
scroll to position [132, 243]
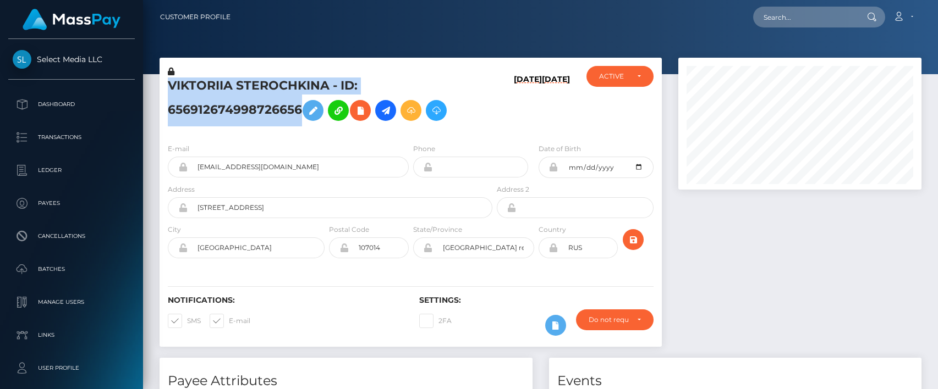
drag, startPoint x: 302, startPoint y: 112, endPoint x: 166, endPoint y: 91, distance: 138.1
click at [166, 91] on div "VIKTORIIA STEROCHKINA - ID: 656912674998726656" at bounding box center [326, 100] width 335 height 69
copy h5 "VIKTORIIA STEROCHKINA - ID: 656912674998726656"
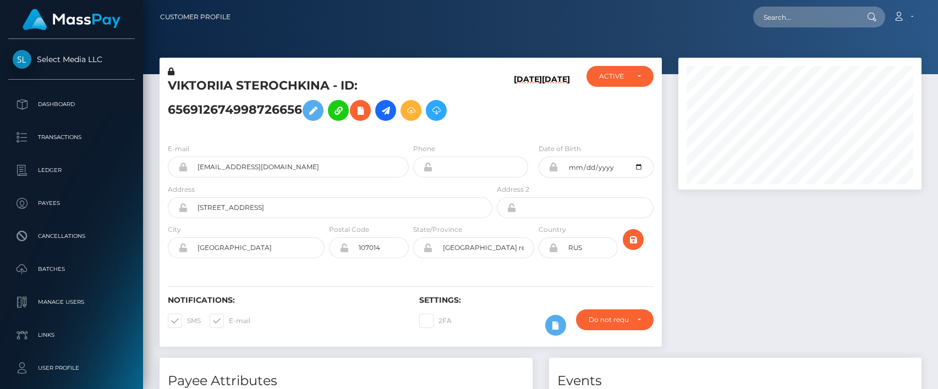
click at [514, 127] on h6 "[DATE]" at bounding box center [528, 103] width 28 height 56
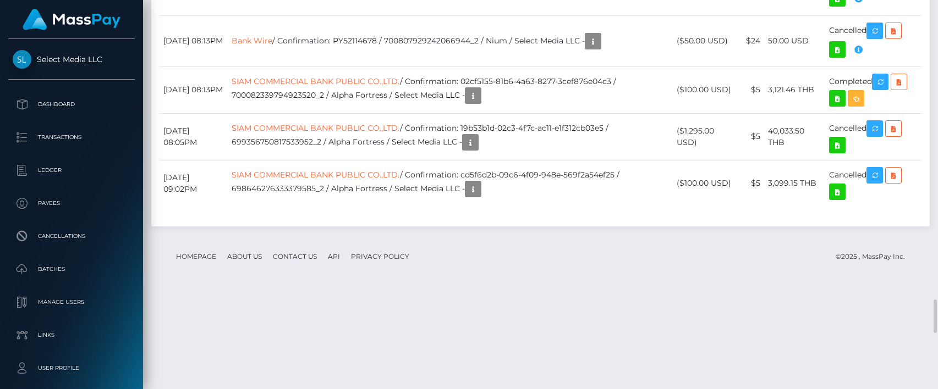
scroll to position [3574, 0]
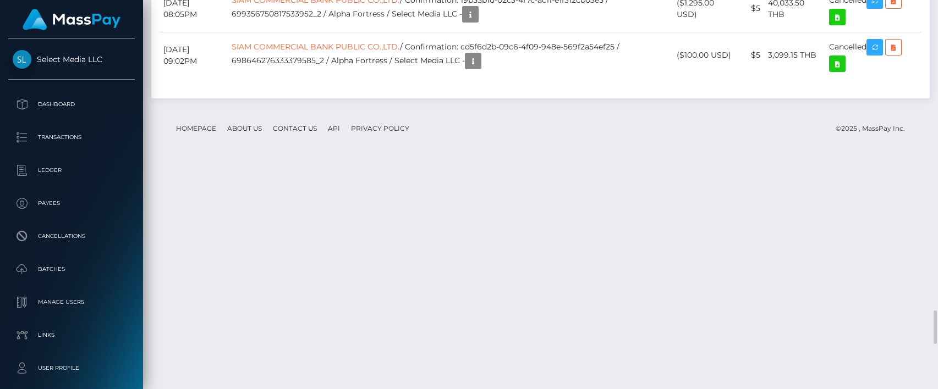
drag, startPoint x: 374, startPoint y: 24, endPoint x: 470, endPoint y: 37, distance: 96.7
drag, startPoint x: 448, startPoint y: 350, endPoint x: 470, endPoint y: 344, distance: 23.5
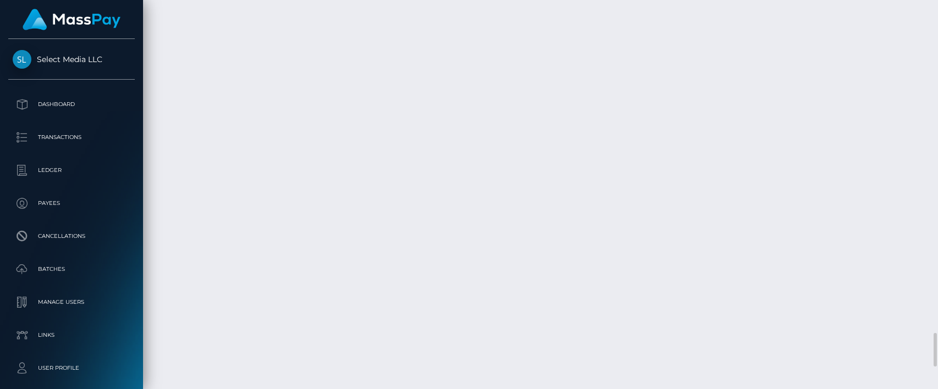
scroll to position [3830, 0]
drag, startPoint x: 422, startPoint y: 340, endPoint x: 447, endPoint y: 341, distance: 24.8
drag, startPoint x: 459, startPoint y: 280, endPoint x: 478, endPoint y: 277, distance: 19.5
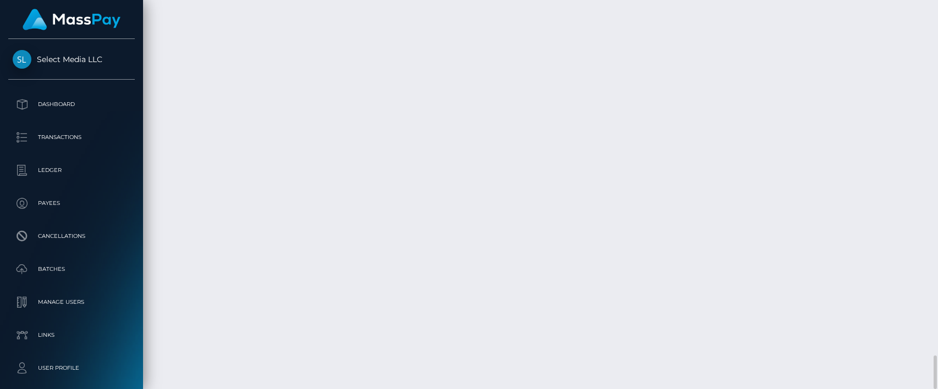
drag, startPoint x: 162, startPoint y: 26, endPoint x: 855, endPoint y: 299, distance: 745.3
copy table "Date/Time Description Amount Fee Received Status [DATE] 10:08PM USDT - Tron(TRC…"
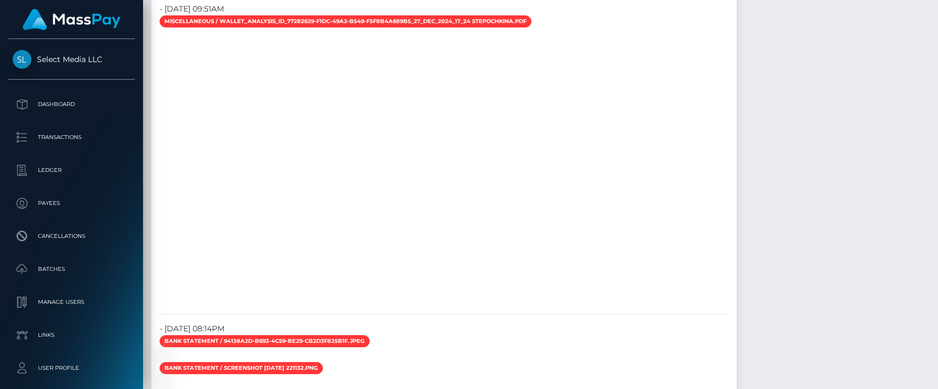
scroll to position [1281, 0]
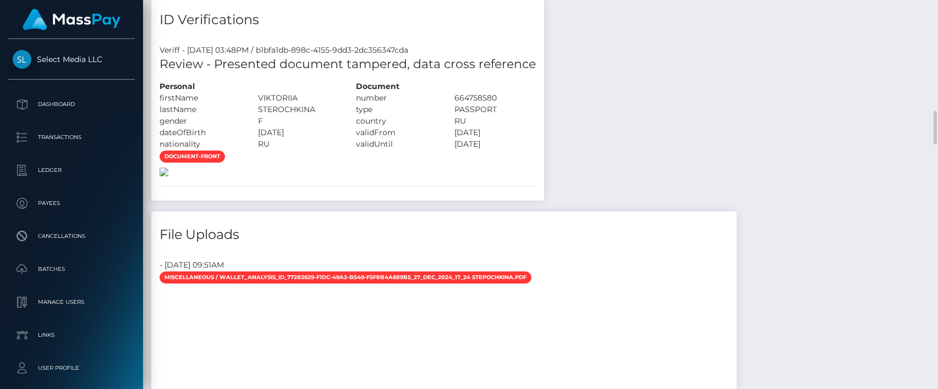
click at [168, 177] on img at bounding box center [163, 172] width 9 height 9
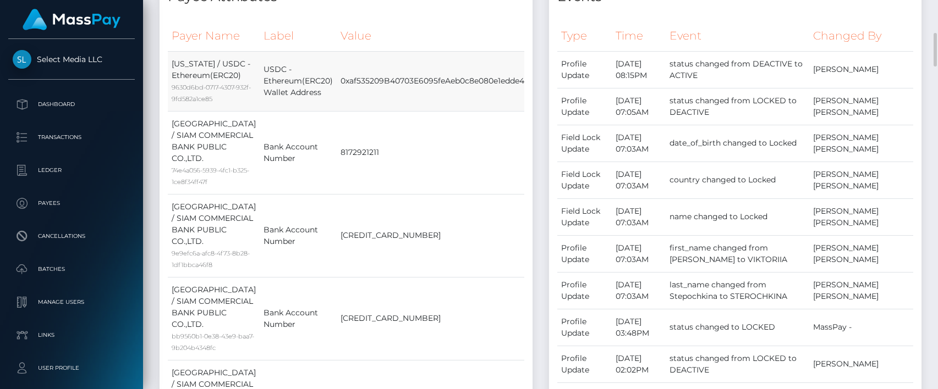
scroll to position [0, 0]
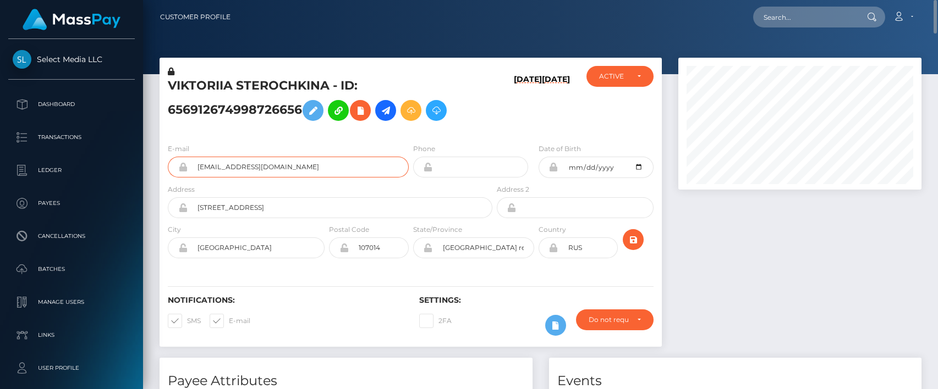
drag, startPoint x: 310, startPoint y: 167, endPoint x: 185, endPoint y: 161, distance: 124.4
click at [185, 161] on div "cinnamon_bun1998@mail.ru" at bounding box center [288, 167] width 241 height 21
click at [258, 108] on h5 "VIKTORIIA STEROCHKINA - ID: 656912674998726656" at bounding box center [327, 102] width 318 height 49
copy h5 "656912674998726656"
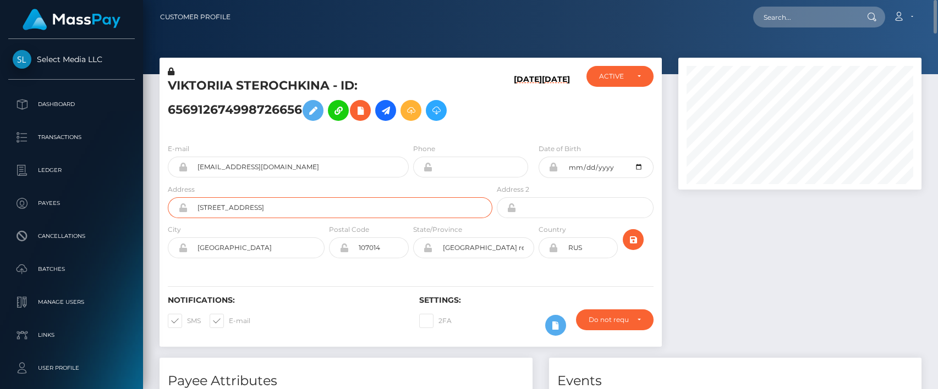
drag, startPoint x: 293, startPoint y: 203, endPoint x: 187, endPoint y: 197, distance: 106.4
click at [187, 197] on div "4 Zhebrunova street" at bounding box center [330, 207] width 324 height 21
click at [212, 246] on input "Moscow" at bounding box center [256, 248] width 137 height 21
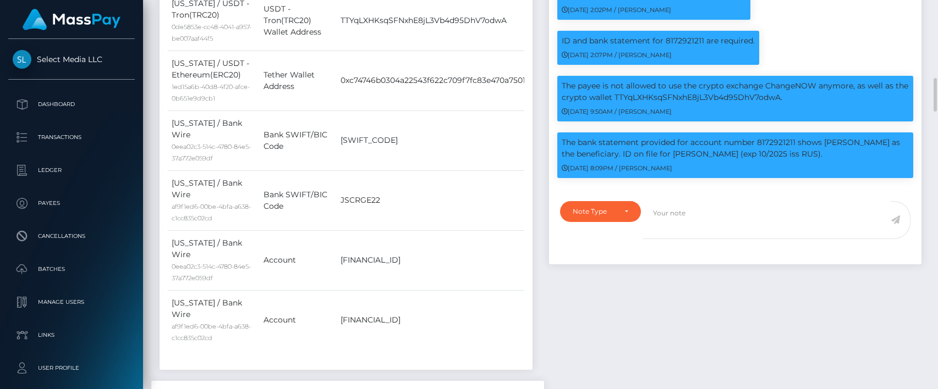
scroll to position [1025, 0]
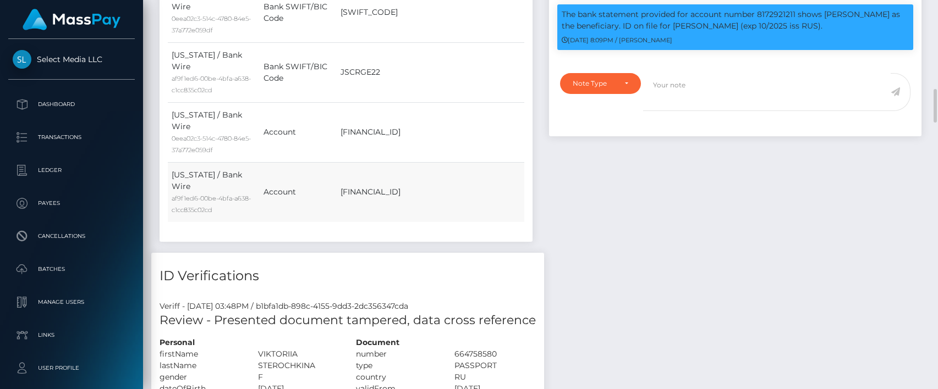
drag, startPoint x: 171, startPoint y: 191, endPoint x: 475, endPoint y: 177, distance: 304.5
copy tbody "Georgia / USDC - Ethereum(ERC20) 9630d6bd-0717-4307-932f-9fd582a1ce85 USDC - Et…"
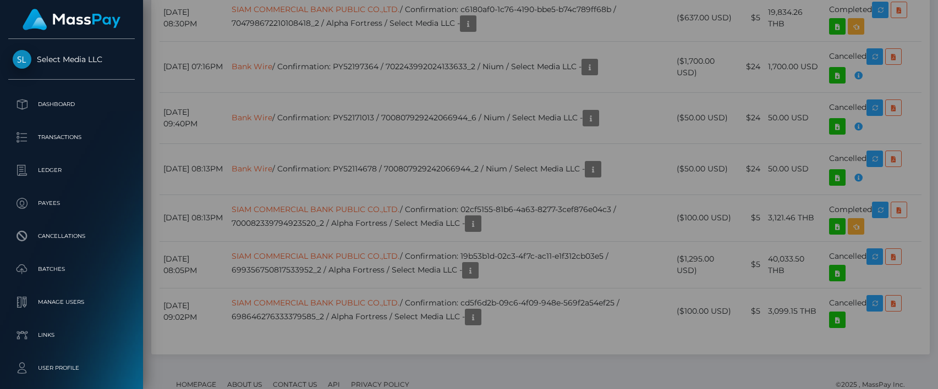
scroll to position [0, 0]
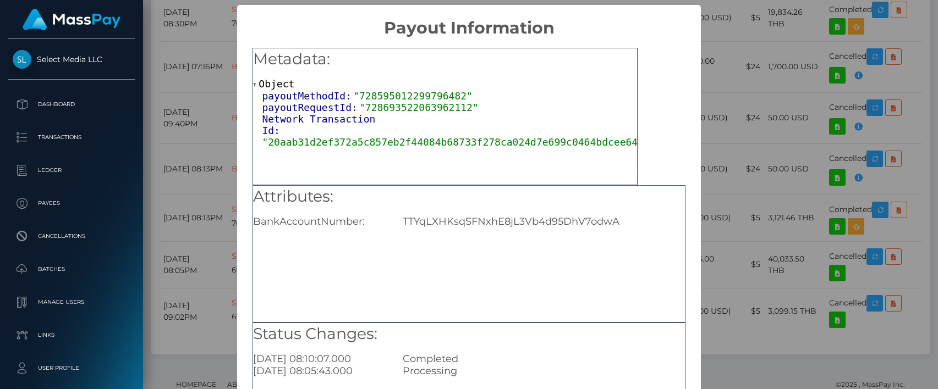
click at [202, 145] on div "× Payout Information Metadata: Object payoutMethodId: "728595012299796482" payo…" at bounding box center [469, 194] width 938 height 389
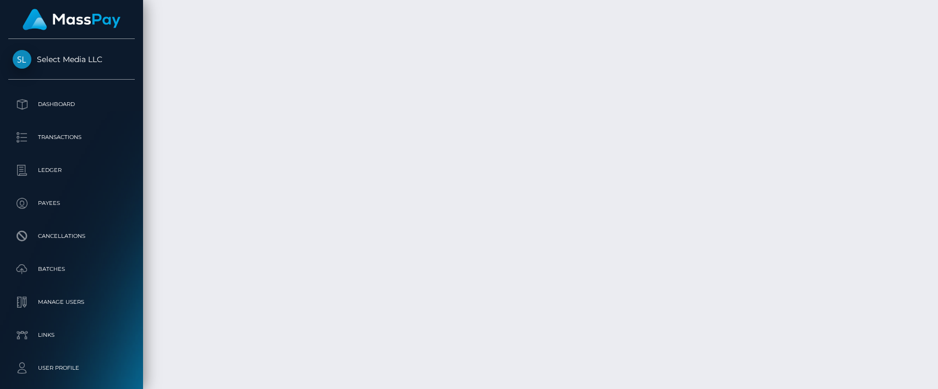
scroll to position [4086, 0]
drag, startPoint x: 160, startPoint y: 148, endPoint x: 866, endPoint y: 297, distance: 721.7
copy table "Date/Time Description Amount Fee Received Status August 7, 2025 10:08PM USDT - …"
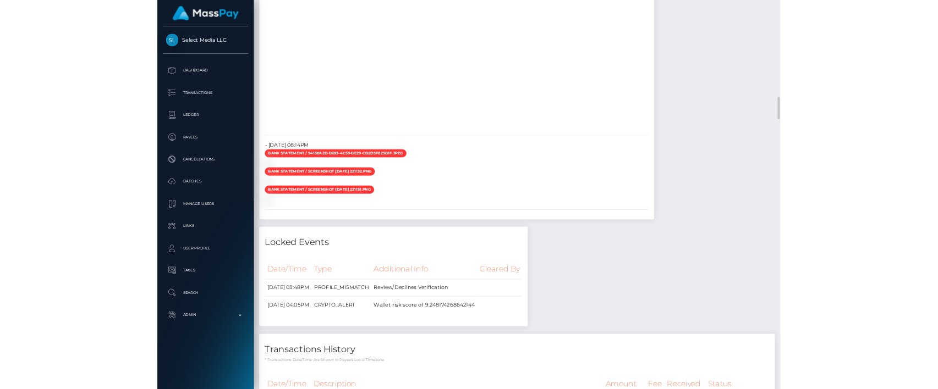
scroll to position [132, 243]
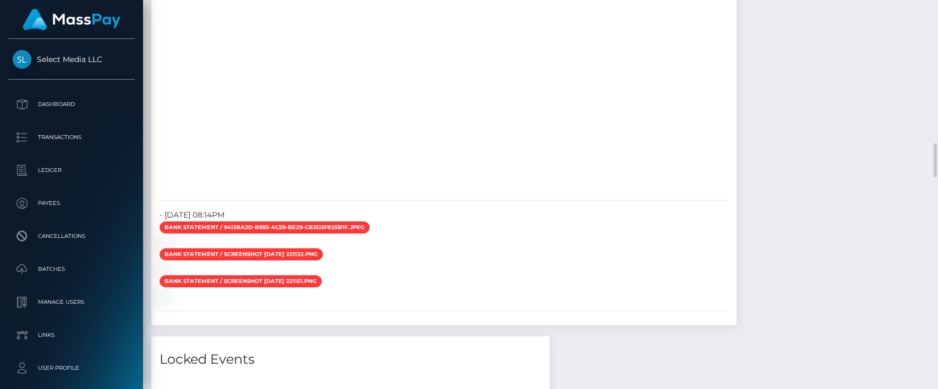
click at [348, 152] on div at bounding box center [443, 53] width 585 height 275
click at [528, 131] on div at bounding box center [443, 53] width 585 height 275
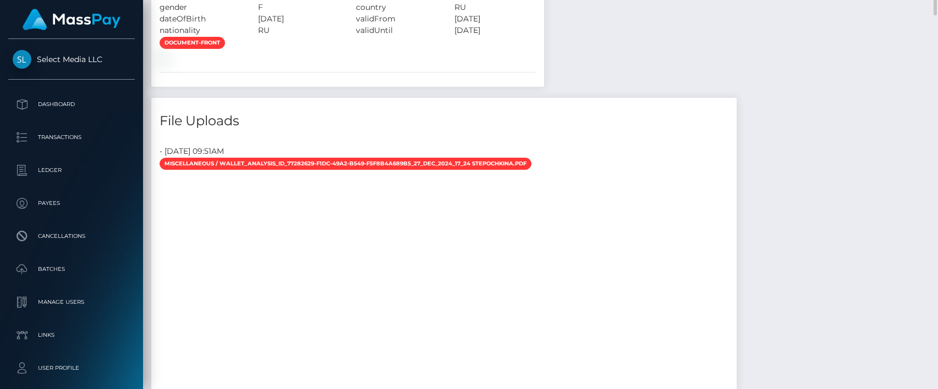
scroll to position [1267, 0]
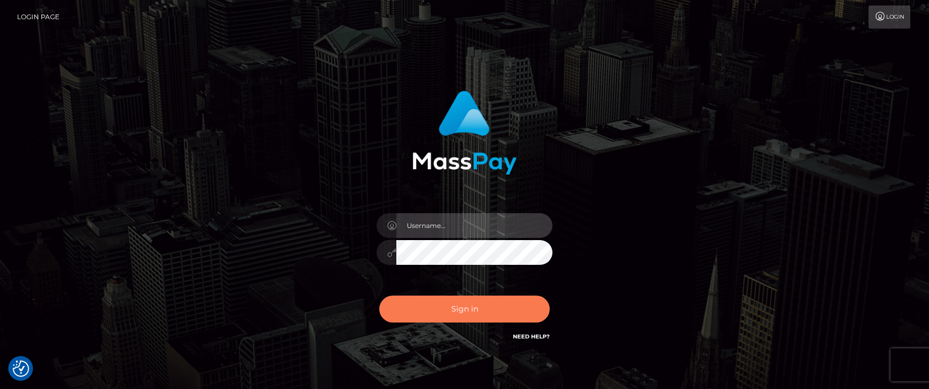
type input "[PERSON_NAME]"
click at [457, 311] on button "Sign in" at bounding box center [464, 309] width 170 height 27
type input "[PERSON_NAME]"
click at [460, 307] on button "Sign in" at bounding box center [464, 309] width 170 height 27
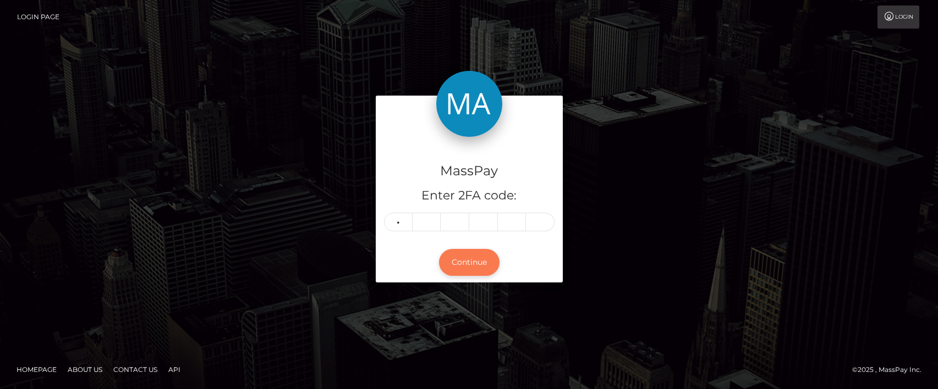
type input "3"
type input "4"
type input "0"
type input "3"
type input "9"
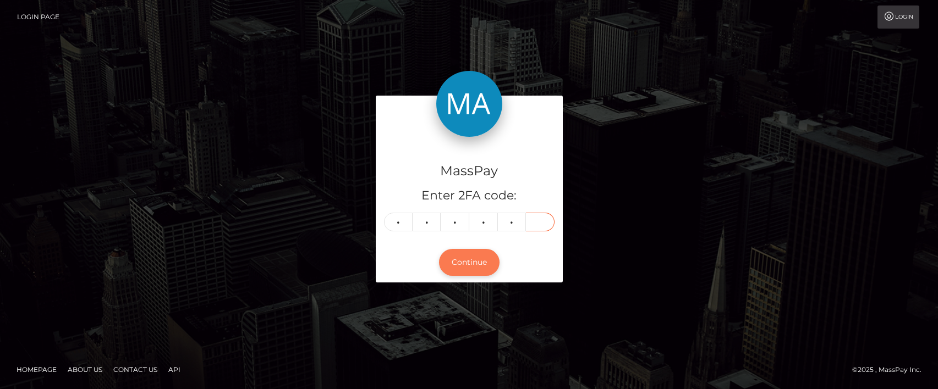
type input "9"
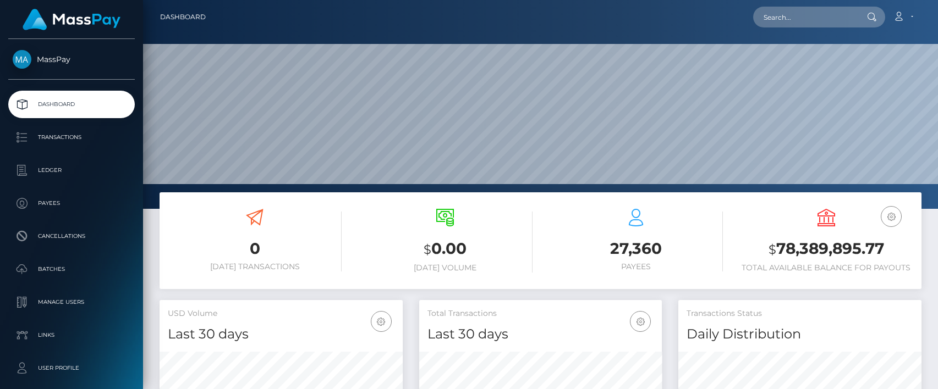
scroll to position [195, 243]
click at [805, 14] on input "text" at bounding box center [804, 17] width 103 height 21
paste input "SHCHETININA"
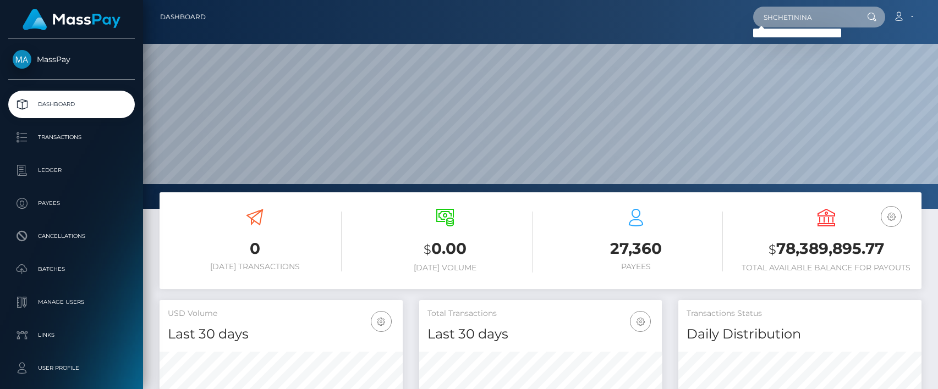
click at [796, 15] on input "SHCHETININA" at bounding box center [804, 17] width 103 height 21
click at [794, 19] on input "SHCHETININA" at bounding box center [804, 17] width 103 height 21
paste input "377383856279396352"
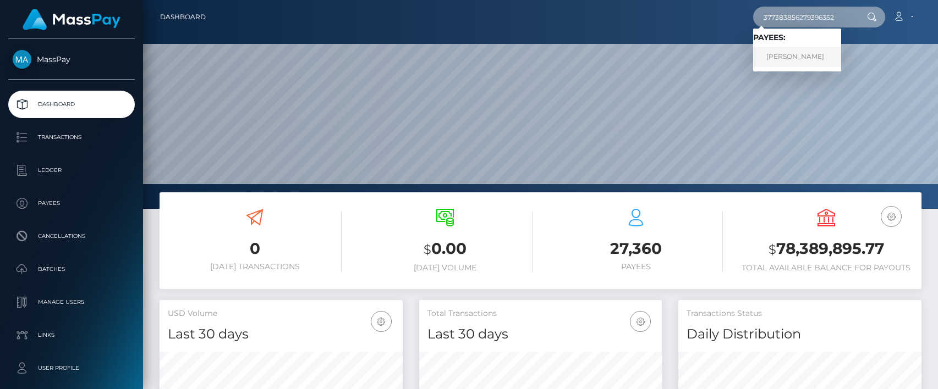
type input "377383856279396352"
click at [813, 60] on link "[PERSON_NAME]" at bounding box center [797, 57] width 88 height 20
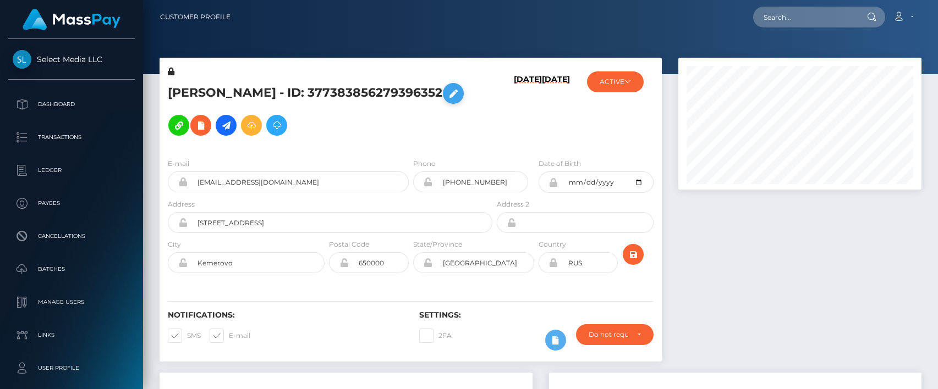
scroll to position [132, 243]
drag, startPoint x: 306, startPoint y: 112, endPoint x: 181, endPoint y: 84, distance: 127.8
click at [184, 84] on h5 "[PERSON_NAME] - ID: 377383856279396352" at bounding box center [327, 110] width 318 height 64
drag, startPoint x: 165, startPoint y: 82, endPoint x: 299, endPoint y: 118, distance: 138.3
click at [299, 118] on div "[PERSON_NAME] - ID: 377383856279396352" at bounding box center [326, 108] width 335 height 84
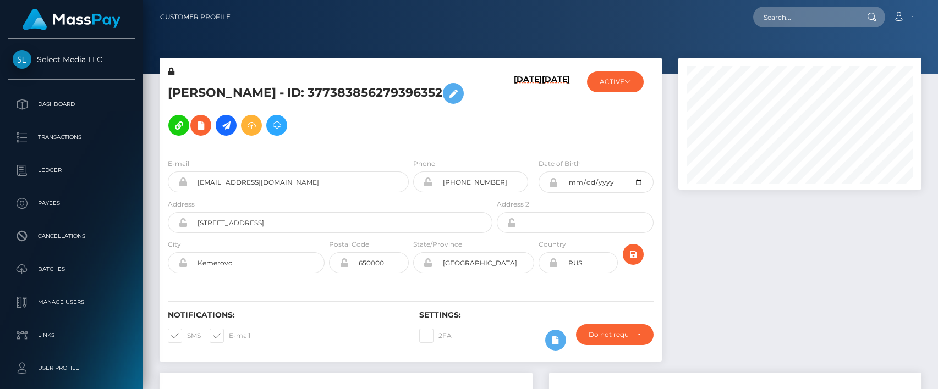
copy h5 "[PERSON_NAME] - ID: 377383856279396352"
click at [487, 119] on div "VERONIKA SHCHETININA - ID: 377383856279396352" at bounding box center [326, 108] width 335 height 84
click at [629, 87] on button "ACTIVE" at bounding box center [615, 81] width 57 height 21
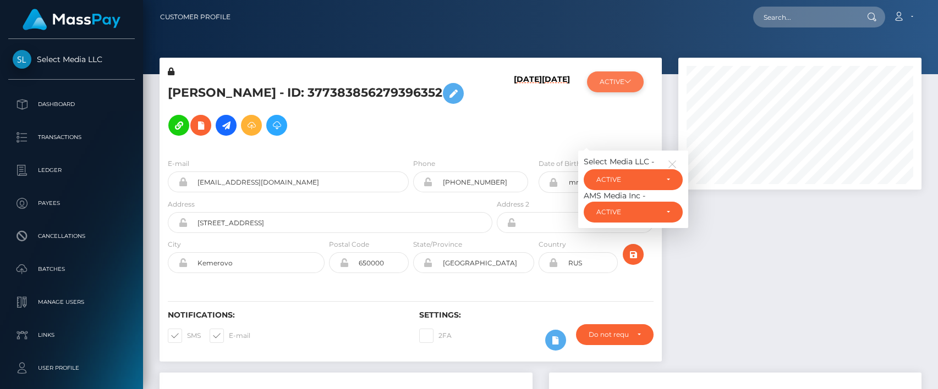
click at [635, 83] on button "ACTIVE" at bounding box center [615, 81] width 57 height 21
click at [514, 111] on h6 "08/13/25" at bounding box center [528, 110] width 28 height 70
click at [477, 73] on div "VERONIKA SHCHETININA - ID: 377383856279396352" at bounding box center [326, 108] width 335 height 84
click at [470, 84] on h5 "VERONIKA SHCHETININA - ID: 377383856279396352" at bounding box center [327, 110] width 318 height 64
click at [675, 159] on icon "button" at bounding box center [672, 164] width 10 height 10
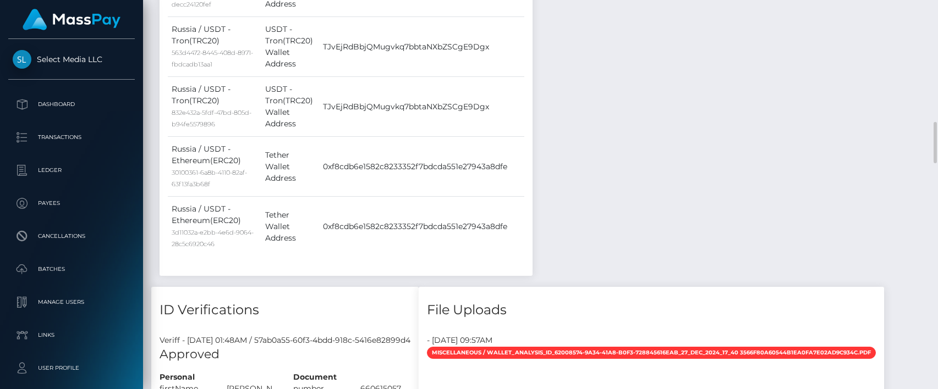
scroll to position [1410, 0]
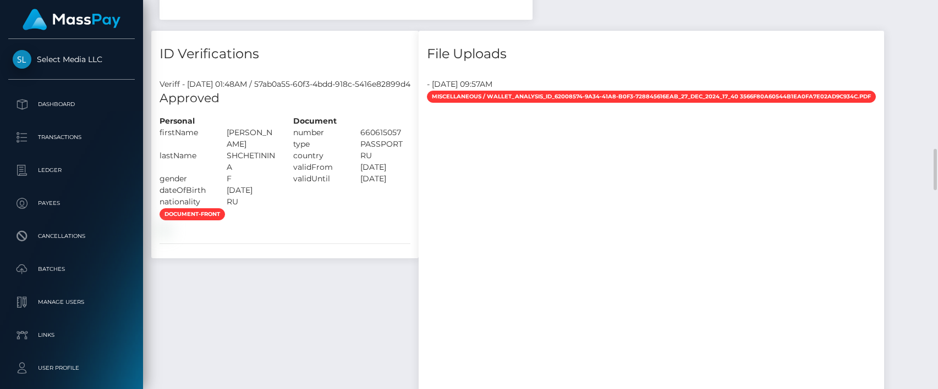
click at [571, 337] on div "File Uploads - December 30, 2024 09:57AM Miscellaneous / wallet_analysis_id_620…" at bounding box center [651, 223] width 482 height 384
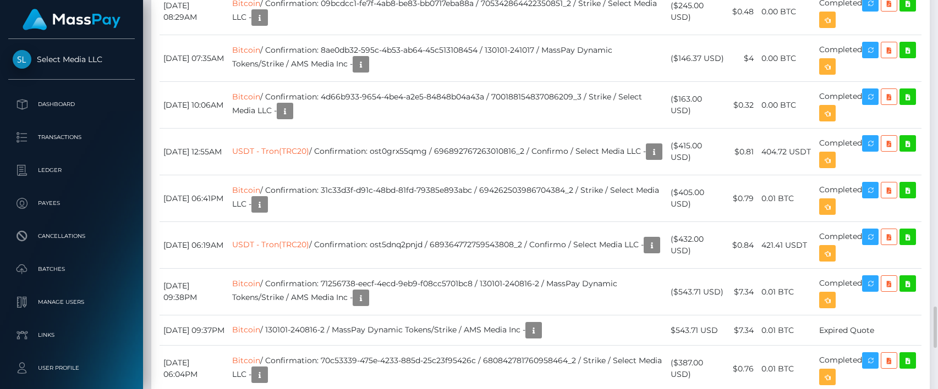
scroll to position [2517, 0]
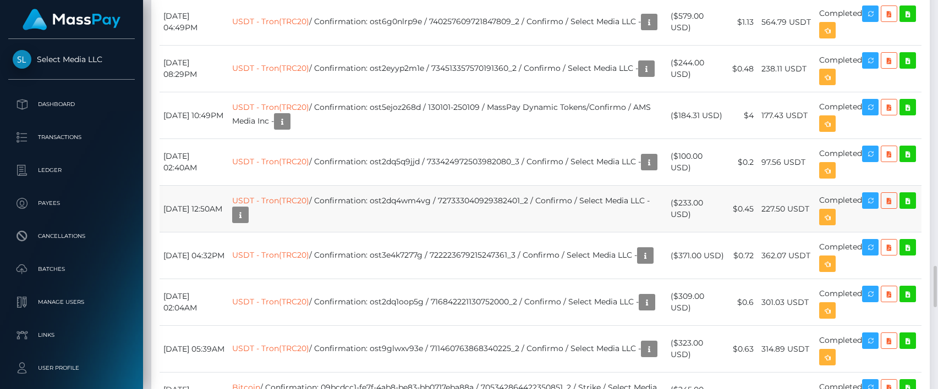
drag, startPoint x: 173, startPoint y: 132, endPoint x: 213, endPoint y: 128, distance: 40.9
click at [213, 186] on td "December 23, 2024 12:50AM" at bounding box center [193, 209] width 69 height 47
drag, startPoint x: 479, startPoint y: 360, endPoint x: 520, endPoint y: 357, distance: 40.8
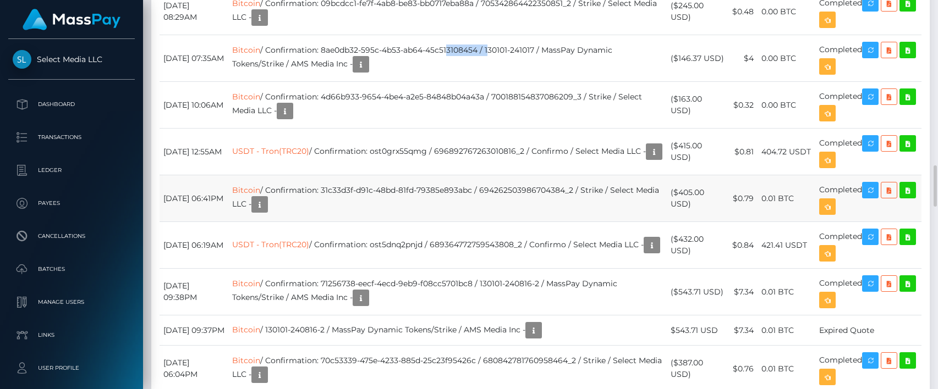
scroll to position [2773, 0]
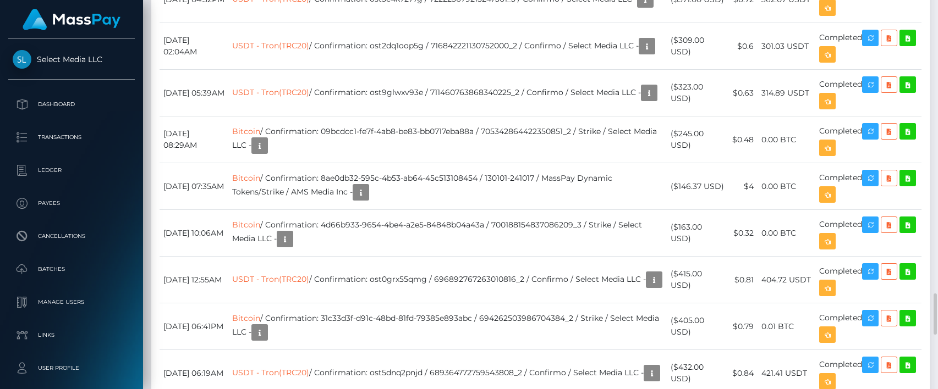
drag, startPoint x: 499, startPoint y: 333, endPoint x: 511, endPoint y: 332, distance: 12.8
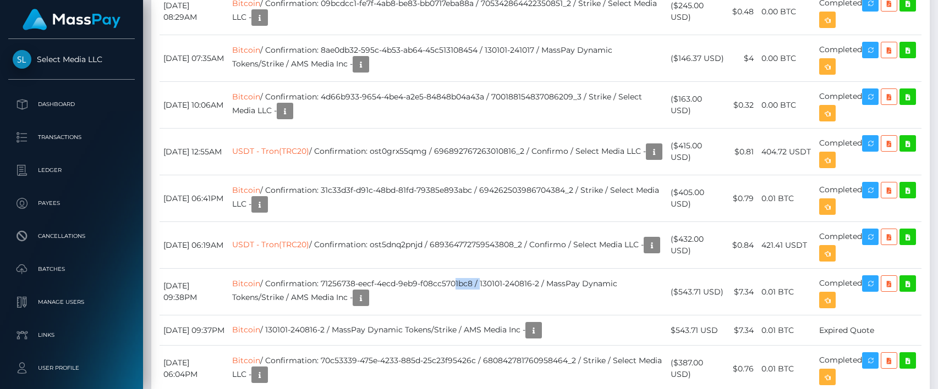
scroll to position [3029, 0]
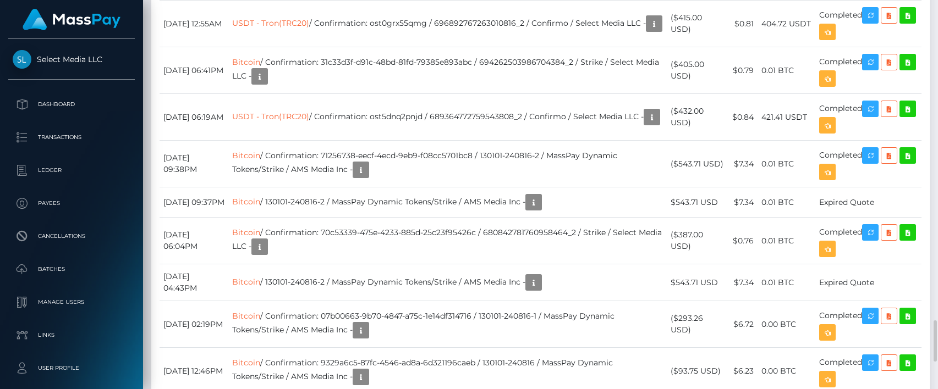
drag, startPoint x: 458, startPoint y: 344, endPoint x: 487, endPoint y: 338, distance: 29.7
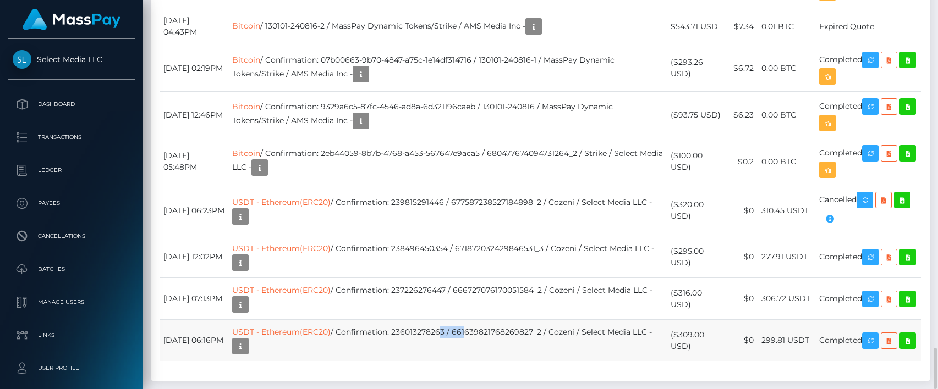
drag, startPoint x: 469, startPoint y: 276, endPoint x: 493, endPoint y: 272, distance: 24.1
click at [493, 320] on td "USDT - Ethereum(ERC20) / Confirmation: 236013278263 / 661639821768269827_2 / Co…" at bounding box center [447, 341] width 438 height 42
click at [219, 185] on td "August 7, 2024 06:23PM" at bounding box center [193, 210] width 69 height 51
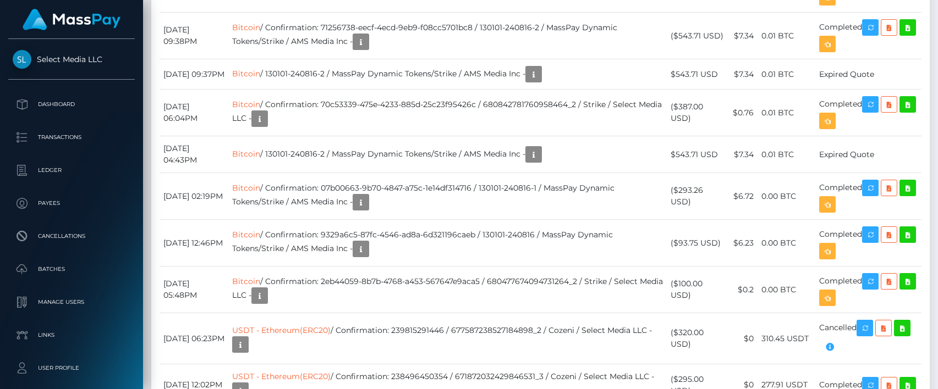
scroll to position [3286, 0]
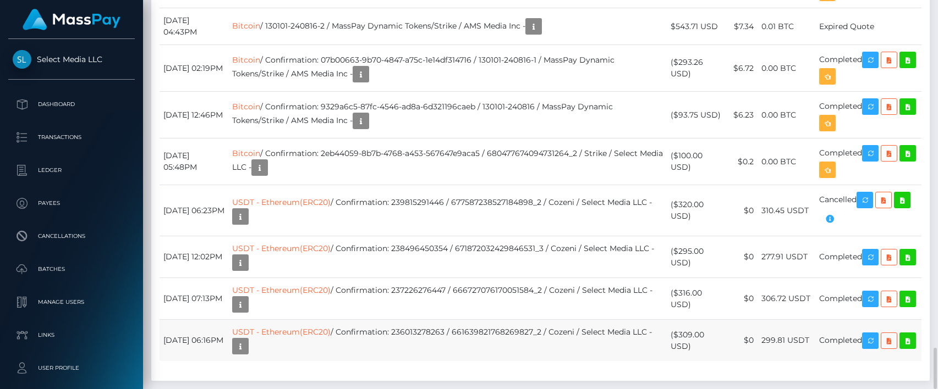
drag, startPoint x: 161, startPoint y: 130, endPoint x: 866, endPoint y: 273, distance: 720.1
copy tbody "December 23, 2024 12:50AM USDT - Tron(TRC20) / Confirmation: ost2dq4wm4vg / 727…"
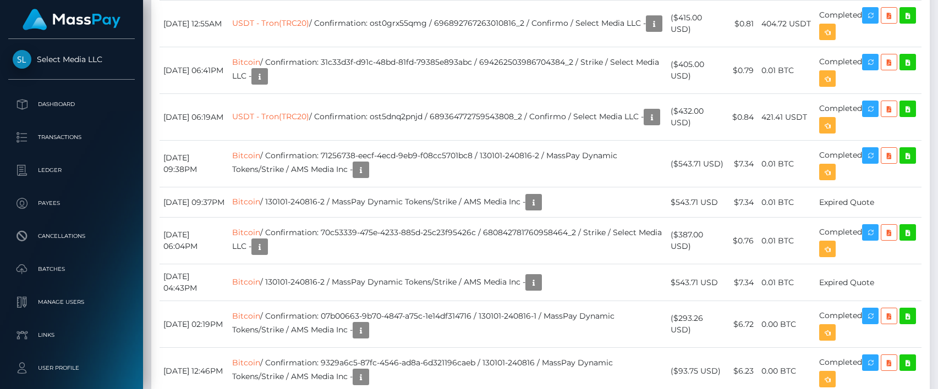
scroll to position [3286, 0]
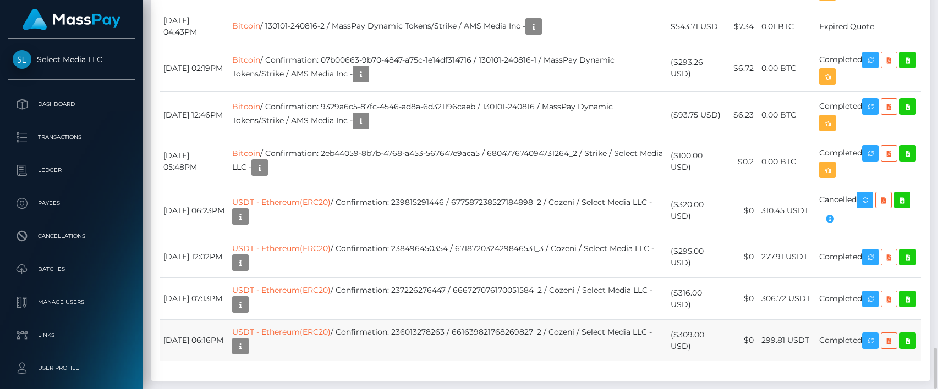
drag, startPoint x: 163, startPoint y: 132, endPoint x: 865, endPoint y: 274, distance: 716.0
copy tbody "December 23, 2024 12:50AM USDT - Tron(TRC20) / Confirmation: ost2dq4wm4vg / 727…"
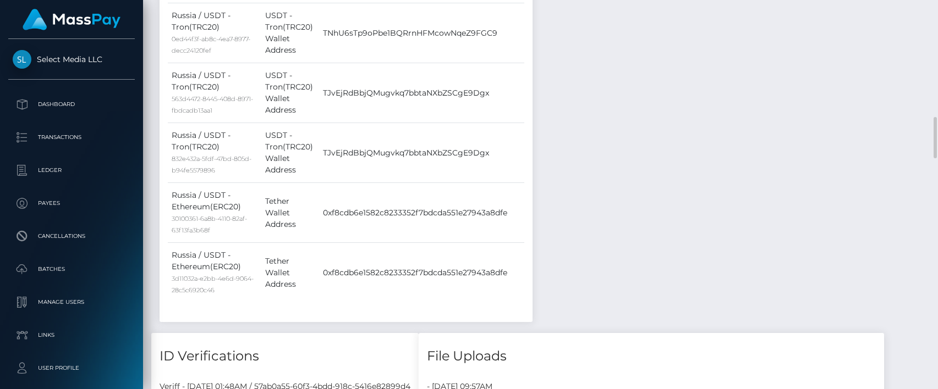
scroll to position [1363, 0]
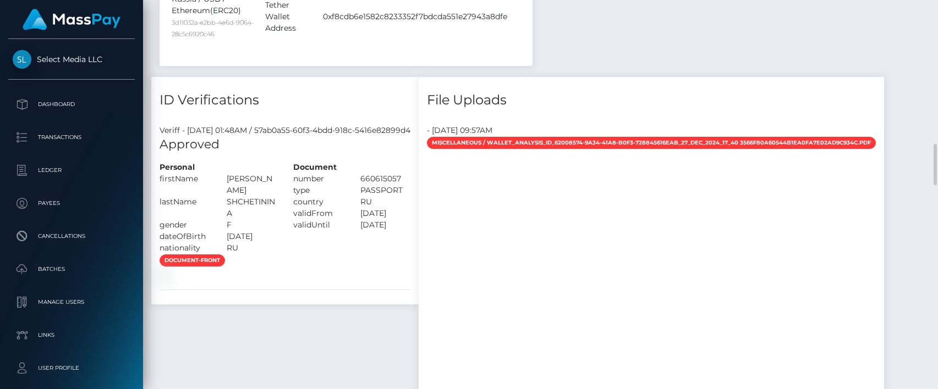
drag, startPoint x: 262, startPoint y: 154, endPoint x: 159, endPoint y: 104, distance: 113.9
click at [159, 162] on div "Personal firstName VERONIKA" at bounding box center [218, 208] width 134 height 92
copy div "firstName VERONIKA lastName SHCHETININA gender F dateOfBirth 1985-05-08 nationa…"
drag, startPoint x: 428, startPoint y: 151, endPoint x: 307, endPoint y: 111, distance: 127.1
click at [307, 162] on div "Document number 660615057 type" at bounding box center [352, 208] width 134 height 92
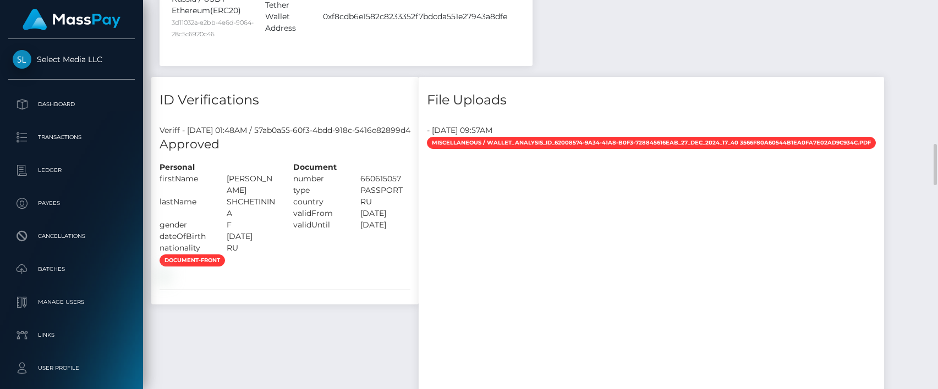
copy div "number 660615057 type PASSPORT country RU validFrom 2020-09-15 validUntil 2025-…"
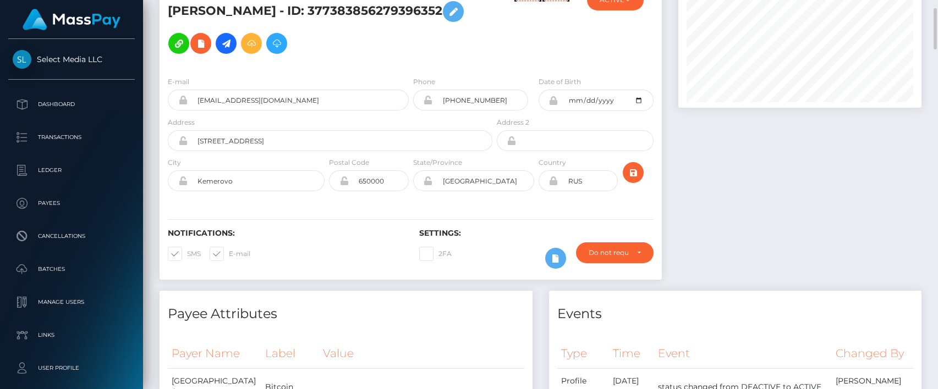
scroll to position [0, 0]
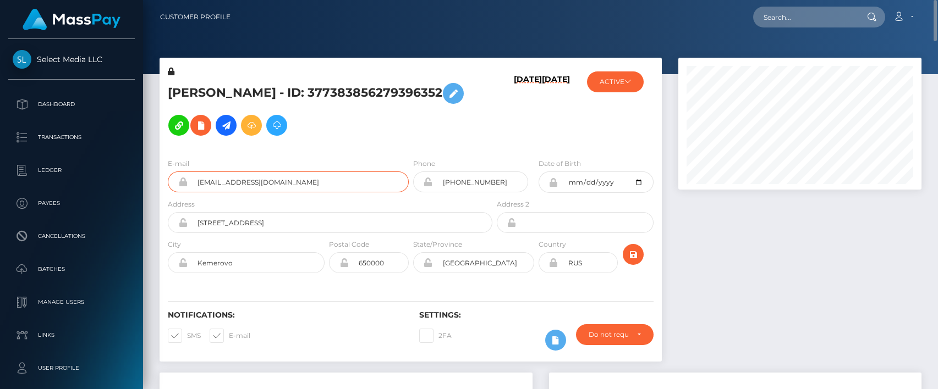
drag, startPoint x: 304, startPoint y: 166, endPoint x: 182, endPoint y: 177, distance: 122.1
click at [182, 177] on div "cherrylcolle@gmail.com" at bounding box center [288, 182] width 241 height 21
click at [264, 110] on h5 "VERONIKA SHCHETININA - ID: 377383856279396352" at bounding box center [327, 110] width 318 height 64
copy h5 "377383856279396352"
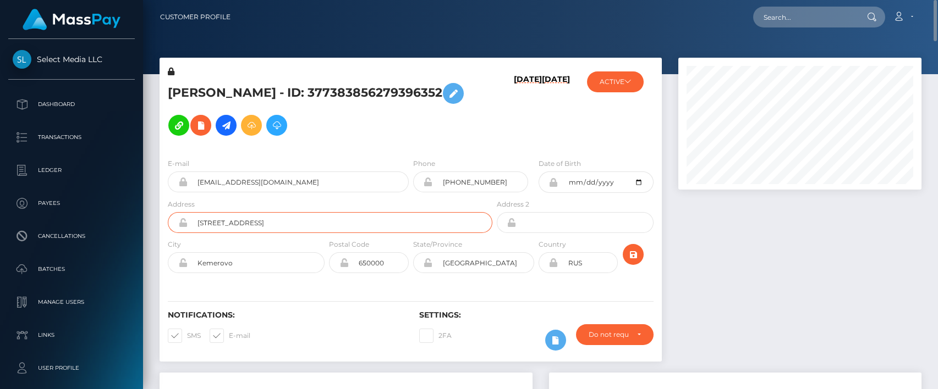
drag, startPoint x: 269, startPoint y: 208, endPoint x: 187, endPoint y: 209, distance: 82.5
click at [187, 212] on div "Krasnaya str, 10a-40" at bounding box center [330, 222] width 324 height 21
click at [216, 255] on input "Kemerovo" at bounding box center [256, 262] width 137 height 21
drag, startPoint x: 519, startPoint y: 247, endPoint x: 441, endPoint y: 244, distance: 78.1
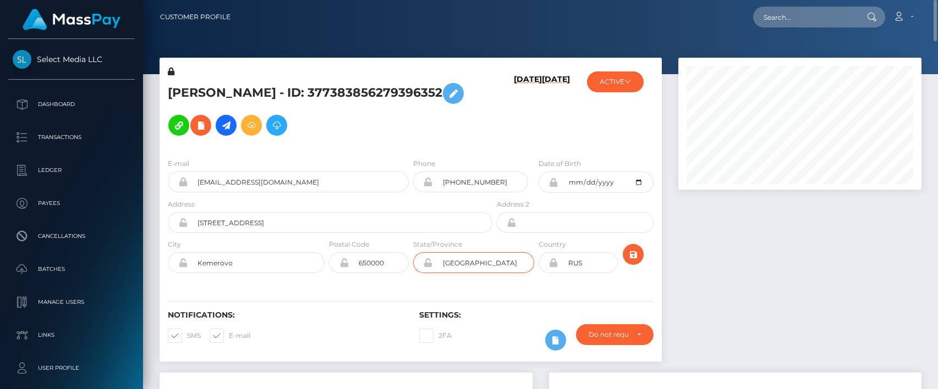
click at [441, 252] on input "Kemerovskaya oblast" at bounding box center [483, 262] width 101 height 21
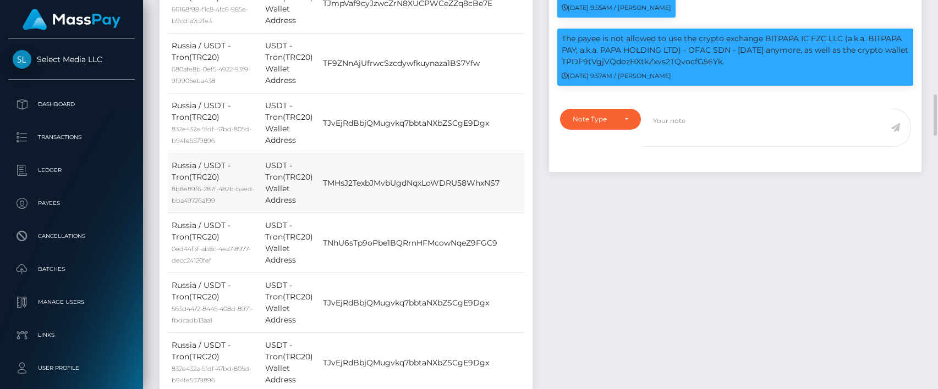
scroll to position [1025, 0]
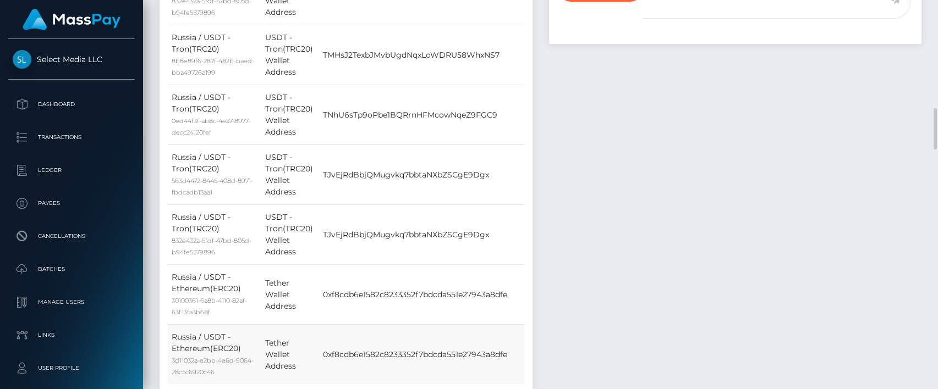
drag, startPoint x: 169, startPoint y: 63, endPoint x: 510, endPoint y: 261, distance: 394.3
copy tbody "Russia / Bitcoin cd65c654-7ee7-4d20-a56d-54f0e09c3845 Bitcoin Wallet Address bc…"
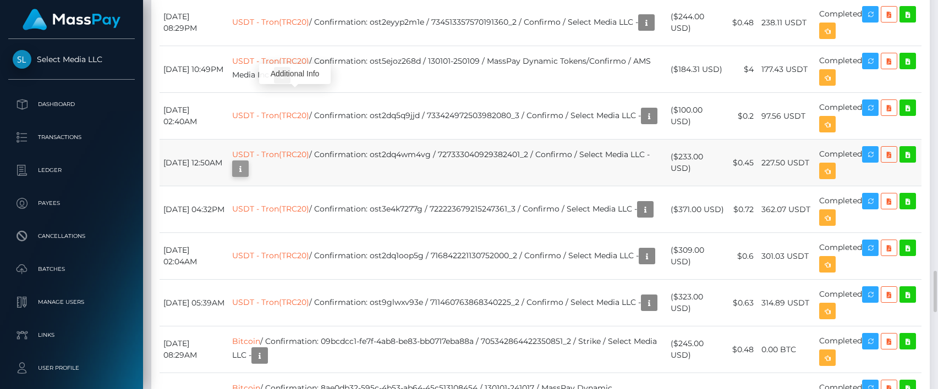
scroll to position [132, 243]
click at [247, 162] on icon "button" at bounding box center [240, 169] width 13 height 14
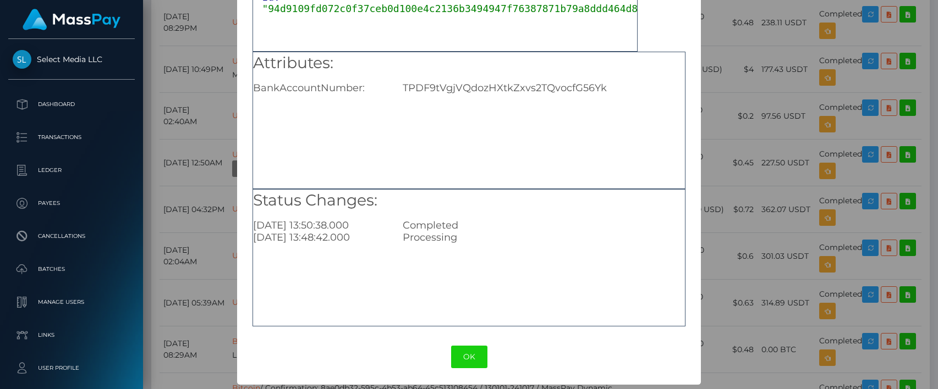
scroll to position [5, 0]
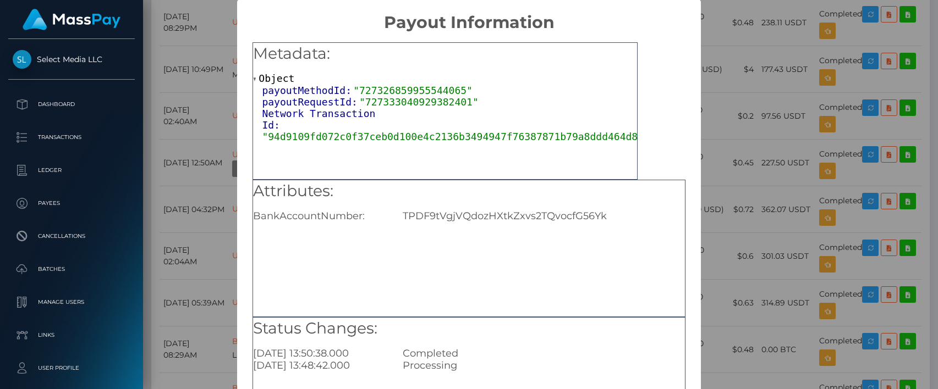
click at [208, 6] on div "× Payout Information Metadata: Object payoutMethodId: "727326859955544065" payo…" at bounding box center [469, 194] width 938 height 389
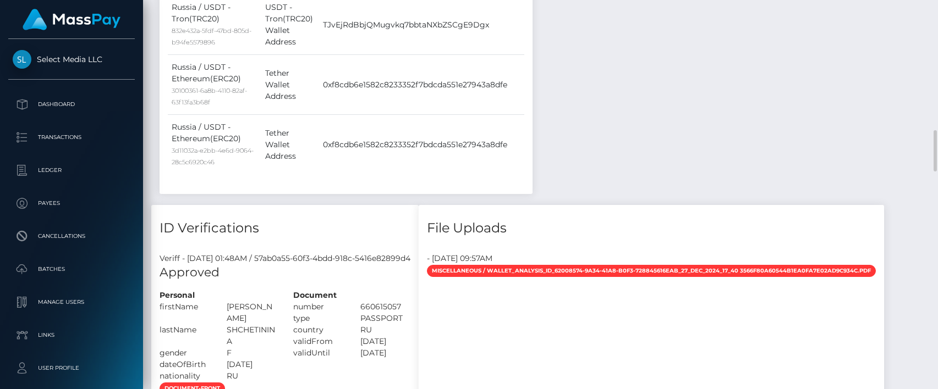
scroll to position [132, 243]
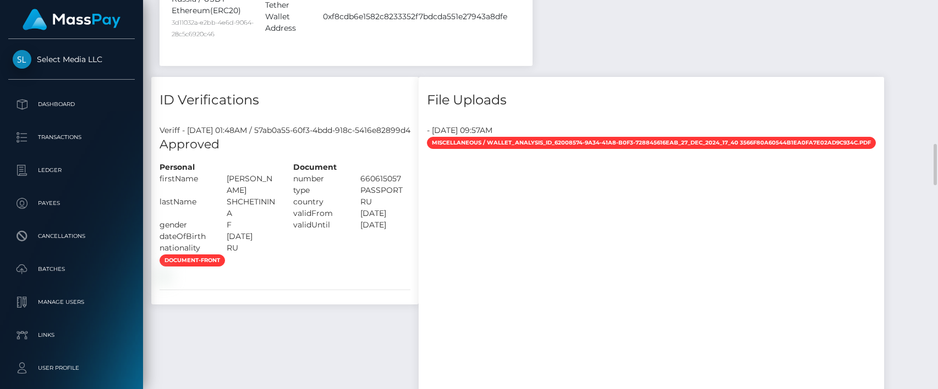
click at [419, 254] on div "document-front" at bounding box center [284, 267] width 267 height 27
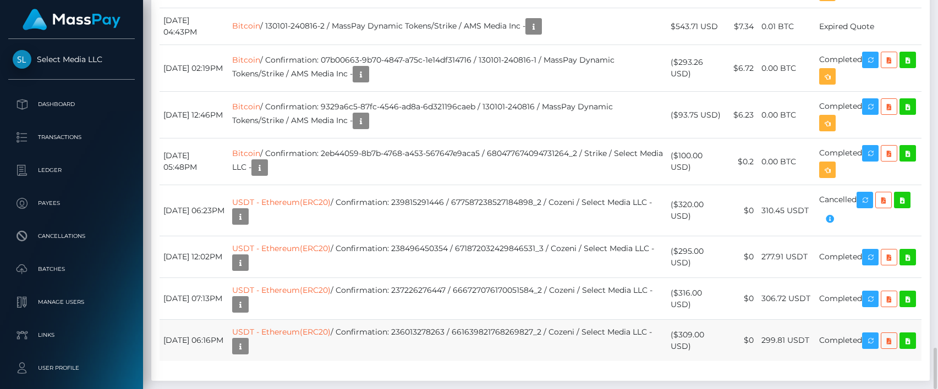
drag, startPoint x: 163, startPoint y: 128, endPoint x: 878, endPoint y: 288, distance: 732.1
copy table "Date/Time Description Amount Fee Received Status August 14, 2025 01:14AM USDT -…"
